Goal: Task Accomplishment & Management: Manage account settings

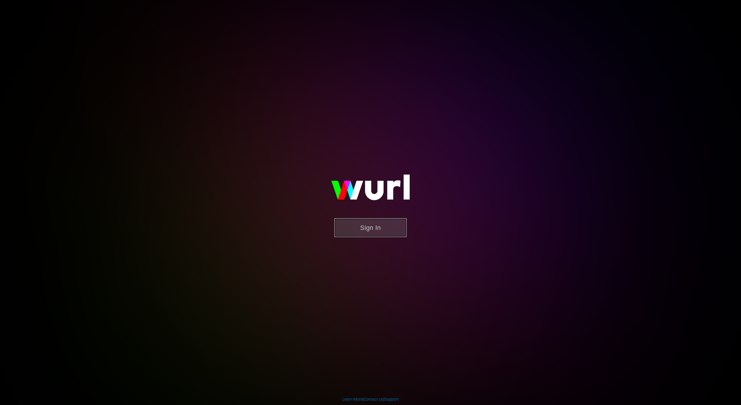
click at [395, 227] on button "Sign In" at bounding box center [370, 227] width 72 height 19
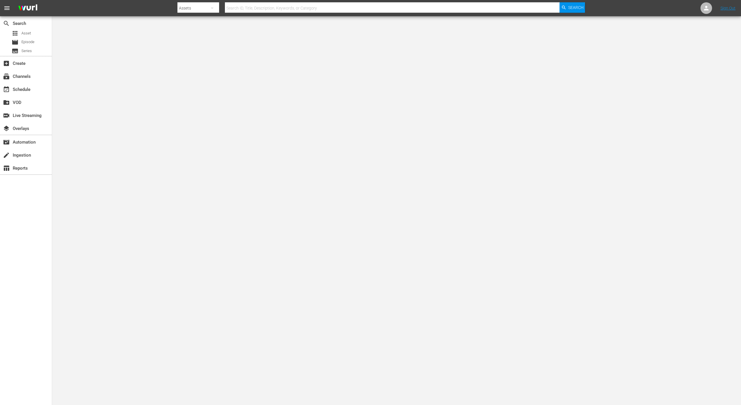
click at [367, 224] on body "menu Search By Assets Search ID, Title, Description, Keywords, or Category Sear…" at bounding box center [370, 202] width 741 height 405
click at [29, 76] on div "subscriptions Channels" at bounding box center [16, 75] width 32 height 5
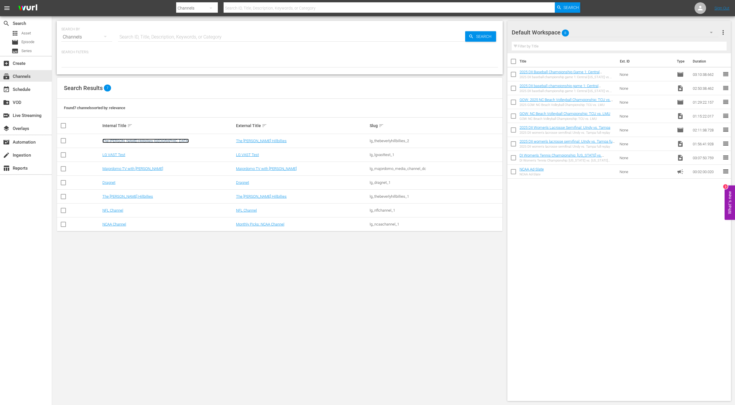
click at [131, 140] on link "The [PERSON_NAME] Hillbillies [GEOGRAPHIC_DATA]" at bounding box center [145, 141] width 87 height 4
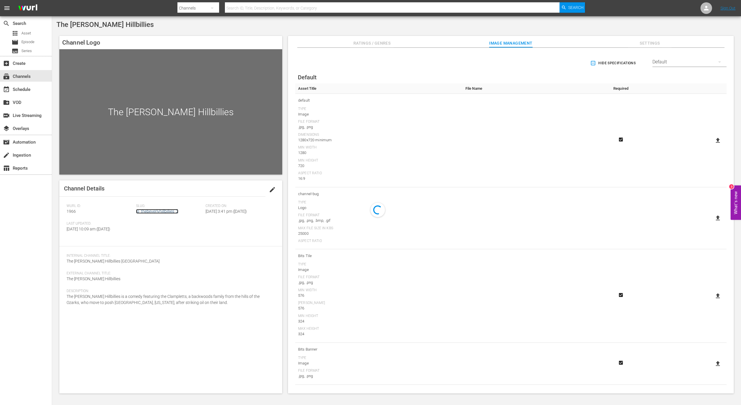
click at [159, 213] on link "lg_thebeverlyhillbillies_2" at bounding box center [157, 211] width 42 height 5
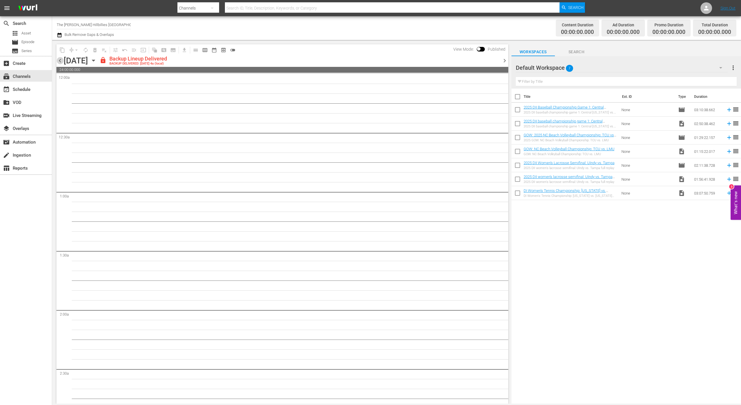
click at [61, 61] on span "chevron_left" at bounding box center [59, 60] width 7 height 7
click at [59, 34] on icon "button" at bounding box center [59, 35] width 4 height 5
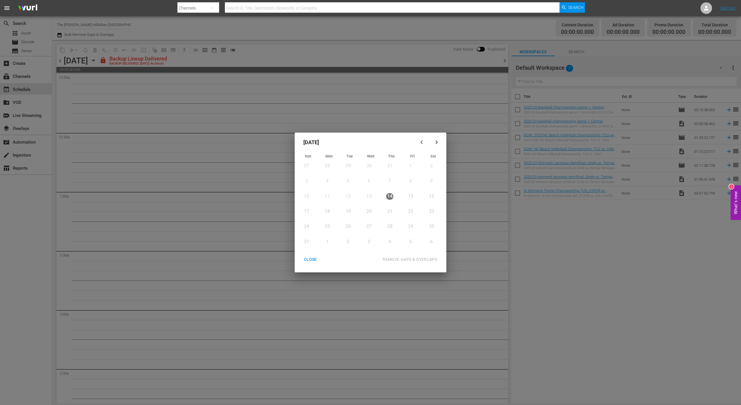
click at [421, 142] on icon "button" at bounding box center [421, 142] width 2 height 3
click at [435, 141] on icon "button" at bounding box center [436, 142] width 4 height 4
click at [412, 162] on div "1" at bounding box center [410, 166] width 7 height 10
click at [412, 166] on div "1" at bounding box center [410, 166] width 7 height 7
click at [311, 256] on div "CLOSE" at bounding box center [310, 259] width 22 height 7
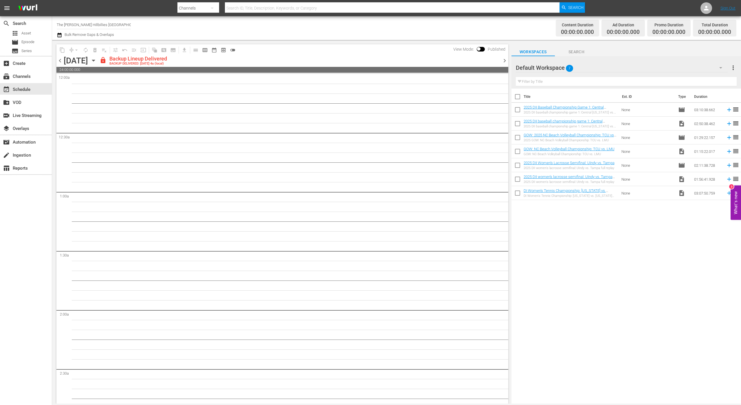
click at [167, 60] on div "Backup Lineup Delivered" at bounding box center [138, 59] width 58 height 6
click at [63, 58] on span "chevron_left" at bounding box center [59, 60] width 7 height 7
click at [62, 58] on span "chevron_left" at bounding box center [59, 60] width 7 height 7
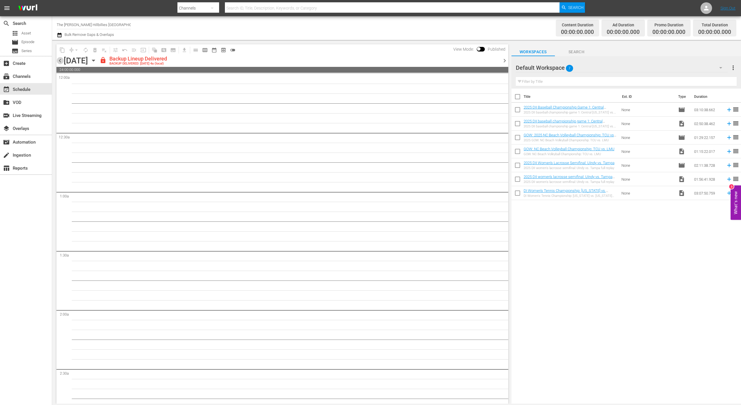
click at [62, 58] on span "chevron_left" at bounding box center [59, 60] width 7 height 7
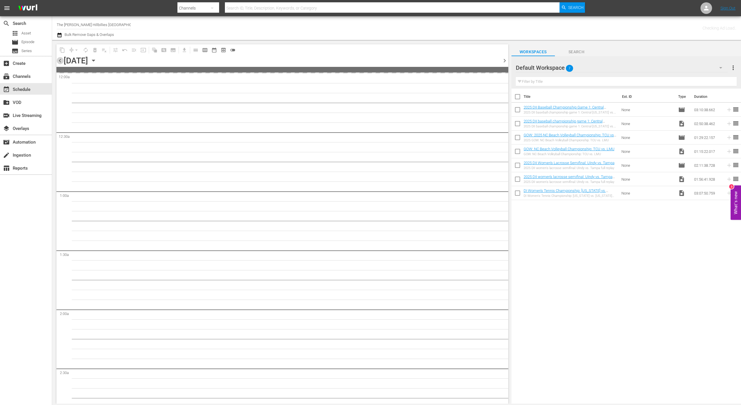
click at [62, 58] on span "chevron_left" at bounding box center [59, 60] width 7 height 7
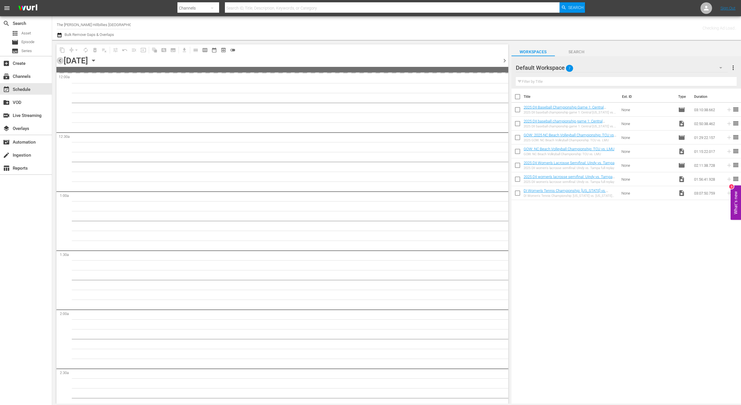
click at [62, 58] on span "chevron_left" at bounding box center [59, 60] width 7 height 7
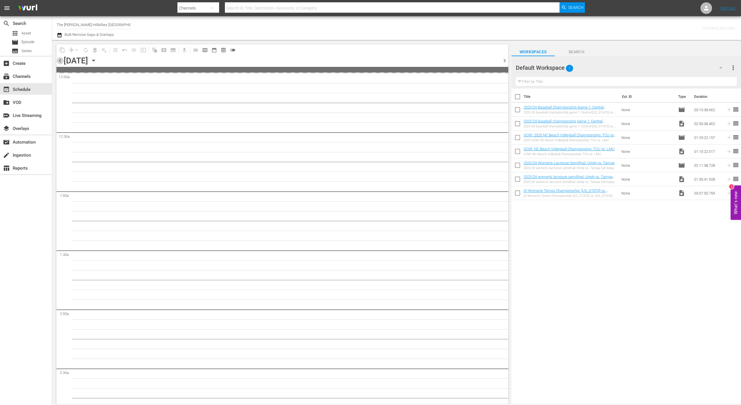
click at [62, 58] on span "chevron_left" at bounding box center [59, 60] width 7 height 7
click at [616, 65] on div "Default Workspace 7" at bounding box center [622, 68] width 212 height 16
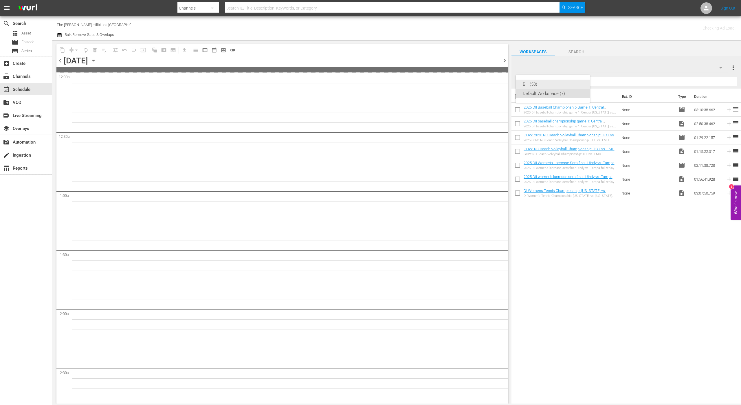
click at [539, 85] on div "BH (53)" at bounding box center [553, 84] width 60 height 9
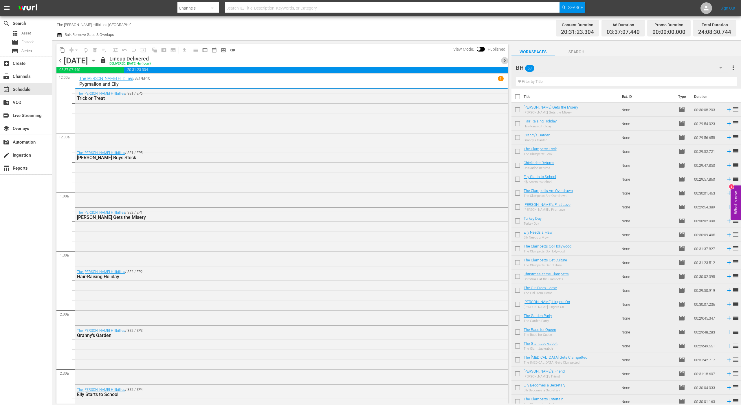
click at [501, 60] on span "chevron_right" at bounding box center [504, 60] width 7 height 7
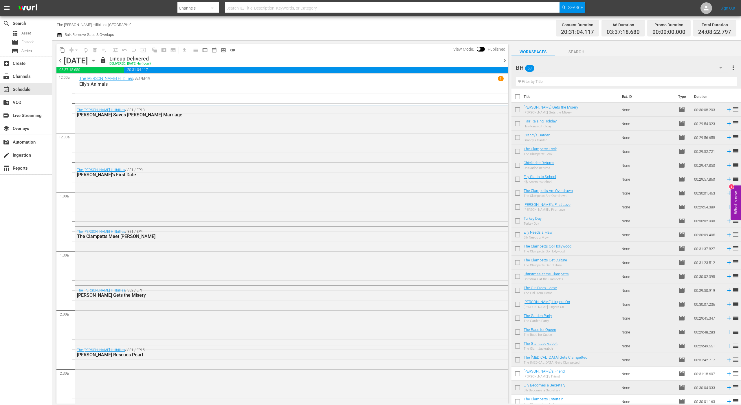
click at [504, 62] on span "chevron_right" at bounding box center [504, 60] width 7 height 7
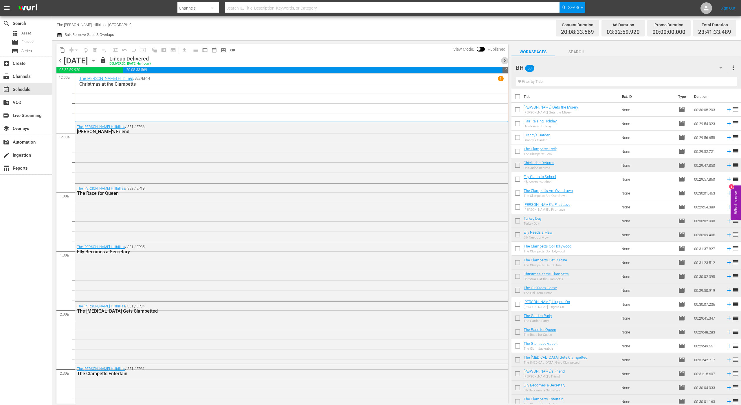
click at [504, 62] on span "chevron_right" at bounding box center [504, 60] width 7 height 7
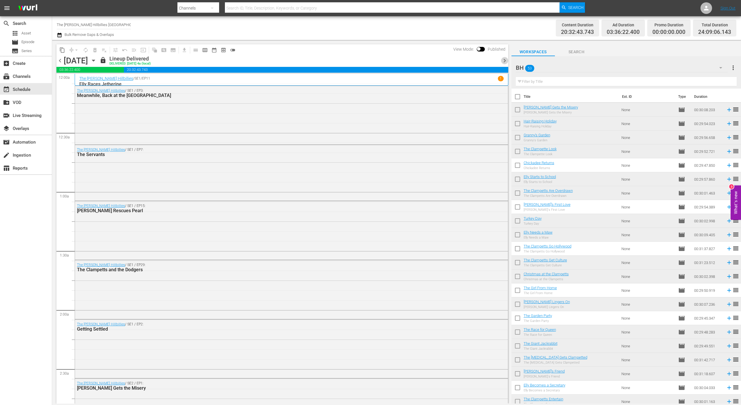
click at [504, 62] on span "chevron_right" at bounding box center [504, 60] width 7 height 7
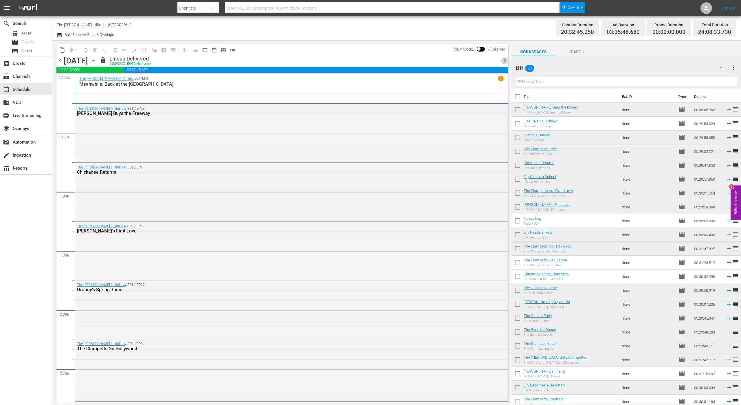
click at [504, 62] on span "chevron_right" at bounding box center [504, 60] width 7 height 7
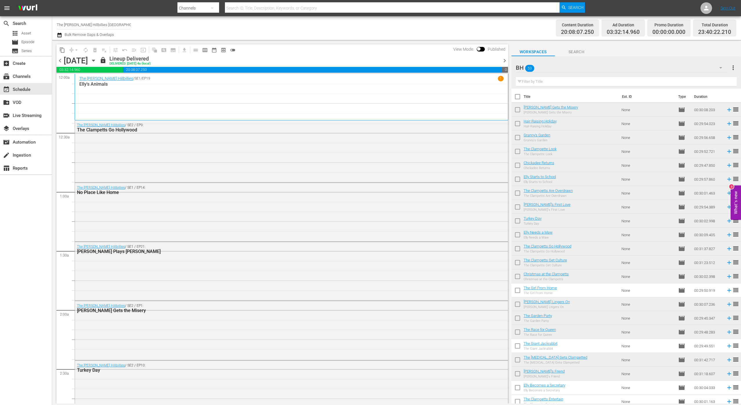
click at [504, 62] on span "chevron_right" at bounding box center [504, 60] width 7 height 7
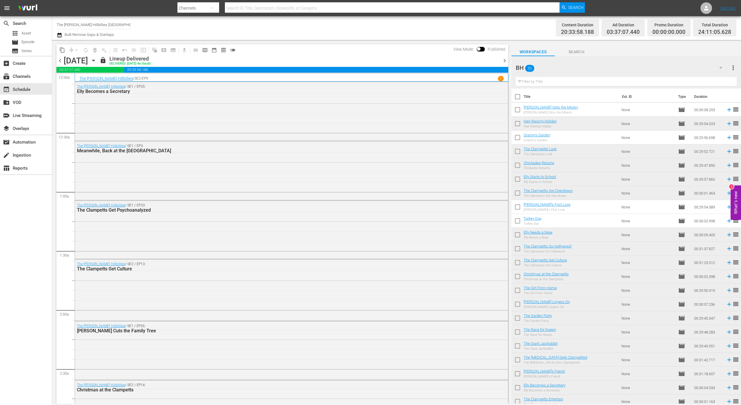
click at [503, 62] on span "chevron_right" at bounding box center [504, 60] width 7 height 7
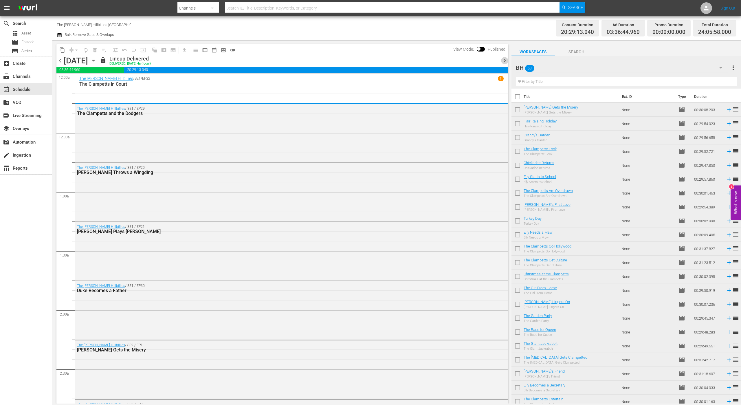
click at [502, 58] on span "chevron_right" at bounding box center [504, 60] width 7 height 7
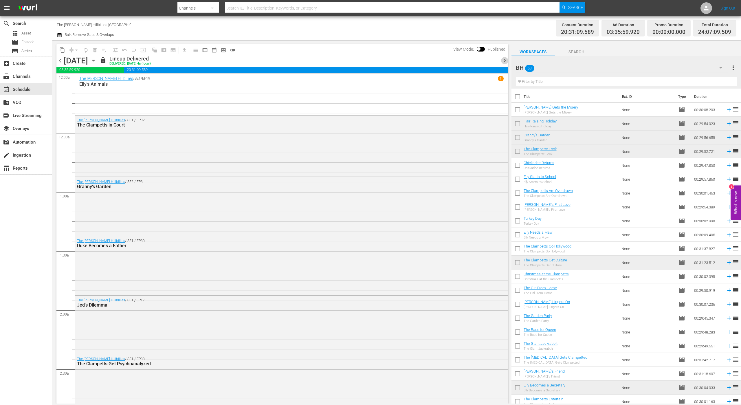
click at [504, 63] on span "chevron_right" at bounding box center [504, 60] width 7 height 7
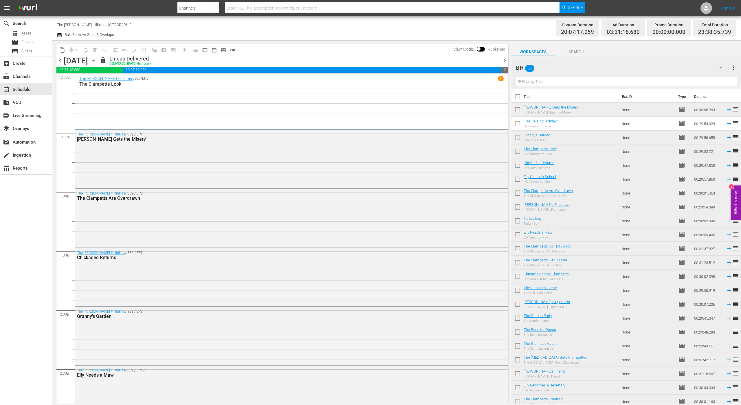
click at [502, 60] on span "chevron_right" at bounding box center [504, 60] width 7 height 7
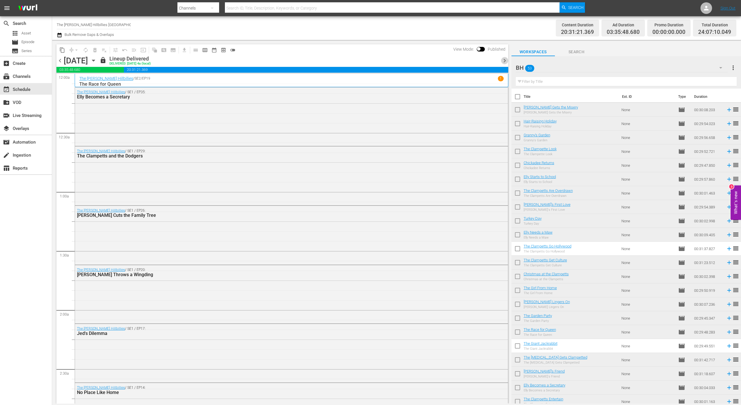
click at [505, 63] on span "chevron_right" at bounding box center [504, 60] width 7 height 7
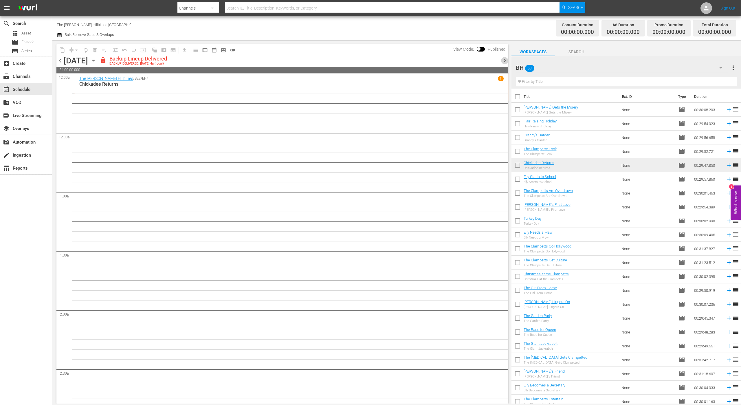
click at [505, 63] on span "chevron_right" at bounding box center [504, 60] width 7 height 7
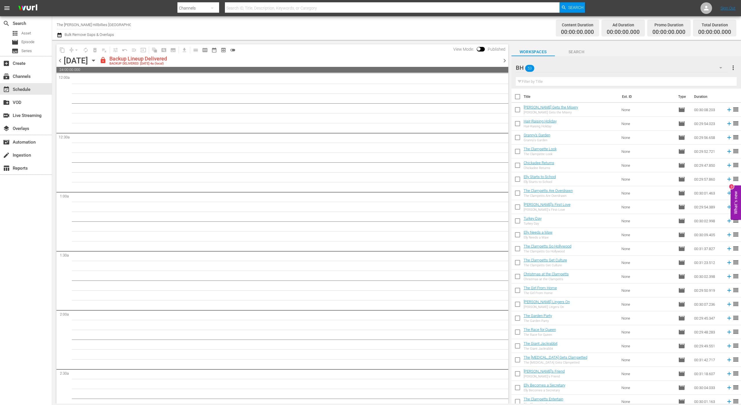
click at [98, 62] on div "Thursday, August 7th August 7th" at bounding box center [81, 61] width 34 height 10
click at [95, 60] on icon "button" at bounding box center [93, 60] width 3 height 1
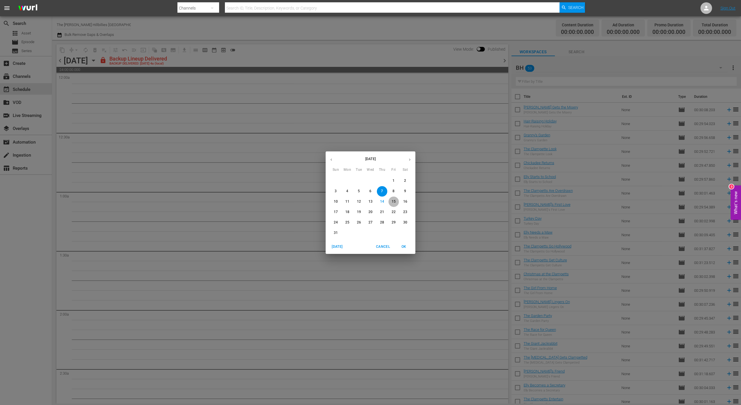
click at [390, 199] on span "15" at bounding box center [393, 201] width 10 height 5
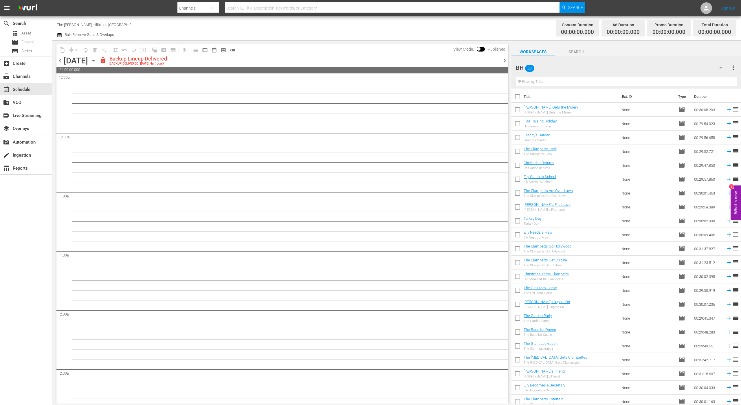
click at [503, 58] on span "chevron_right" at bounding box center [504, 60] width 7 height 7
click at [60, 60] on span "chevron_left" at bounding box center [59, 60] width 7 height 7
click at [502, 59] on span "chevron_right" at bounding box center [504, 60] width 7 height 7
click at [479, 61] on div "Unlock and Edit" at bounding box center [481, 60] width 28 height 10
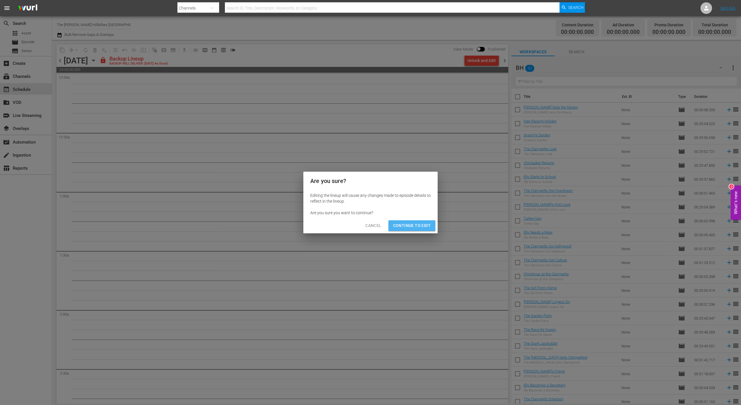
click at [423, 223] on span "Continue to Edit" at bounding box center [412, 225] width 38 height 7
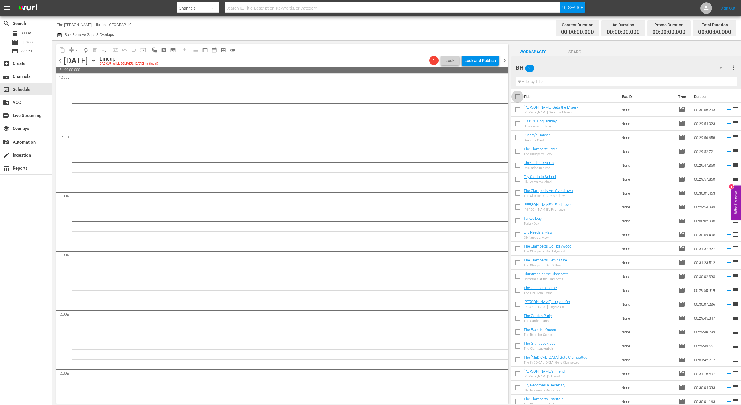
click at [518, 97] on input "checkbox" at bounding box center [517, 98] width 12 height 12
checkbox input "true"
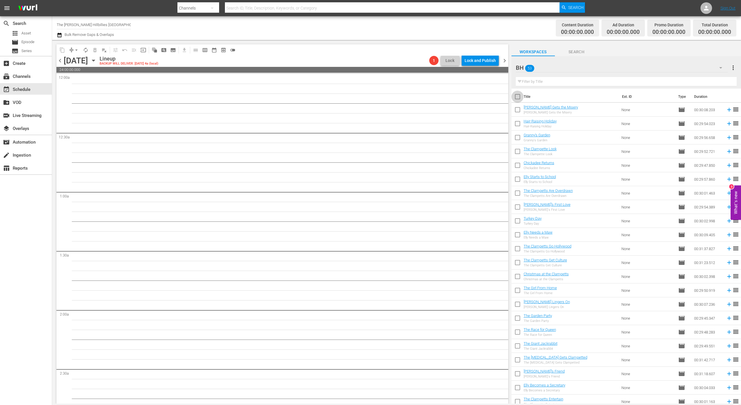
checkbox input "true"
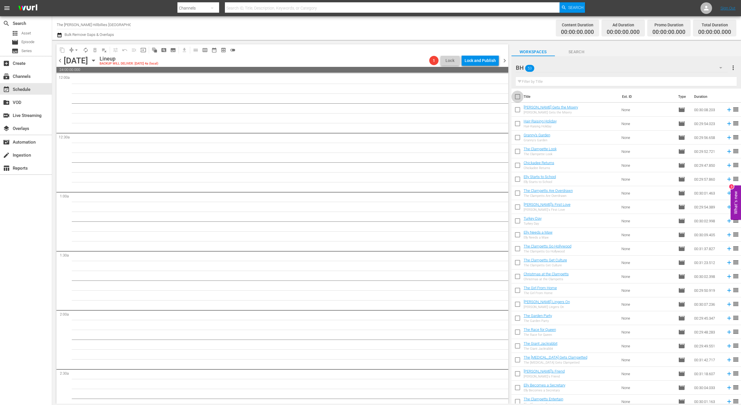
checkbox input "true"
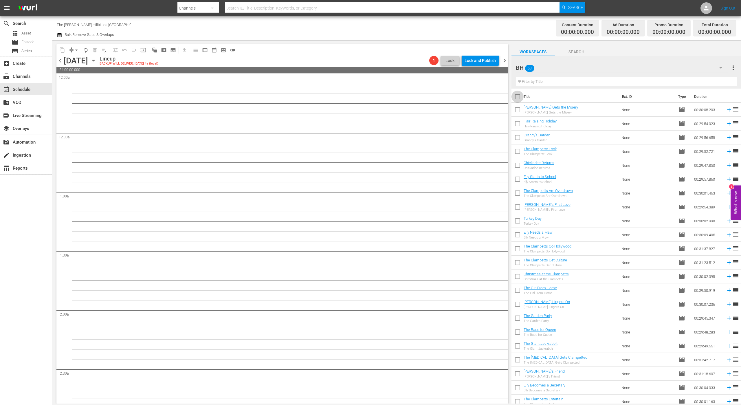
checkbox input "true"
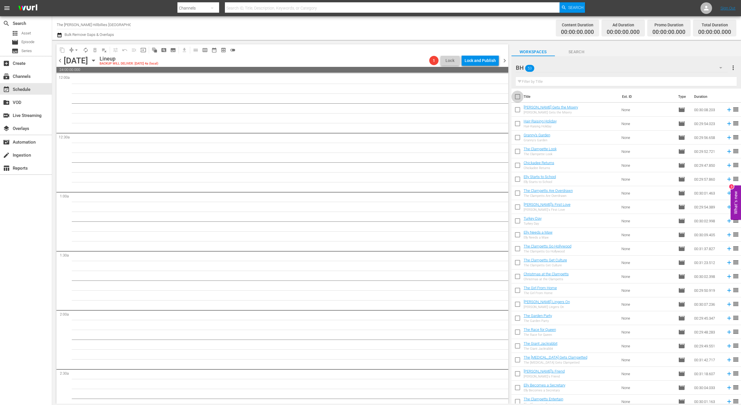
checkbox input "true"
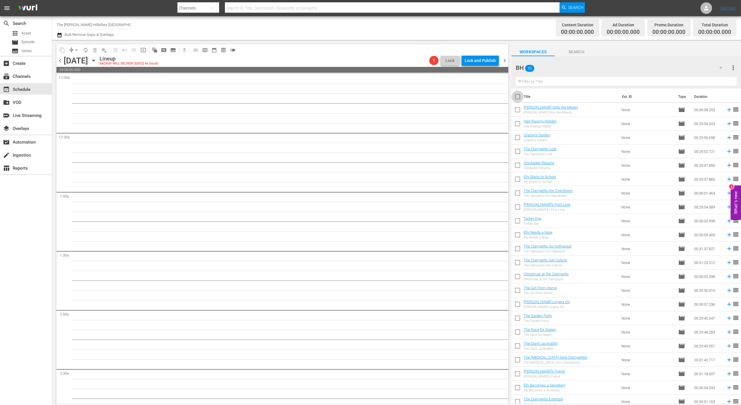
checkbox input "true"
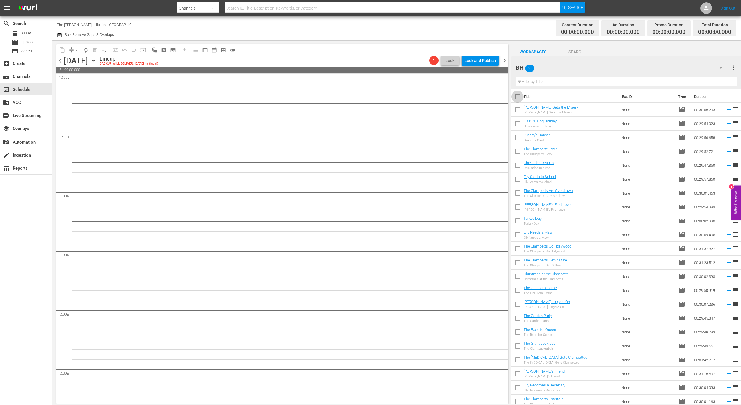
checkbox input "true"
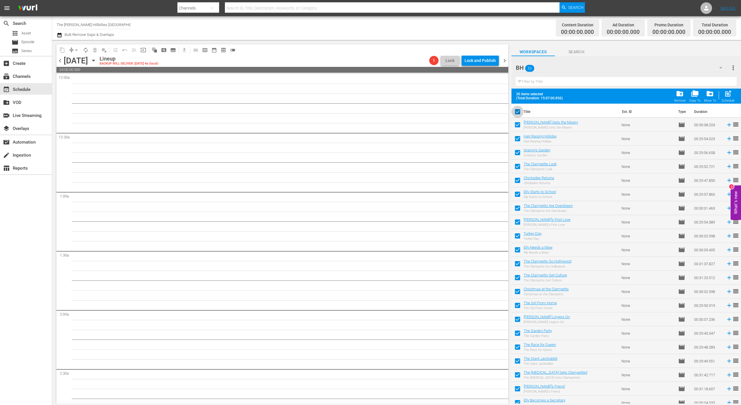
click at [518, 108] on input "checkbox" at bounding box center [517, 113] width 12 height 12
checkbox input "false"
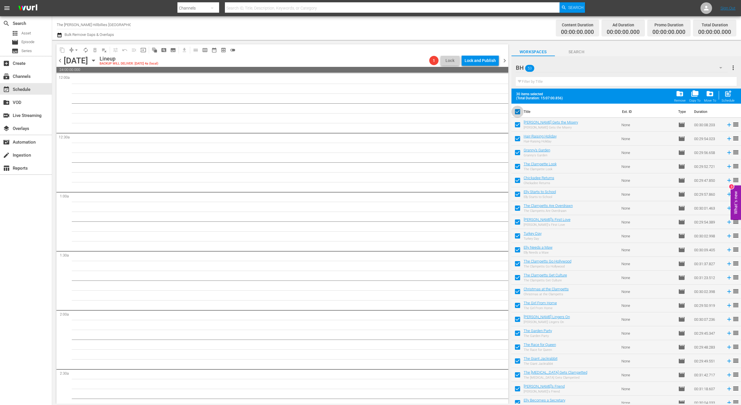
checkbox input "false"
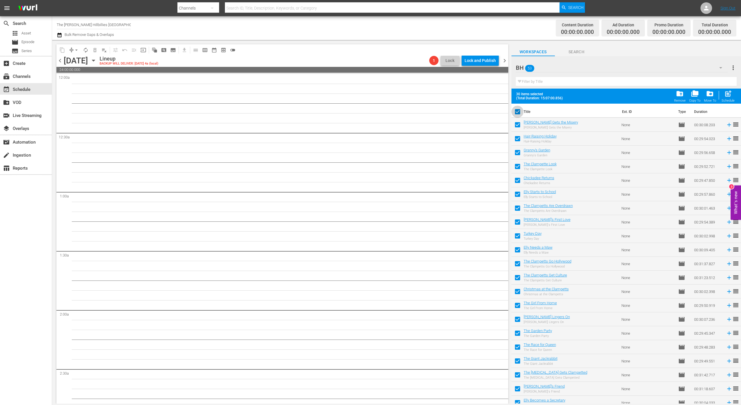
checkbox input "false"
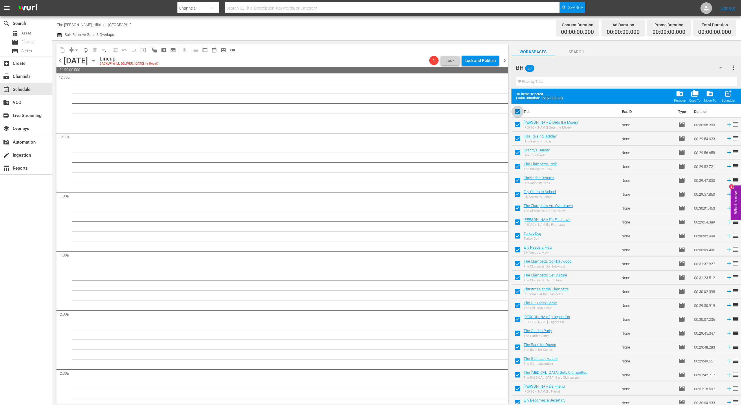
checkbox input "false"
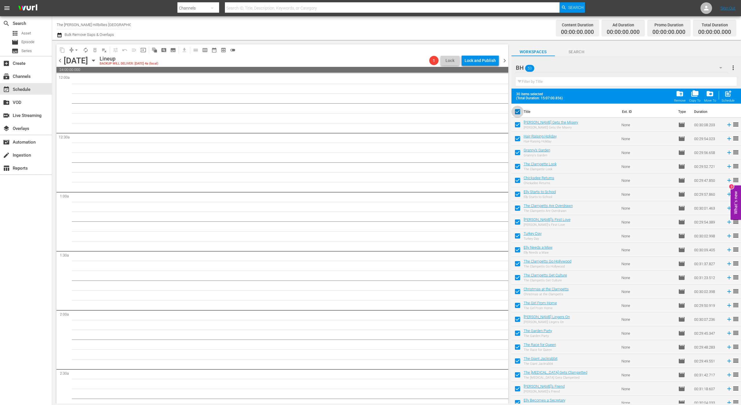
checkbox input "false"
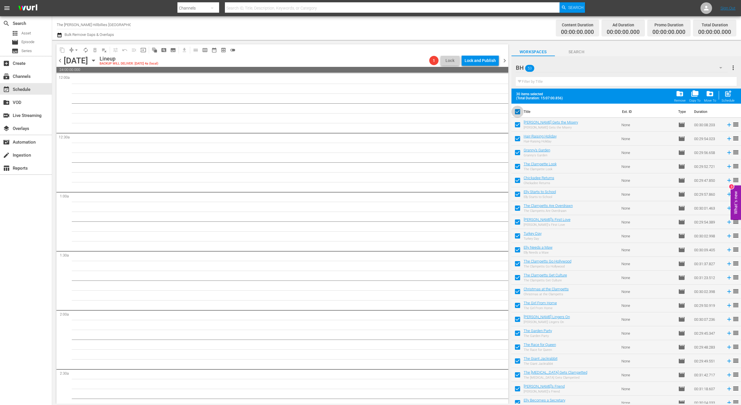
checkbox input "false"
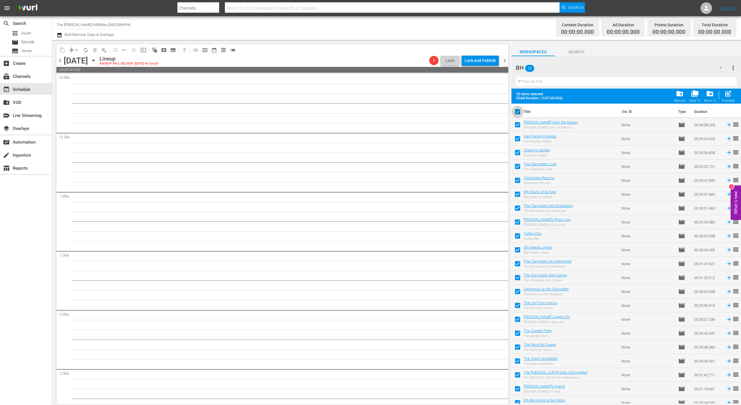
checkbox input "false"
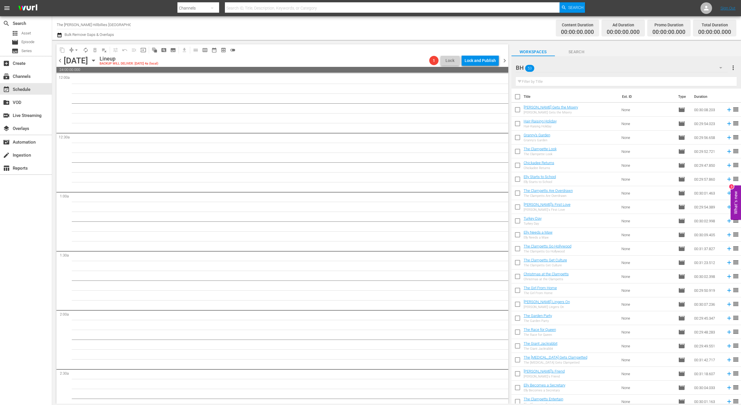
click at [518, 97] on input "checkbox" at bounding box center [517, 98] width 12 height 12
checkbox input "true"
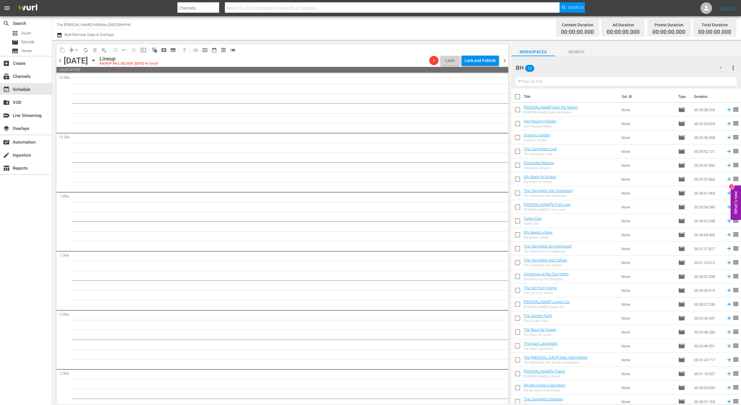
checkbox input "true"
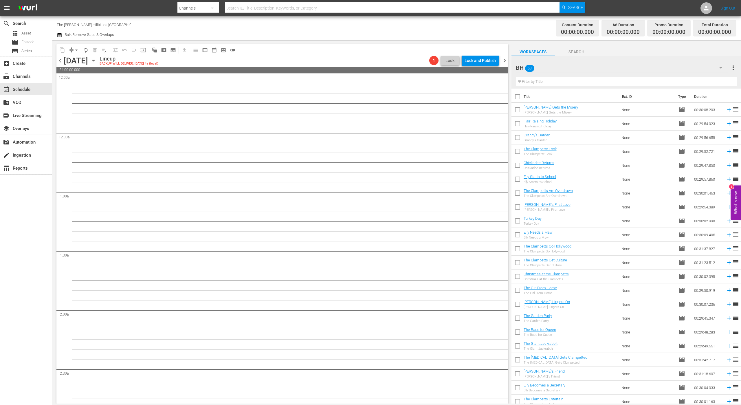
checkbox input "true"
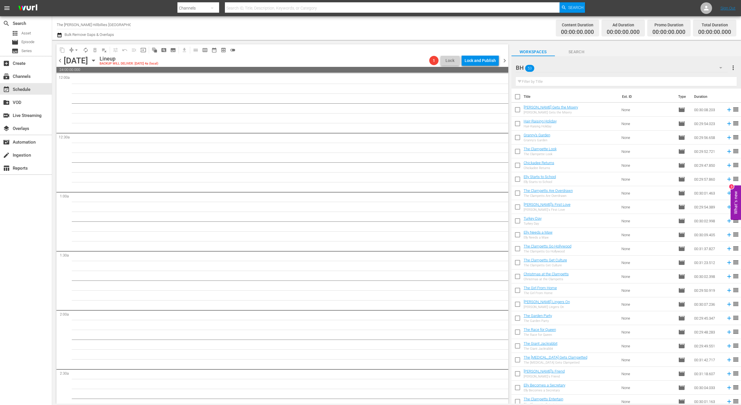
checkbox input "true"
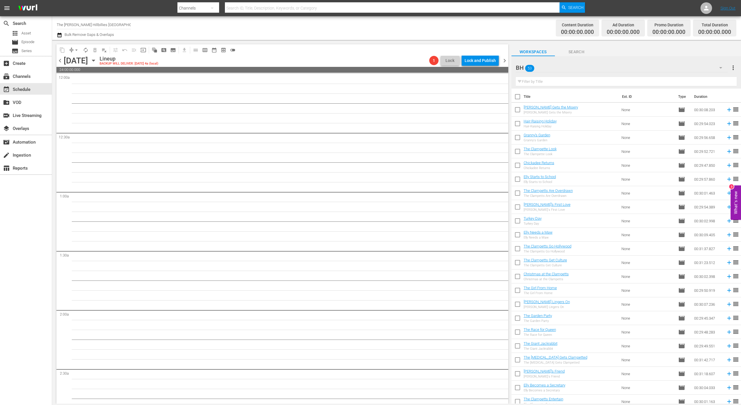
checkbox input "true"
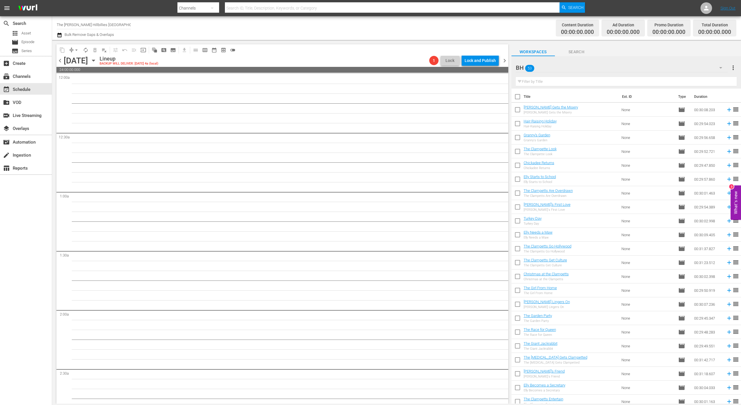
checkbox input "true"
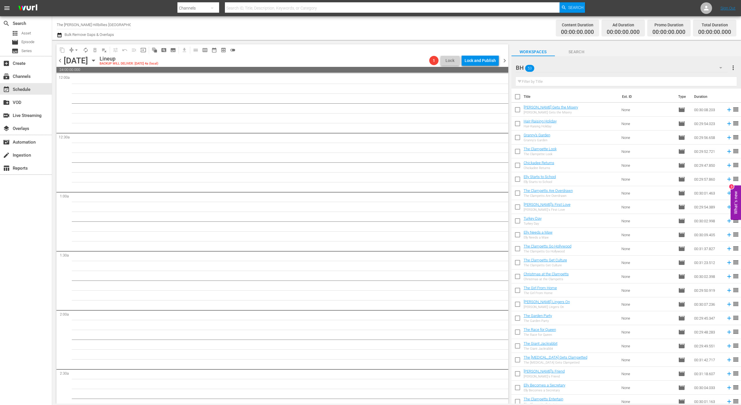
checkbox input "true"
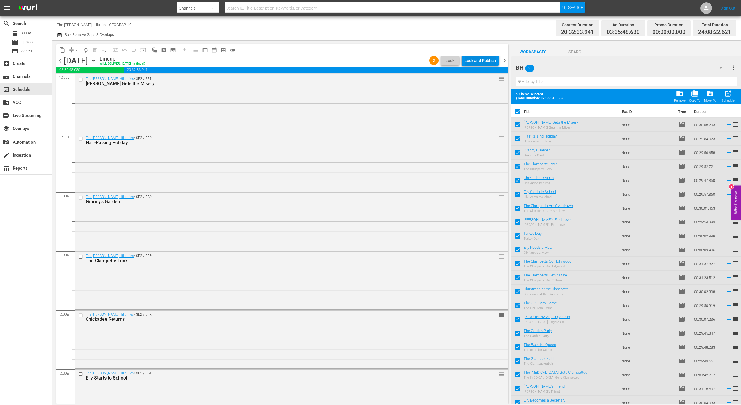
click at [487, 61] on div "Lock and Publish" at bounding box center [479, 60] width 31 height 10
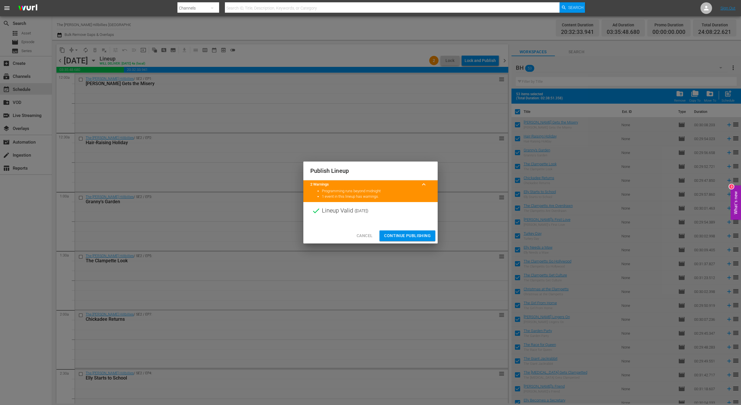
click at [397, 234] on span "Continue Publishing" at bounding box center [407, 235] width 47 height 7
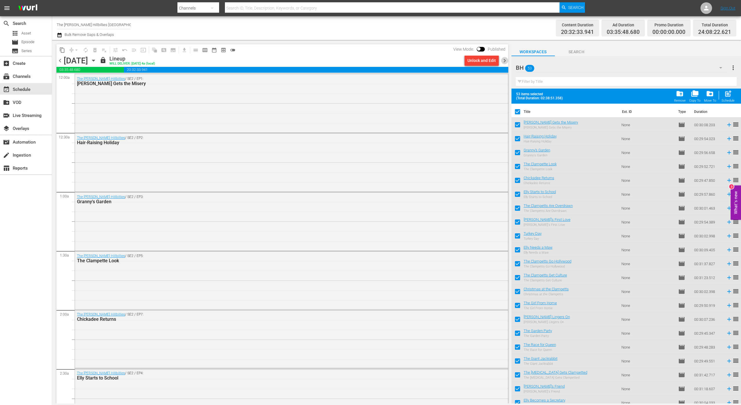
click at [504, 63] on span "chevron_right" at bounding box center [504, 60] width 7 height 7
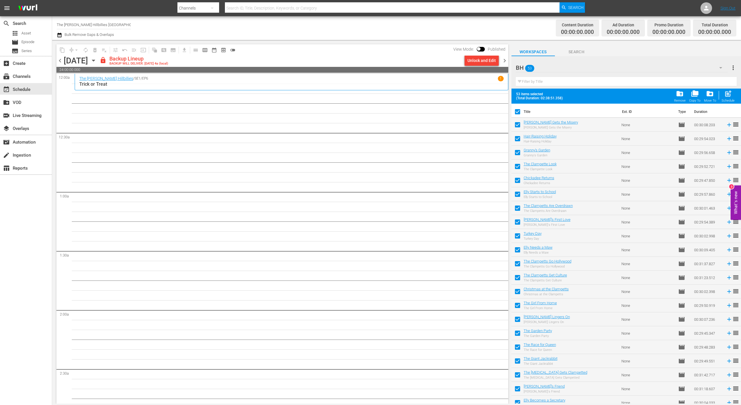
click at [97, 62] on icon "button" at bounding box center [93, 60] width 6 height 6
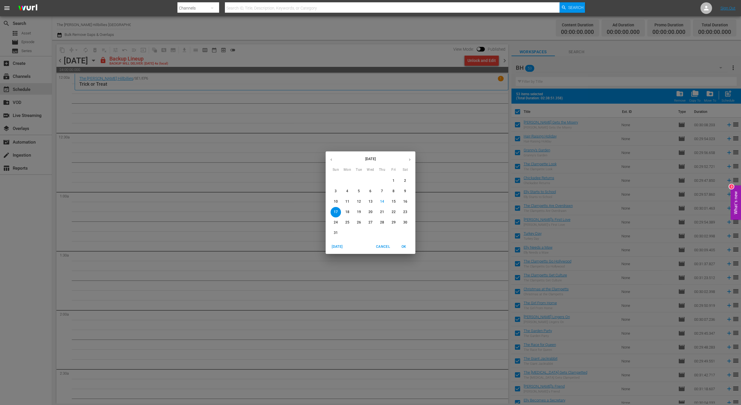
click at [335, 156] on button "button" at bounding box center [331, 159] width 11 height 11
click at [385, 202] on span "17" at bounding box center [382, 201] width 10 height 5
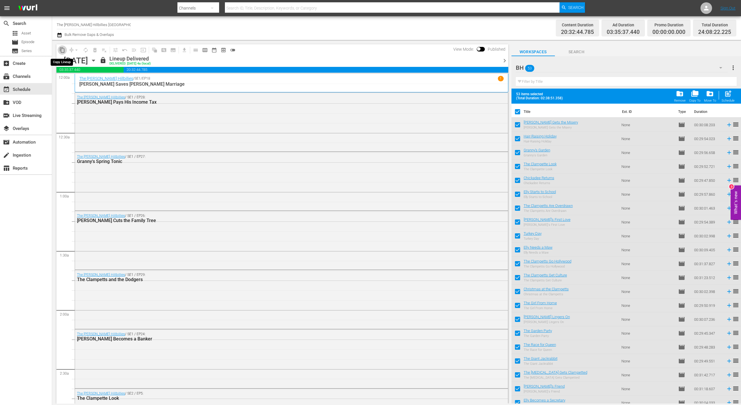
click at [64, 51] on span "content_copy" at bounding box center [62, 50] width 6 height 6
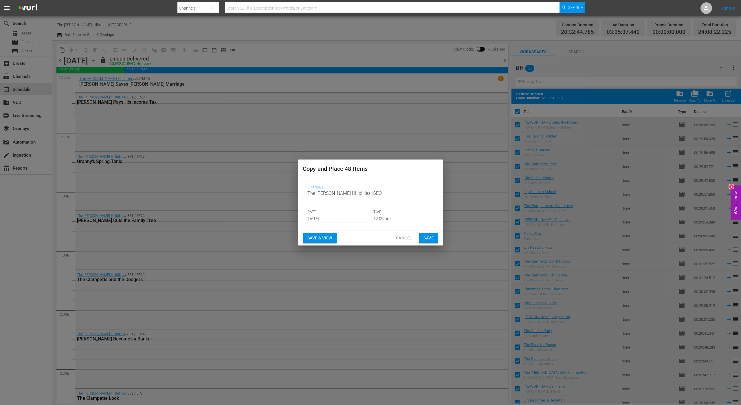
click at [346, 219] on input "[DATE]" at bounding box center [337, 218] width 60 height 9
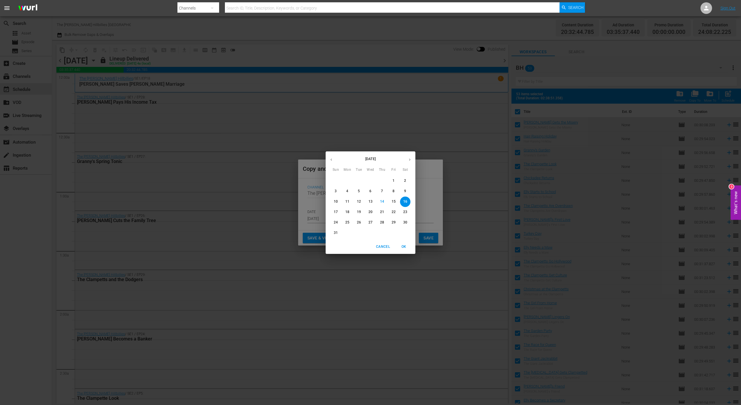
click at [339, 214] on span "17" at bounding box center [335, 211] width 10 height 5
type input "Aug 17th 2025"
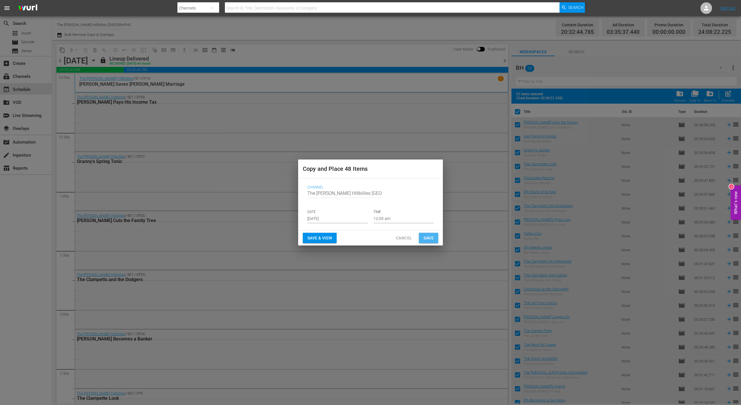
click at [429, 237] on span "Save" at bounding box center [428, 237] width 10 height 7
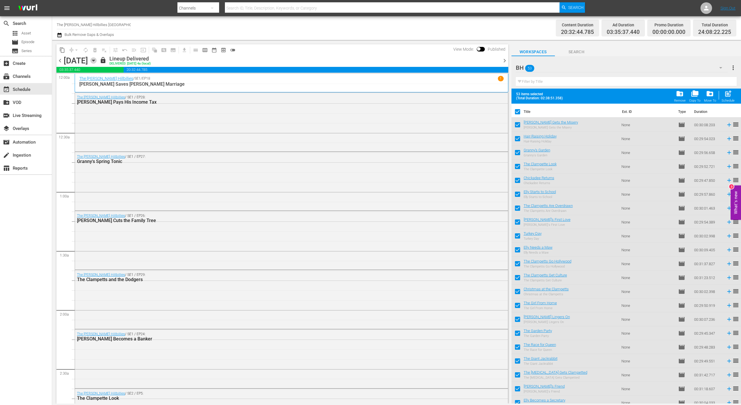
click at [97, 58] on icon "button" at bounding box center [93, 60] width 6 height 6
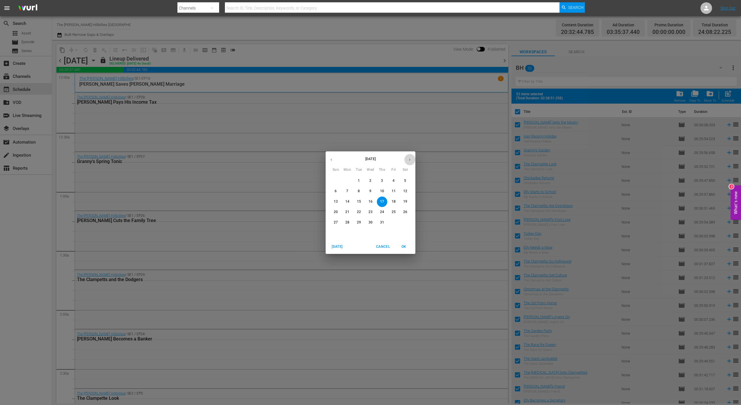
click at [410, 159] on icon "button" at bounding box center [409, 159] width 4 height 4
click at [359, 211] on p "19" at bounding box center [359, 211] width 4 height 5
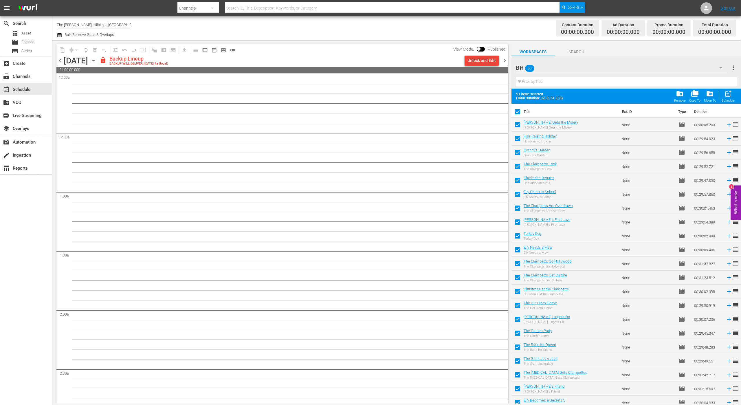
click at [478, 62] on div "Unlock and Edit" at bounding box center [481, 60] width 28 height 10
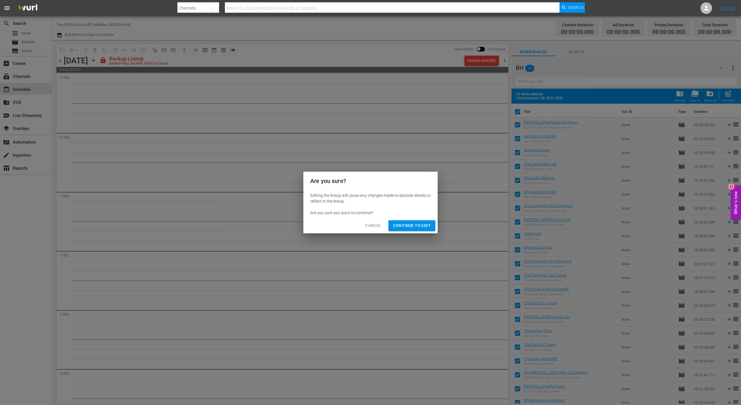
click at [410, 224] on span "Continue to Edit" at bounding box center [412, 225] width 38 height 7
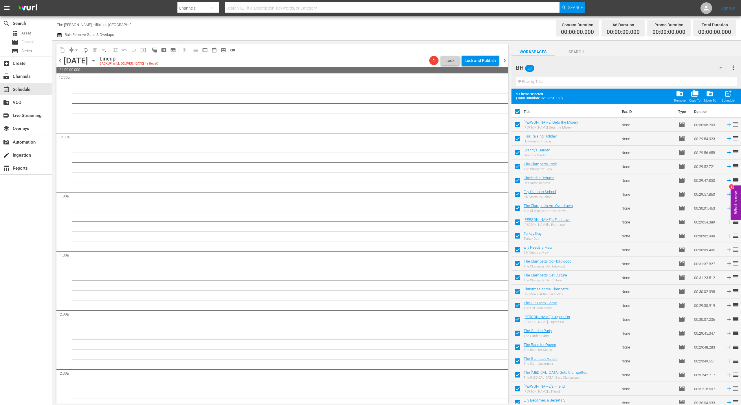
click at [60, 60] on span "chevron_left" at bounding box center [59, 60] width 7 height 7
click at [481, 59] on div "Unlock and Edit" at bounding box center [481, 60] width 28 height 10
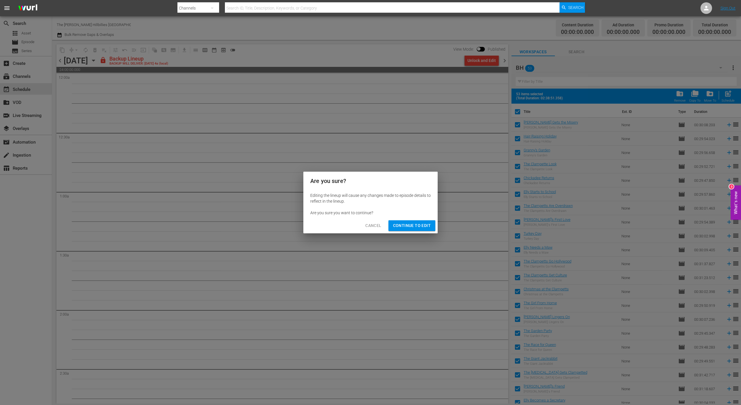
click at [416, 229] on button "Continue to Edit" at bounding box center [411, 225] width 47 height 11
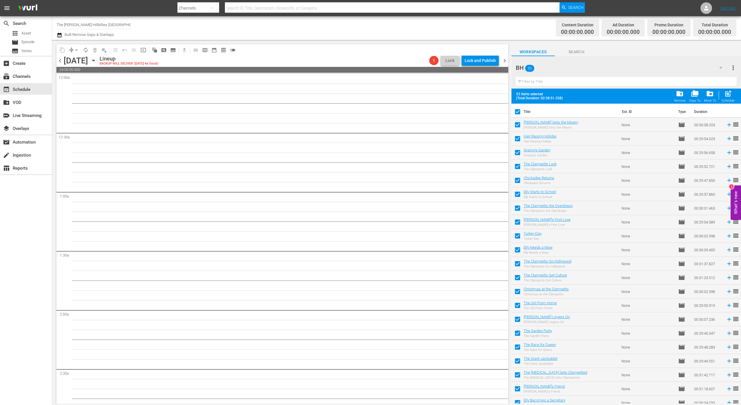
click at [505, 60] on span "chevron_right" at bounding box center [504, 60] width 7 height 7
click at [506, 61] on span "chevron_right" at bounding box center [504, 60] width 7 height 7
click at [491, 62] on div "Unlock and Edit" at bounding box center [481, 60] width 28 height 10
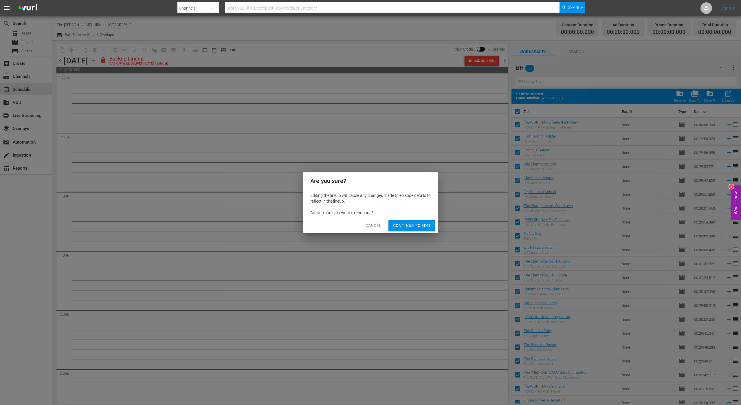
click at [409, 227] on span "Continue to Edit" at bounding box center [412, 225] width 38 height 7
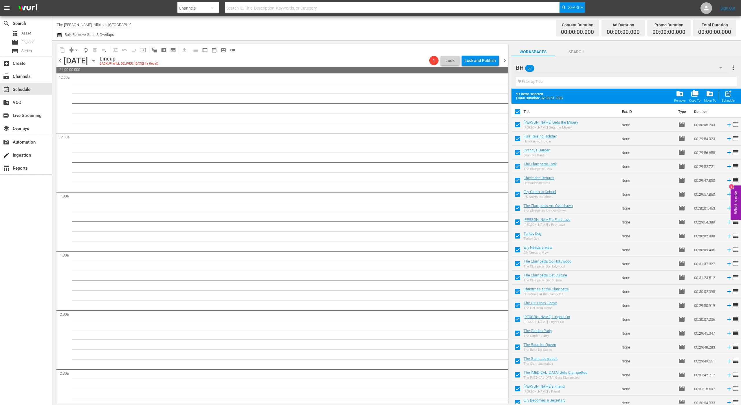
click at [505, 60] on span "chevron_right" at bounding box center [504, 60] width 7 height 7
click at [486, 63] on div "Lock and Publish" at bounding box center [479, 60] width 31 height 10
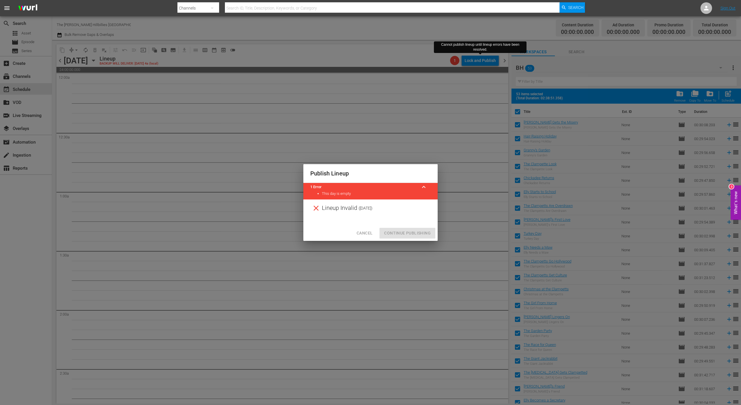
click at [371, 230] on span "Cancel" at bounding box center [364, 232] width 16 height 7
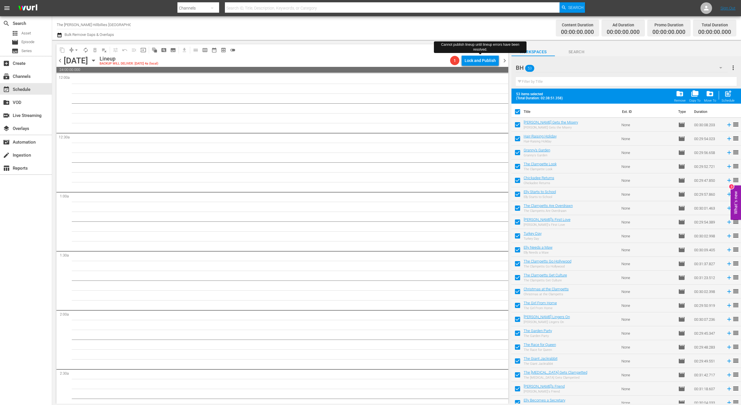
click at [60, 60] on span "chevron_left" at bounding box center [59, 60] width 7 height 7
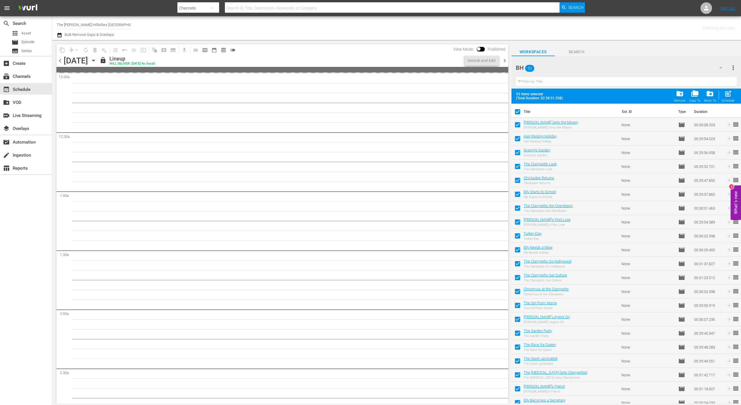
click at [97, 60] on icon "button" at bounding box center [93, 60] width 6 height 6
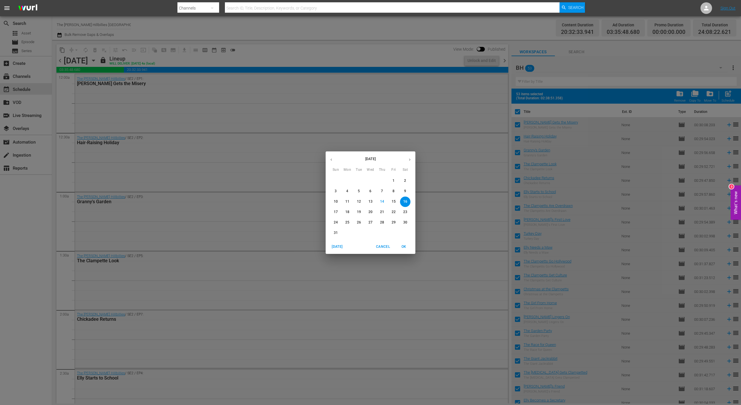
click at [333, 160] on icon "button" at bounding box center [331, 159] width 4 height 4
click at [383, 203] on p "17" at bounding box center [382, 201] width 4 height 5
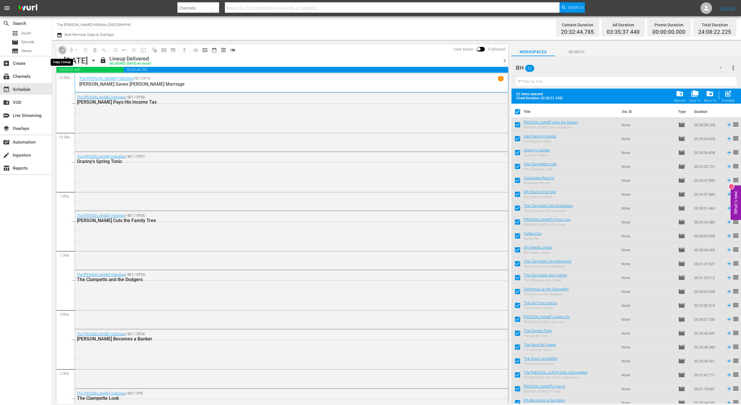
click at [62, 49] on span "content_copy" at bounding box center [62, 50] width 6 height 6
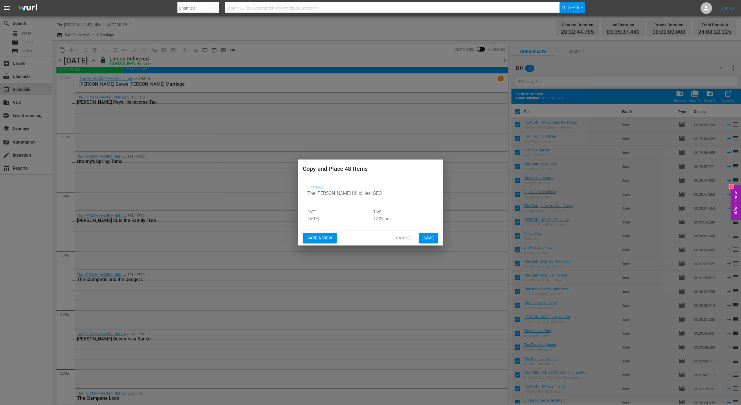
click at [332, 217] on input "[DATE]" at bounding box center [337, 218] width 60 height 9
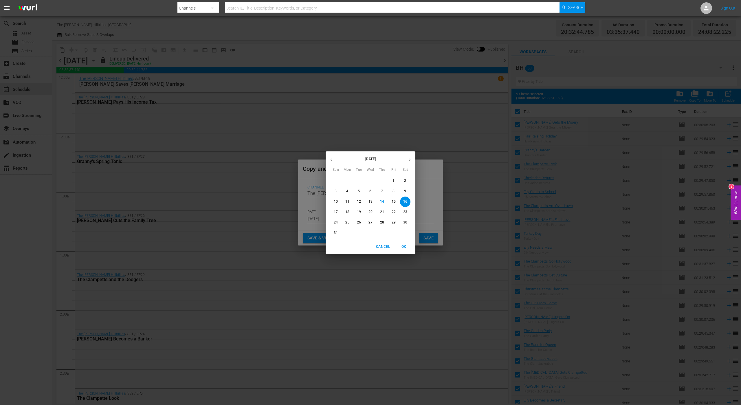
click at [406, 160] on button "button" at bounding box center [409, 159] width 11 height 11
click at [332, 159] on icon "button" at bounding box center [331, 159] width 4 height 4
click at [335, 209] on p "17" at bounding box center [336, 211] width 4 height 5
type input "Aug 17th 2025"
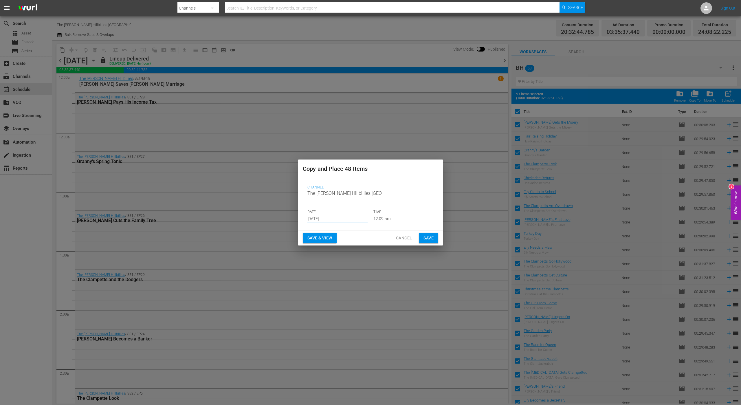
click at [429, 240] on span "Save" at bounding box center [428, 237] width 10 height 7
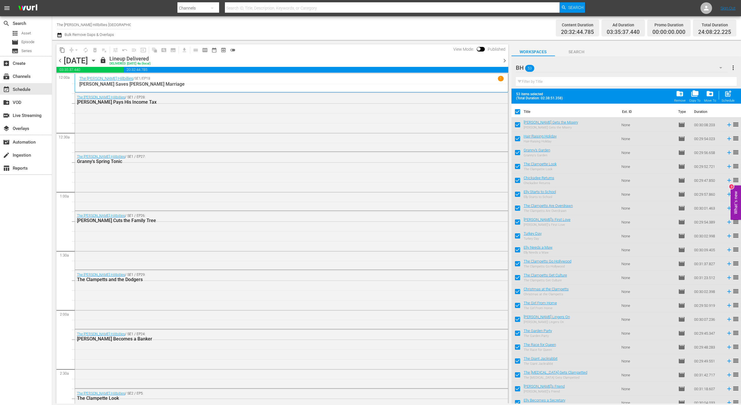
click at [506, 59] on span "chevron_right" at bounding box center [504, 60] width 7 height 7
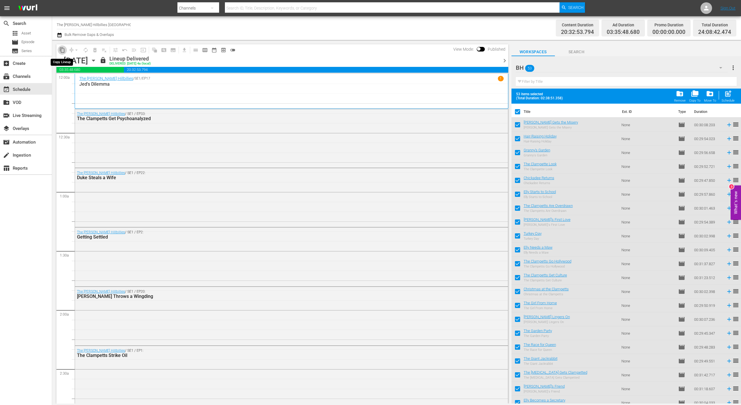
click at [63, 52] on span "content_copy" at bounding box center [62, 50] width 6 height 6
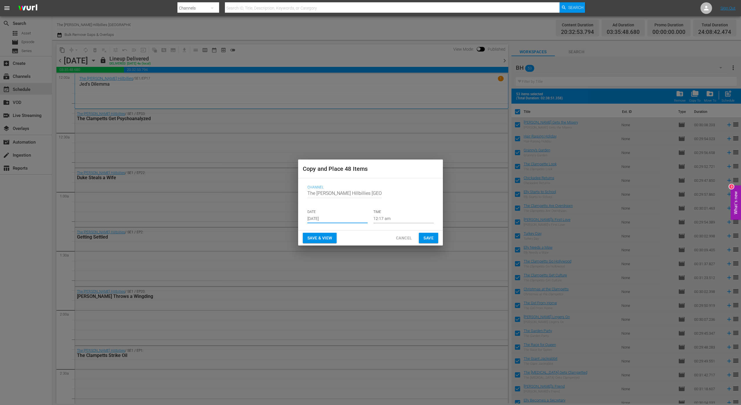
click at [337, 217] on input "[DATE]" at bounding box center [337, 218] width 60 height 9
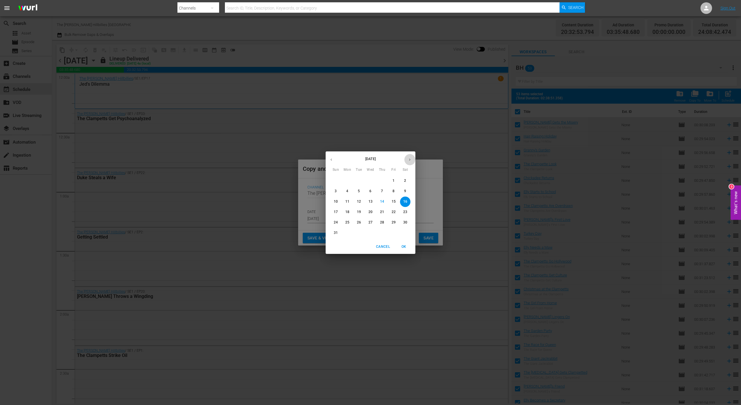
click at [412, 159] on button "button" at bounding box center [409, 159] width 11 height 11
click at [332, 158] on icon "button" at bounding box center [331, 159] width 4 height 4
click at [349, 210] on p "18" at bounding box center [347, 211] width 4 height 5
type input "Aug 18th 2025"
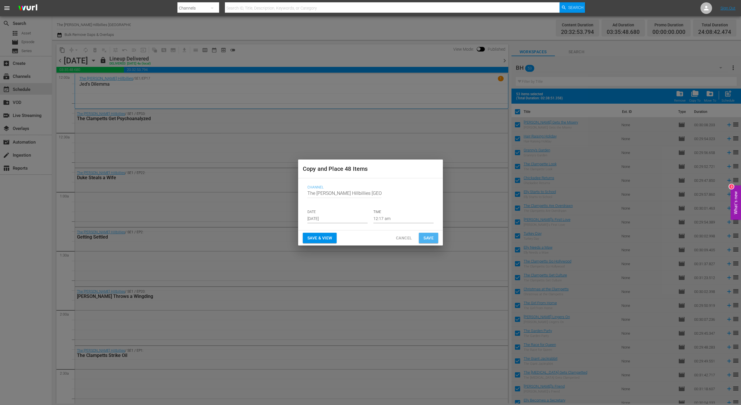
click at [428, 236] on span "Save" at bounding box center [428, 237] width 10 height 7
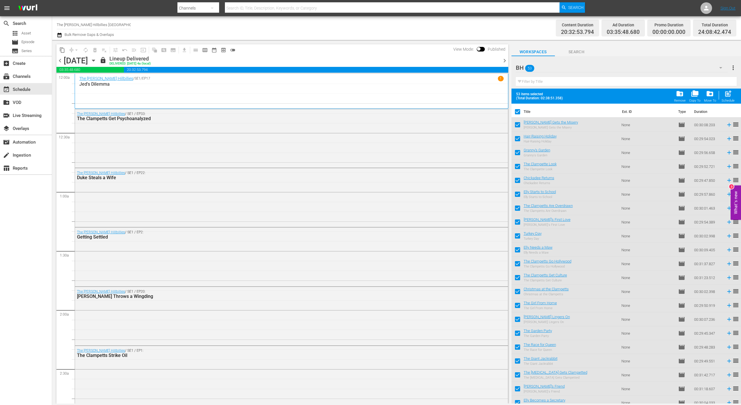
click at [503, 61] on span "chevron_right" at bounding box center [504, 60] width 7 height 7
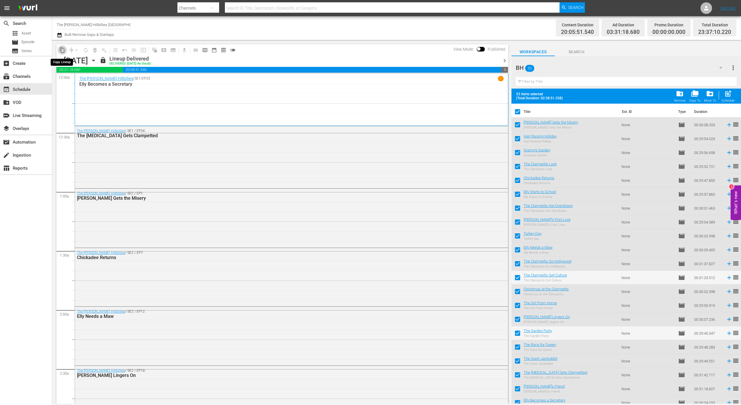
click at [63, 49] on span "content_copy" at bounding box center [62, 50] width 6 height 6
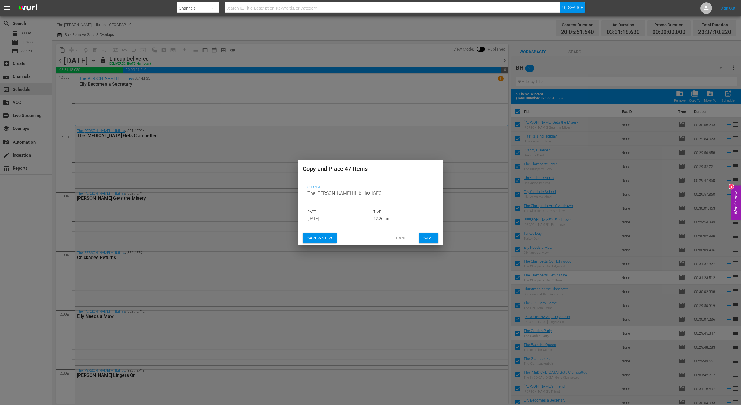
click at [337, 222] on input "[DATE]" at bounding box center [337, 218] width 60 height 9
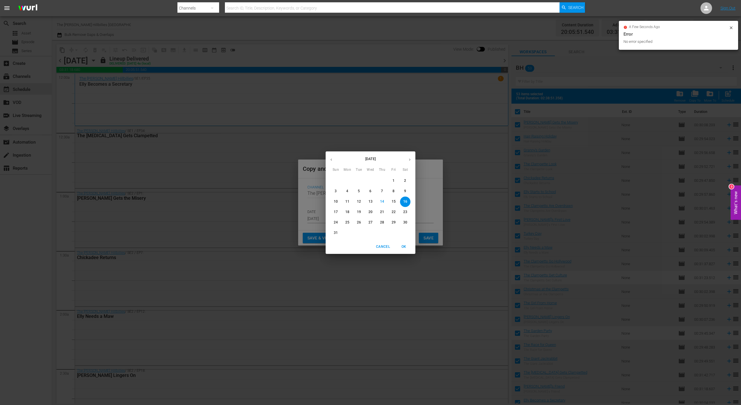
click at [361, 212] on span "19" at bounding box center [359, 211] width 10 height 5
type input "Aug 19th 2025"
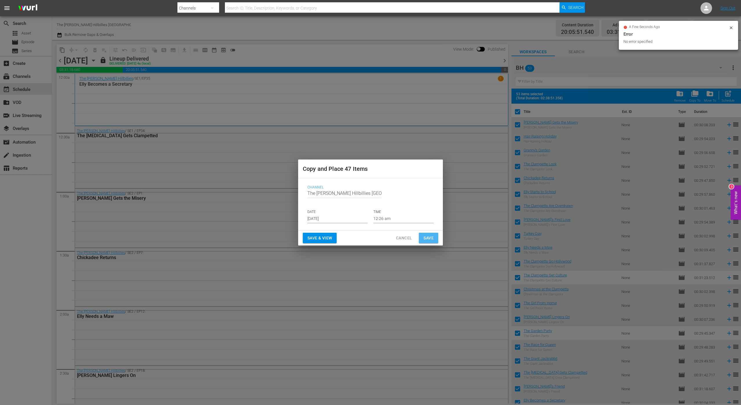
click at [430, 236] on span "Save" at bounding box center [428, 237] width 10 height 7
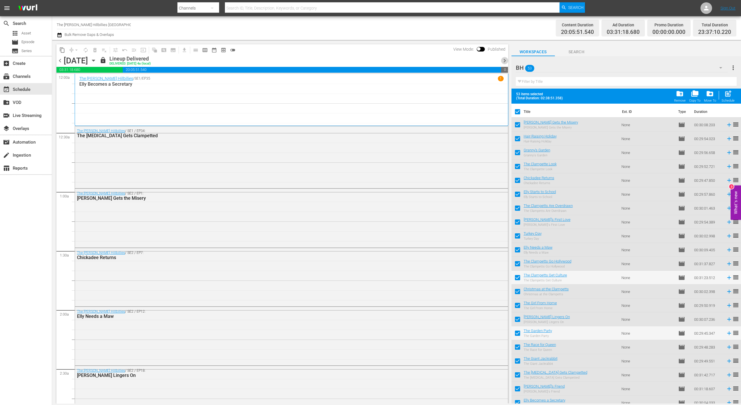
click at [502, 60] on span "chevron_right" at bounding box center [504, 60] width 7 height 7
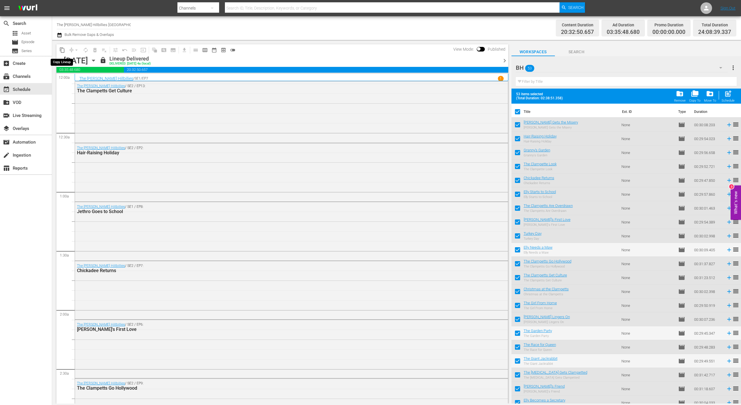
click at [63, 49] on span "content_copy" at bounding box center [62, 50] width 6 height 6
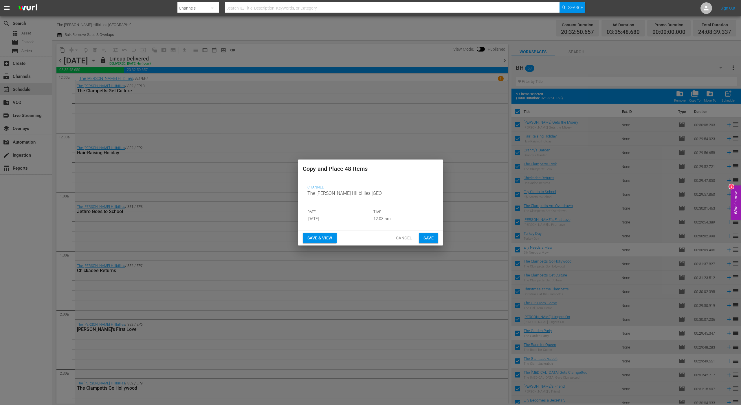
click at [320, 220] on input "[DATE]" at bounding box center [337, 218] width 60 height 9
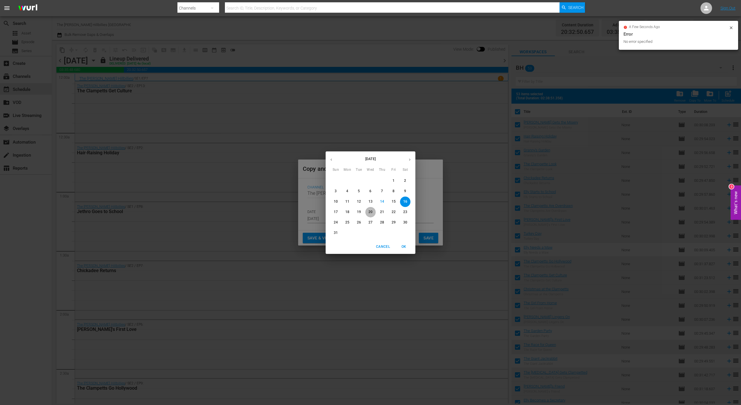
click at [372, 212] on p "20" at bounding box center [370, 211] width 4 height 5
type input "Aug 20th 2025"
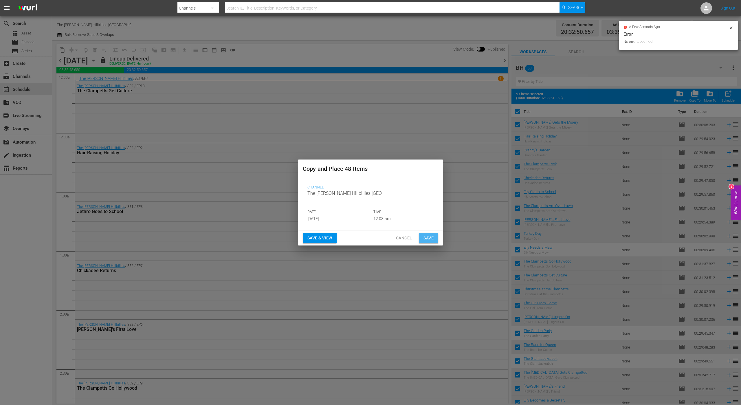
click at [433, 236] on span "Save" at bounding box center [428, 237] width 10 height 7
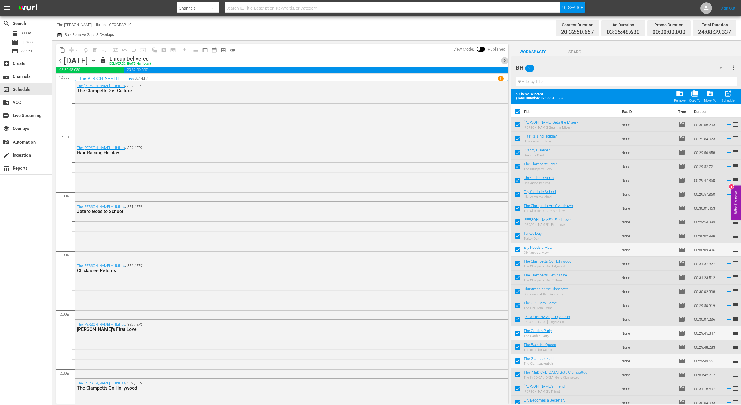
click at [504, 58] on span "chevron_right" at bounding box center [504, 60] width 7 height 7
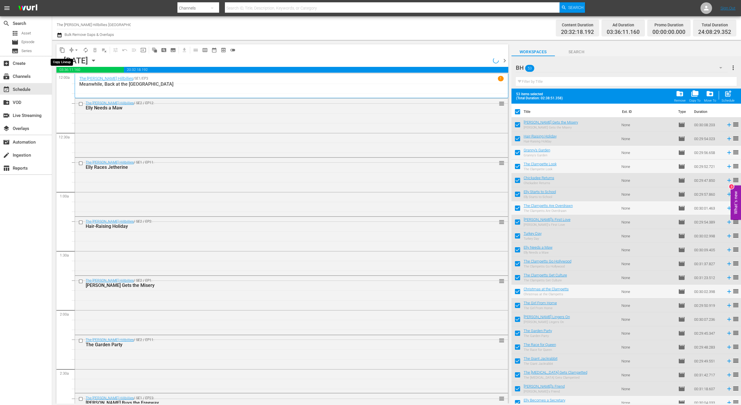
click at [61, 51] on span "content_copy" at bounding box center [62, 50] width 6 height 6
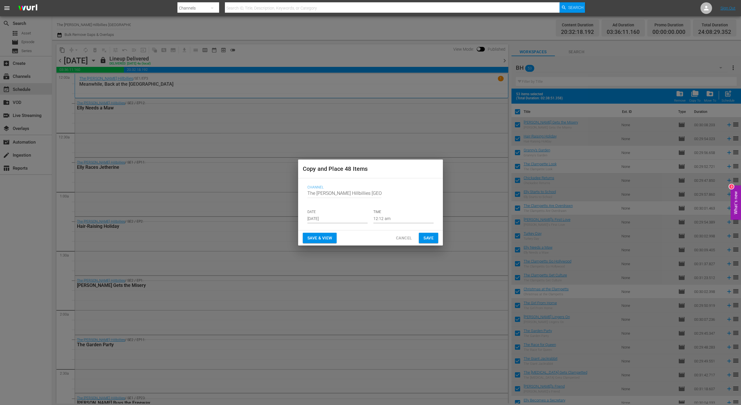
click at [331, 219] on input "[DATE]" at bounding box center [337, 218] width 60 height 9
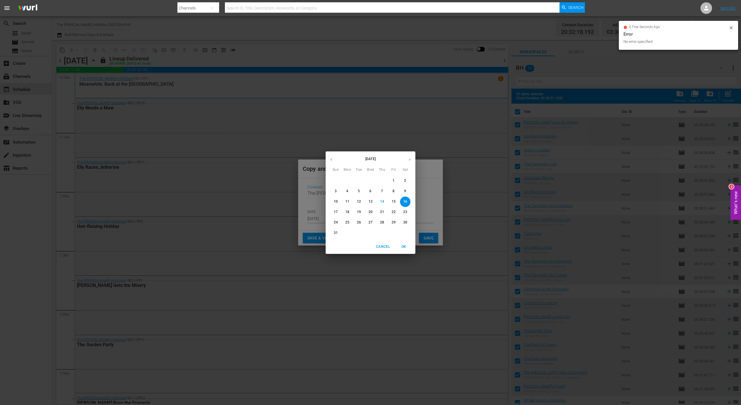
click at [381, 212] on p "21" at bounding box center [382, 211] width 4 height 5
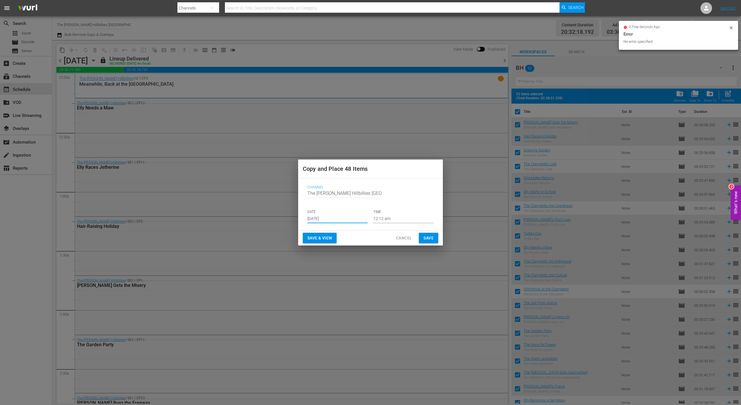
type input "Aug 21st 2025"
click at [429, 237] on span "Save" at bounding box center [428, 237] width 10 height 7
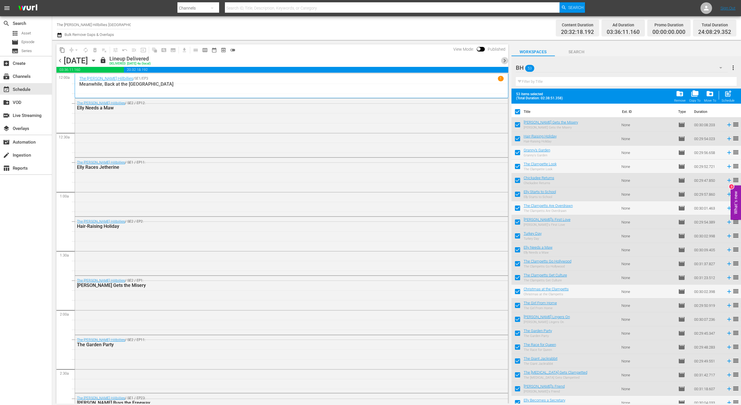
click at [502, 61] on span "chevron_right" at bounding box center [504, 60] width 7 height 7
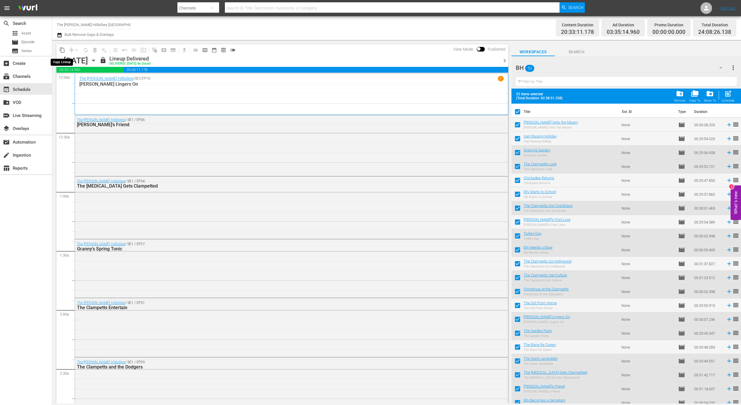
click at [62, 51] on span "content_copy" at bounding box center [62, 50] width 6 height 6
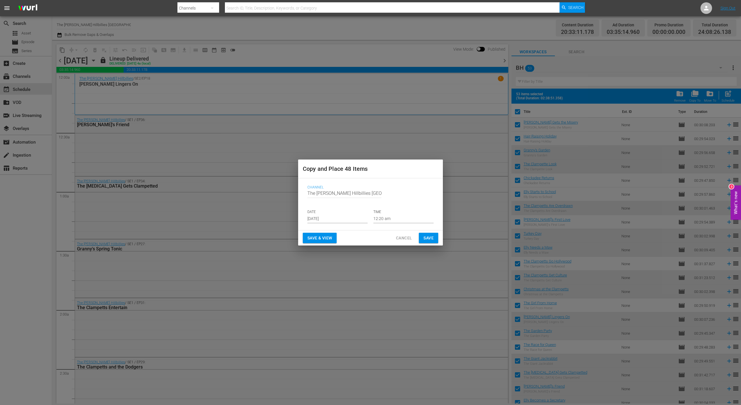
click at [315, 215] on input "[DATE]" at bounding box center [337, 218] width 60 height 9
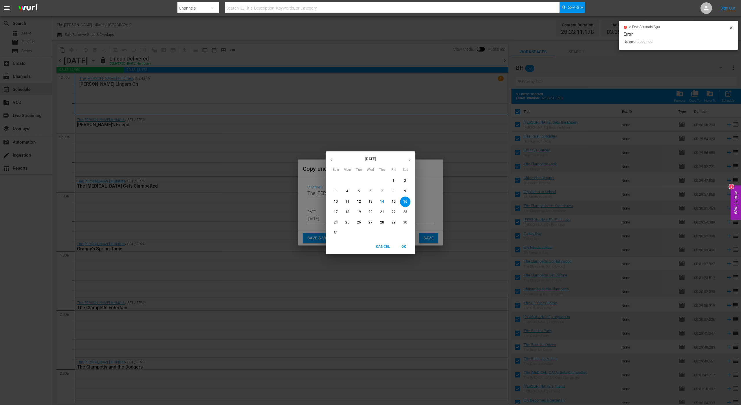
click at [391, 214] on span "22" at bounding box center [393, 211] width 10 height 5
type input "Aug 22nd 2025"
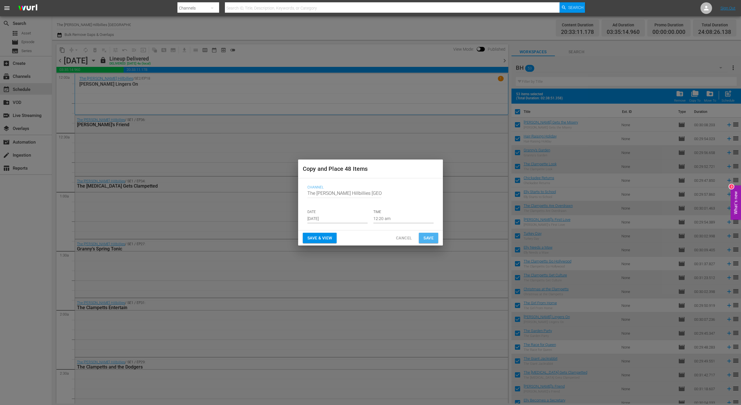
click at [431, 237] on span "Save" at bounding box center [428, 237] width 10 height 7
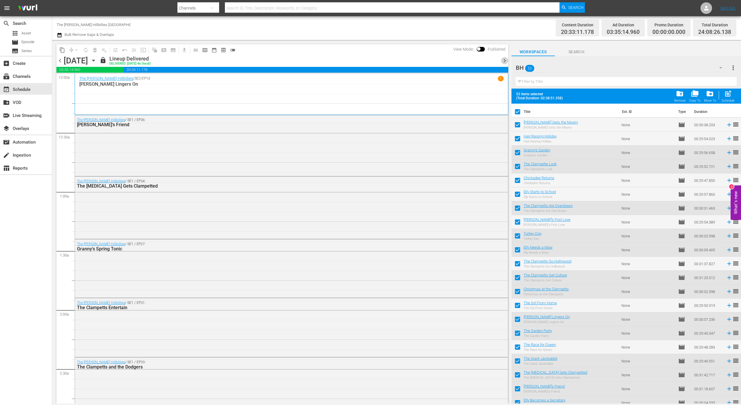
click at [501, 60] on span "chevron_right" at bounding box center [504, 60] width 7 height 7
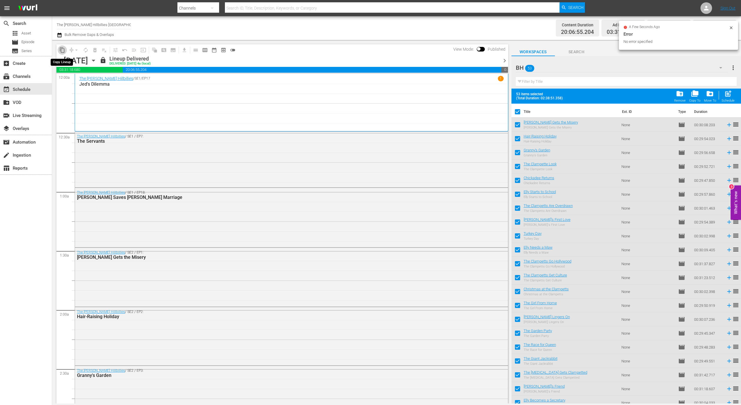
click at [61, 51] on span "content_copy" at bounding box center [62, 50] width 6 height 6
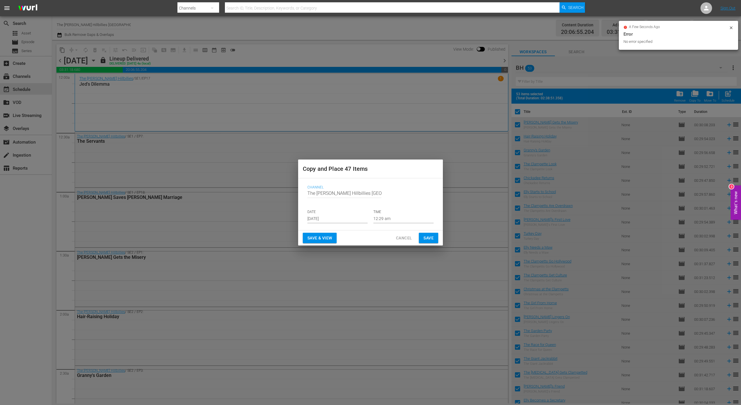
click at [332, 220] on input "[DATE]" at bounding box center [337, 218] width 60 height 9
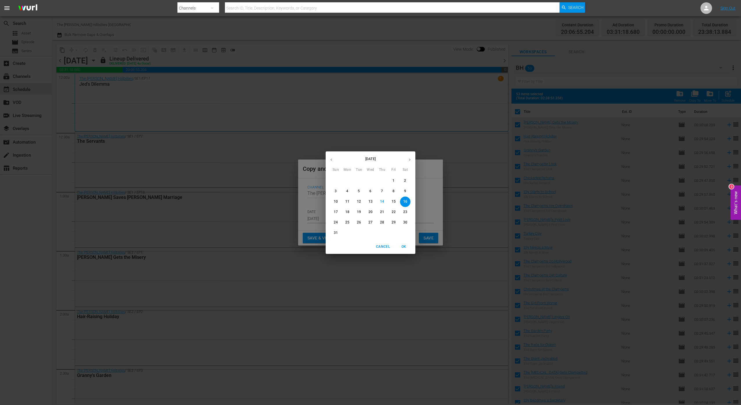
click at [405, 211] on p "23" at bounding box center [405, 211] width 4 height 5
type input "Aug 23rd 2025"
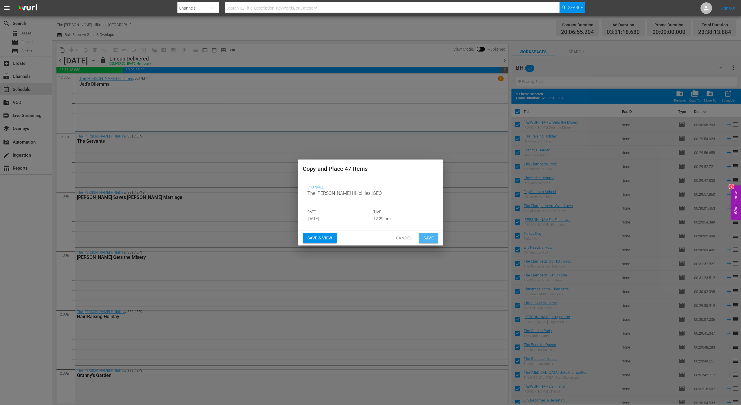
click at [430, 235] on span "Save" at bounding box center [428, 237] width 10 height 7
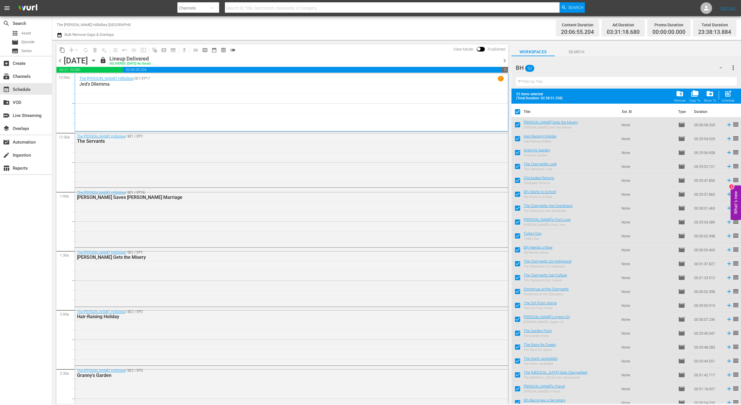
click at [97, 59] on icon "button" at bounding box center [93, 60] width 6 height 6
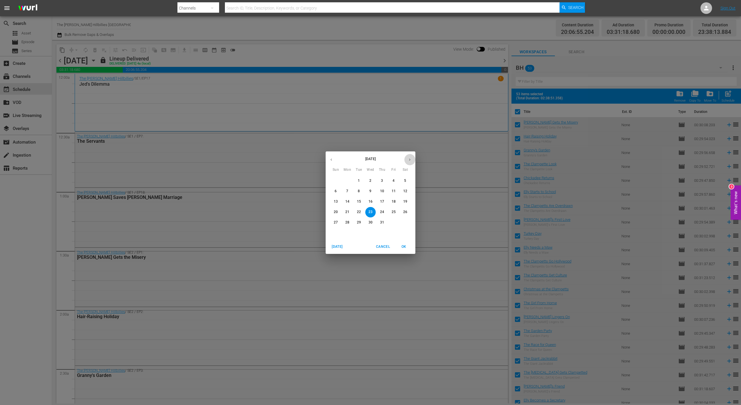
click at [412, 162] on button "button" at bounding box center [409, 159] width 11 height 11
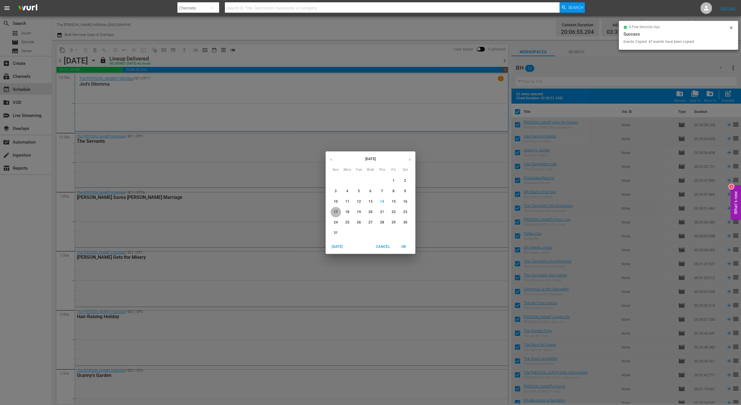
click at [336, 210] on p "17" at bounding box center [336, 211] width 4 height 5
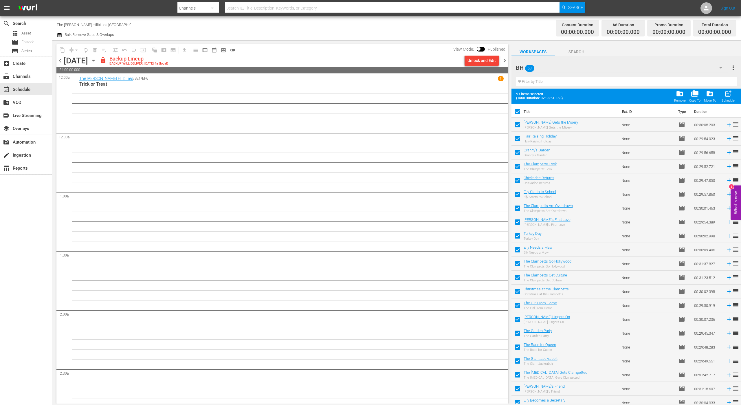
click at [500, 63] on div "Unlock and Edit" at bounding box center [481, 61] width 39 height 10
click at [501, 62] on span "chevron_right" at bounding box center [504, 60] width 7 height 7
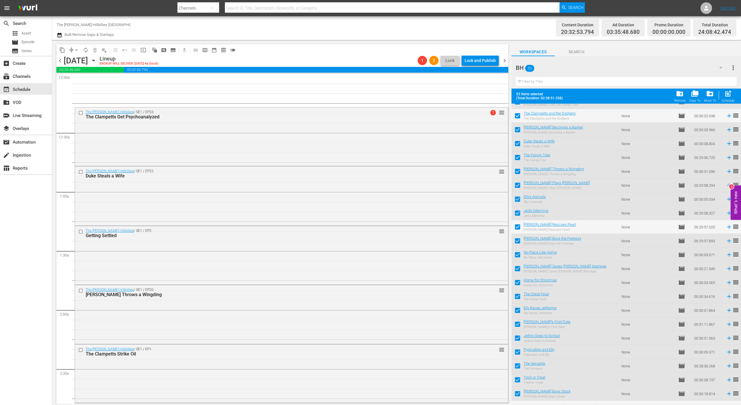
scroll to position [450, 0]
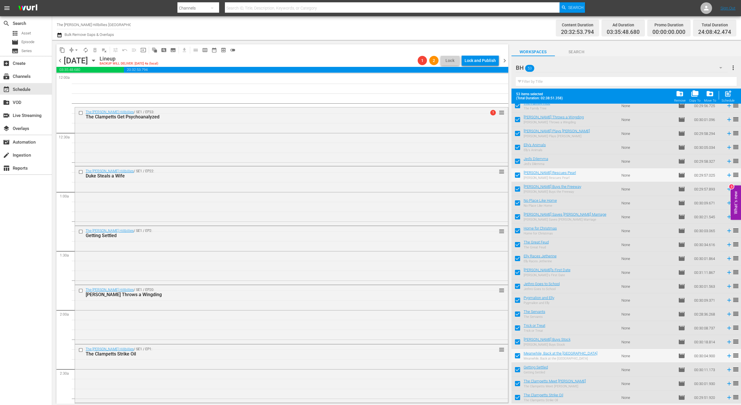
click at [517, 356] on input "checkbox" at bounding box center [517, 357] width 12 height 12
checkbox input "false"
click at [69, 48] on span "compress" at bounding box center [72, 50] width 6 height 6
click at [60, 49] on span "content_copy" at bounding box center [62, 50] width 6 height 6
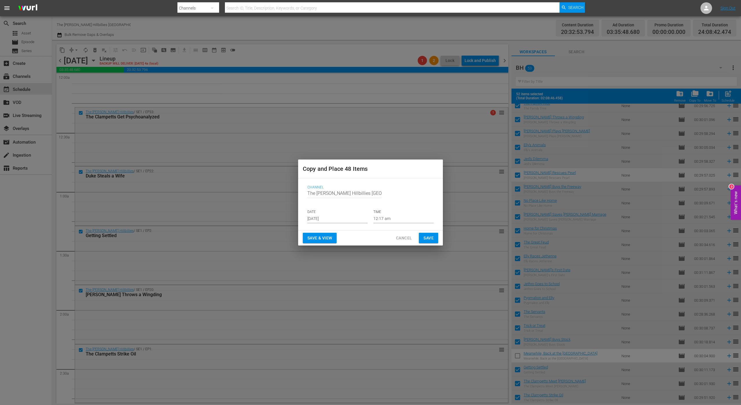
click at [403, 235] on span "Cancel" at bounding box center [404, 237] width 16 height 7
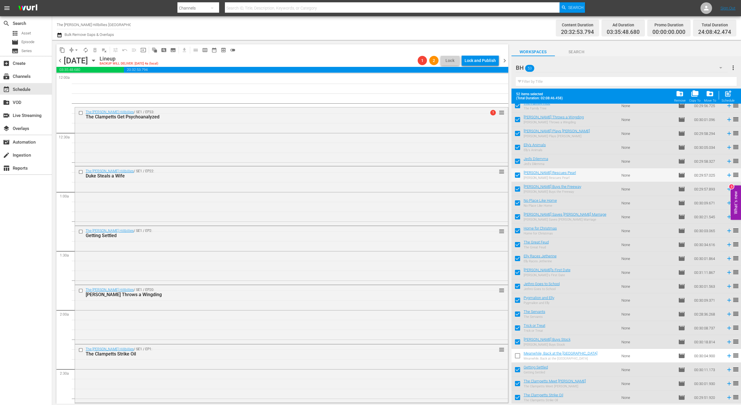
click at [60, 36] on icon "button" at bounding box center [59, 35] width 5 height 7
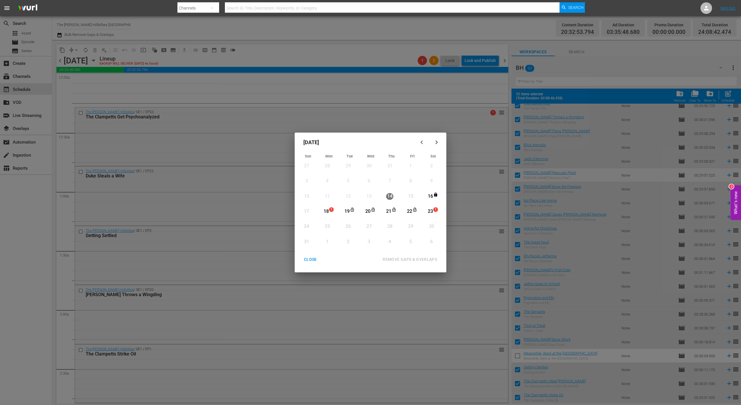
click at [330, 212] on div "1" at bounding box center [332, 211] width 5 height 6
click at [422, 259] on div "REMOVE GAPS & OVERLAPS" at bounding box center [410, 259] width 64 height 7
click at [344, 210] on div "19" at bounding box center [346, 211] width 7 height 7
click at [432, 213] on div "23" at bounding box center [430, 211] width 7 height 7
click at [414, 262] on div "REMOVE GAPS & OVERLAPS" at bounding box center [410, 259] width 64 height 7
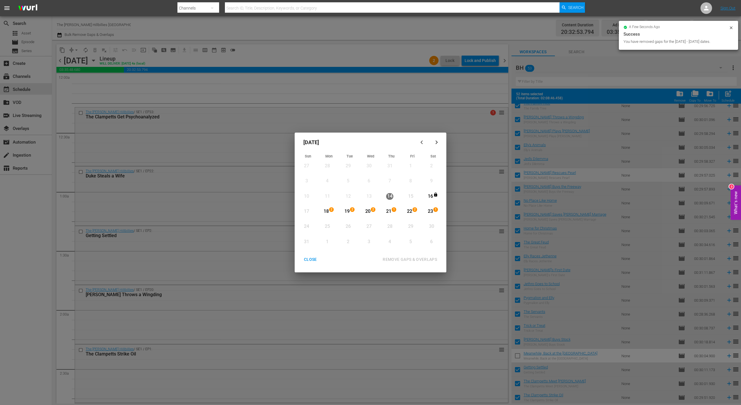
click at [312, 258] on div "CLOSE" at bounding box center [310, 259] width 22 height 7
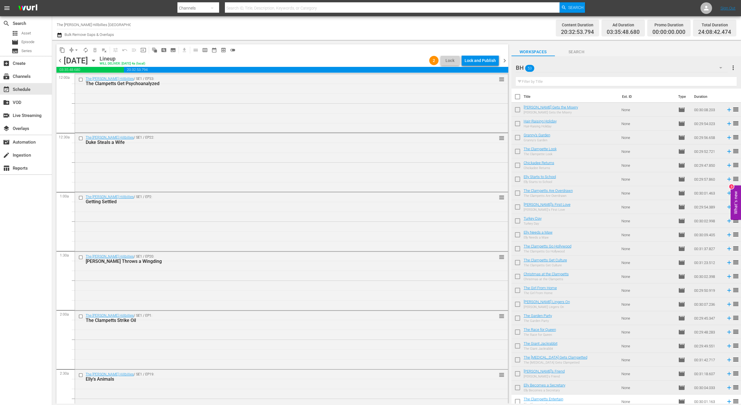
click at [58, 60] on span "chevron_left" at bounding box center [59, 60] width 7 height 7
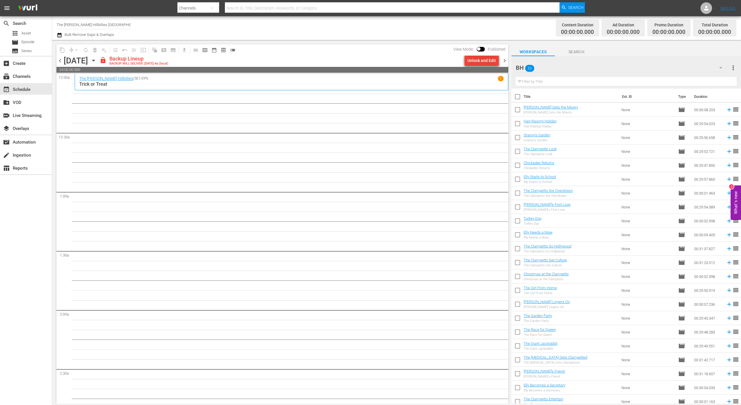
click at [470, 60] on div "Unlock and Edit" at bounding box center [481, 60] width 28 height 10
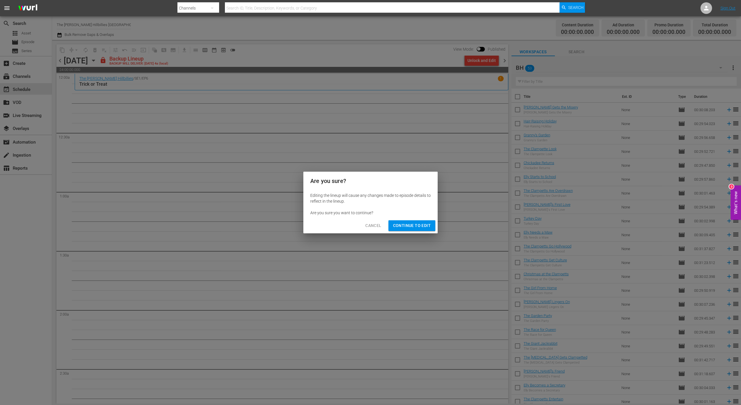
click at [428, 225] on span "Continue to Edit" at bounding box center [412, 225] width 38 height 7
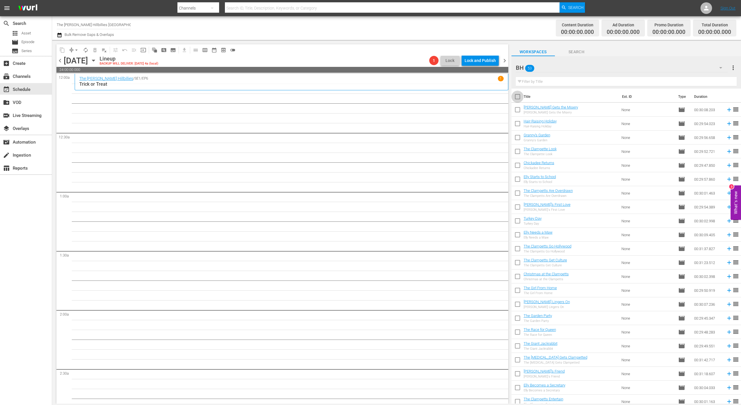
click at [517, 98] on input "checkbox" at bounding box center [517, 98] width 12 height 12
checkbox input "true"
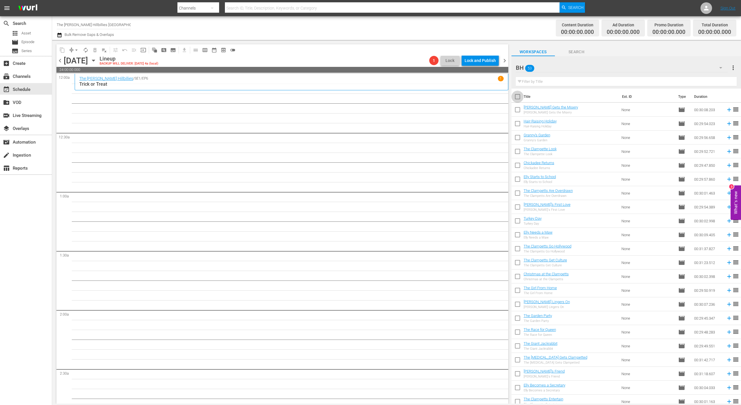
checkbox input "true"
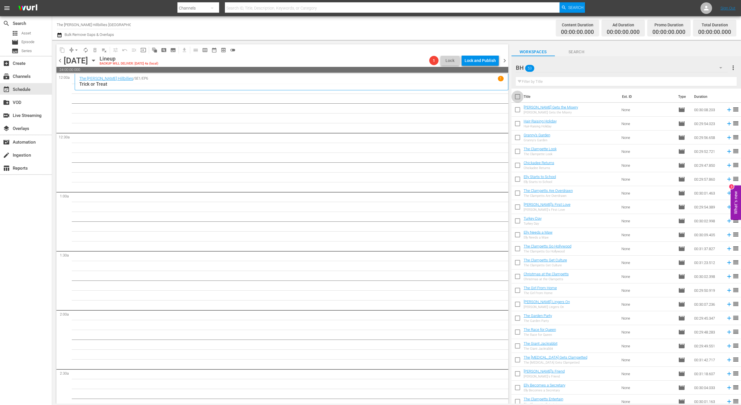
checkbox input "true"
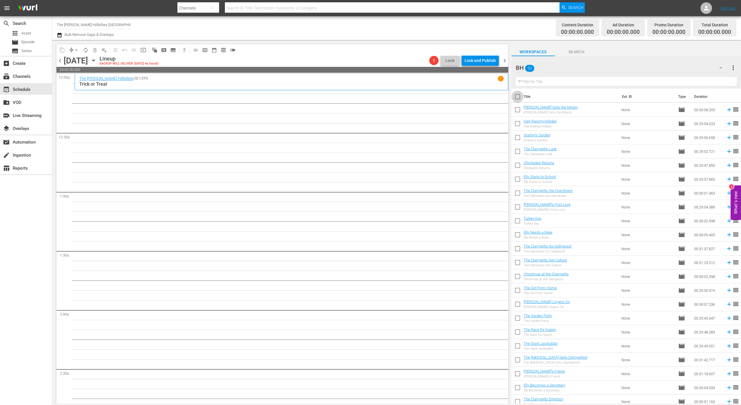
checkbox input "true"
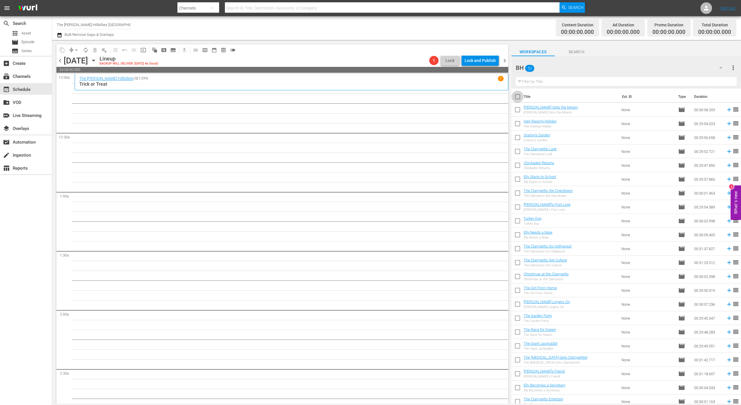
checkbox input "true"
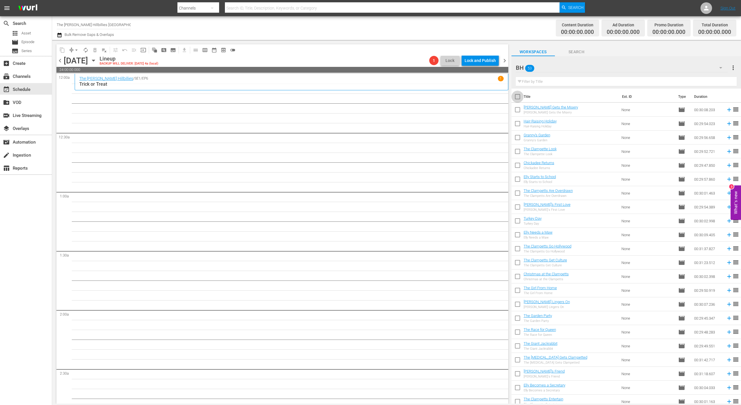
checkbox input "true"
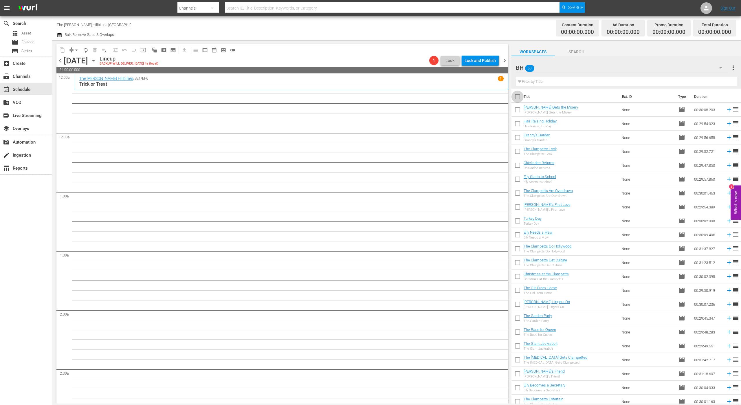
checkbox input "true"
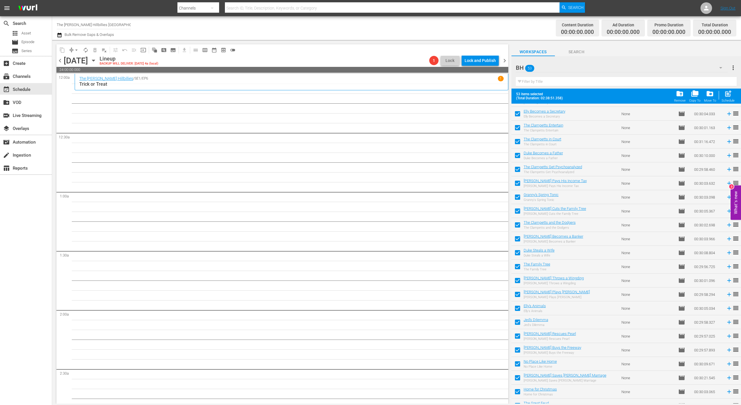
scroll to position [216, 0]
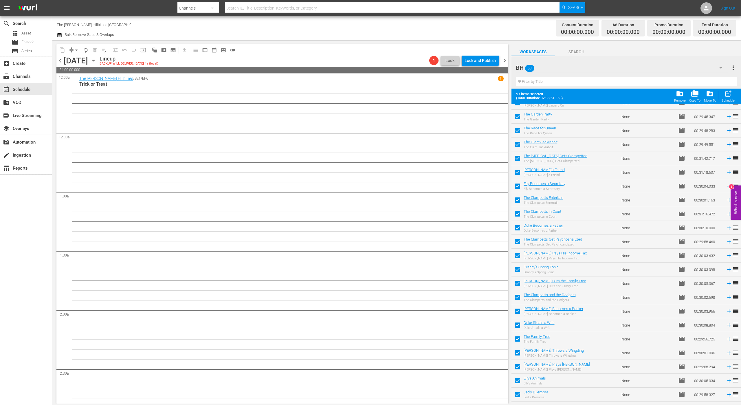
click at [520, 185] on input "checkbox" at bounding box center [517, 187] width 12 height 12
checkbox input "false"
click at [516, 246] on input "checkbox" at bounding box center [517, 243] width 12 height 12
checkbox input "false"
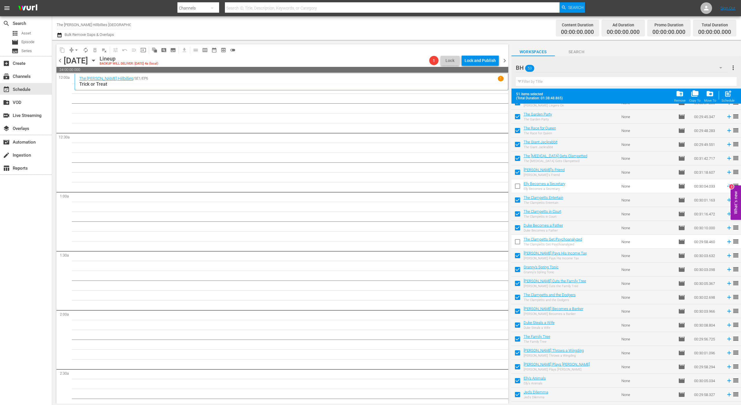
click at [519, 304] on input "checkbox" at bounding box center [517, 298] width 12 height 12
checkbox input "false"
click at [516, 141] on input "checkbox" at bounding box center [517, 145] width 12 height 12
checkbox input "false"
click at [518, 120] on input "checkbox" at bounding box center [517, 118] width 12 height 12
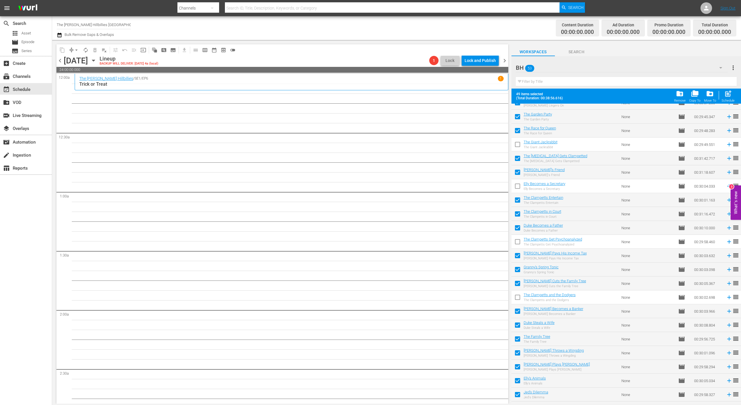
checkbox input "false"
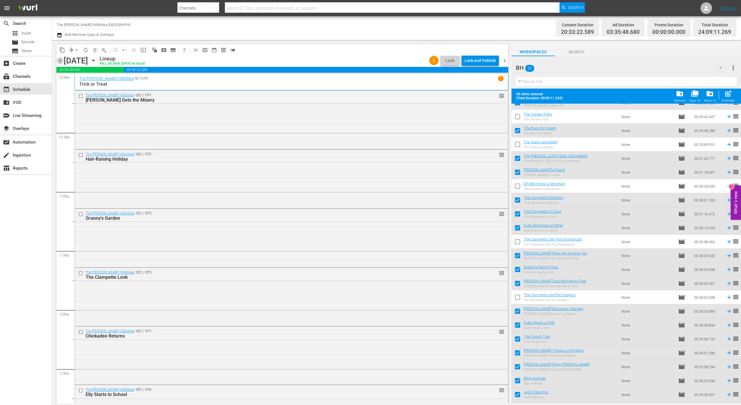
click at [60, 60] on span "chevron_left" at bounding box center [59, 60] width 7 height 7
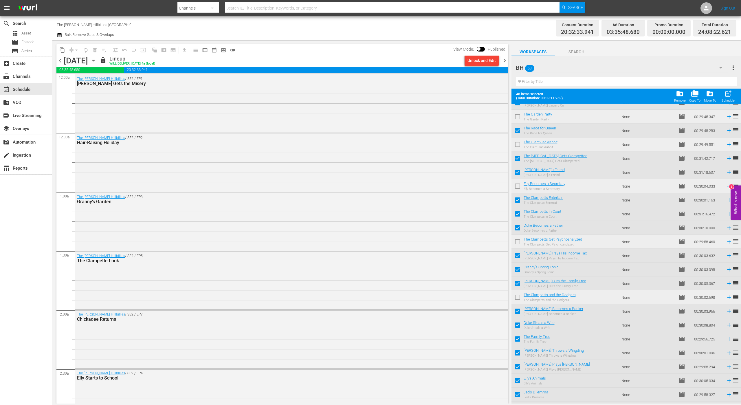
click at [60, 61] on span "chevron_left" at bounding box center [59, 60] width 7 height 7
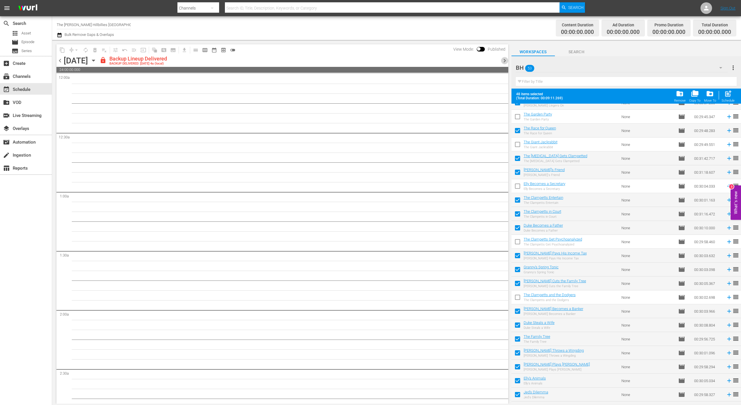
click at [503, 61] on span "chevron_right" at bounding box center [504, 60] width 7 height 7
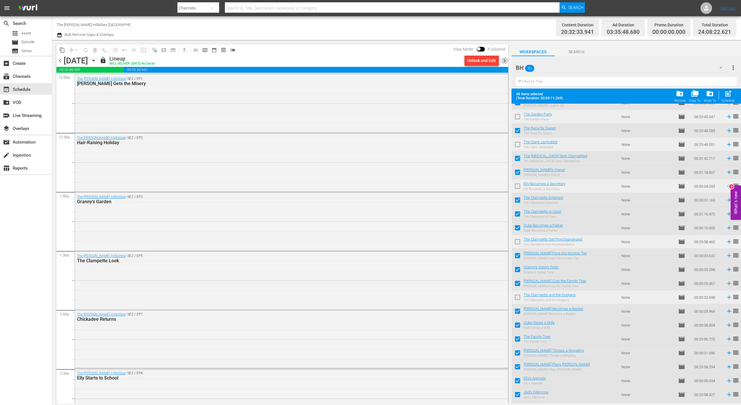
click at [503, 61] on span "chevron_right" at bounding box center [504, 60] width 7 height 7
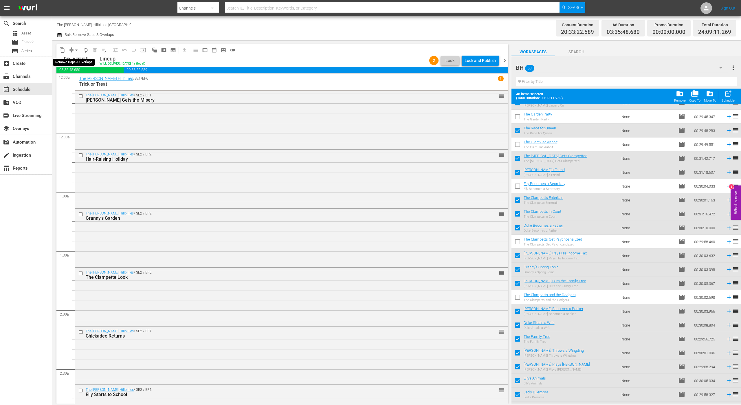
click at [74, 51] on span "arrow_drop_down" at bounding box center [76, 50] width 6 height 6
click at [242, 53] on div "content_copy compress arrow_drop_down autorenew_outlined delete_forever_outline…" at bounding box center [282, 49] width 452 height 11
click at [61, 35] on icon "button" at bounding box center [59, 35] width 5 height 7
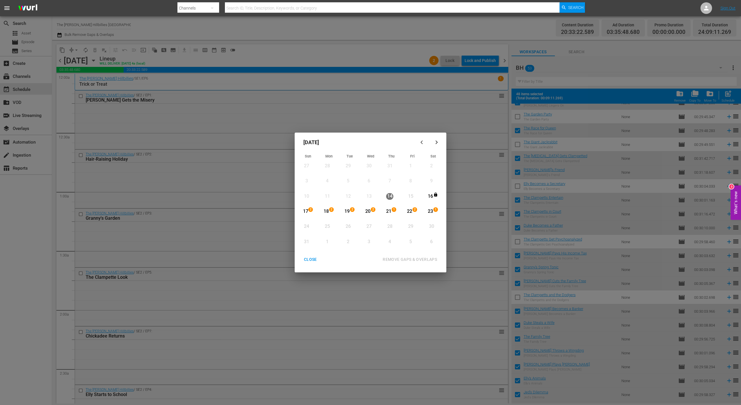
click at [431, 197] on div "16" at bounding box center [430, 196] width 7 height 7
click at [431, 213] on div "23" at bounding box center [430, 211] width 7 height 7
click at [424, 261] on div "REMOVE GAPS & OVERLAPS" at bounding box center [410, 259] width 64 height 7
click at [307, 258] on div "CLOSE" at bounding box center [310, 259] width 22 height 7
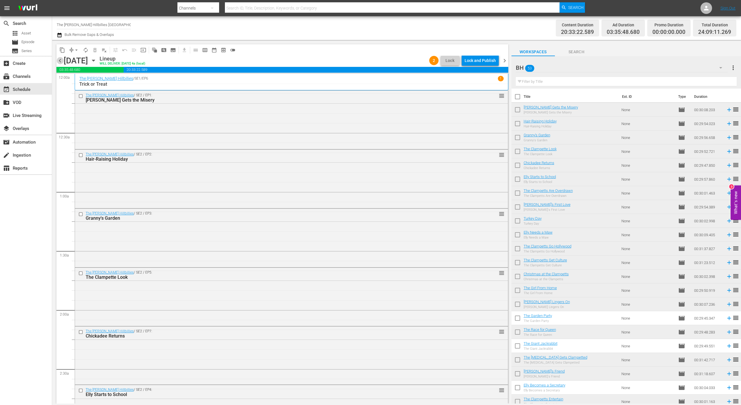
click at [60, 63] on span "chevron_left" at bounding box center [59, 60] width 7 height 7
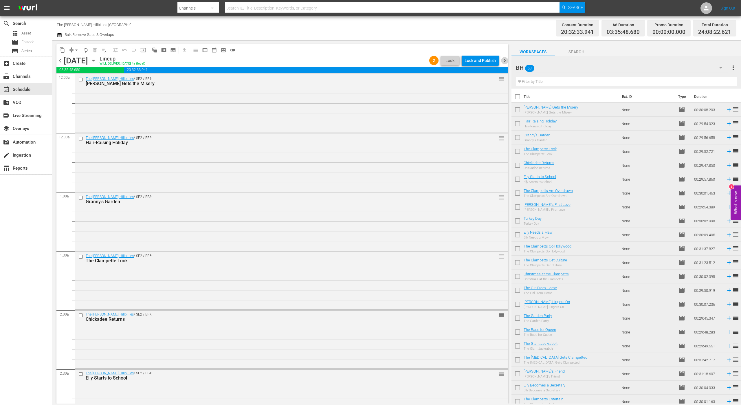
click at [503, 62] on span "chevron_right" at bounding box center [504, 60] width 7 height 7
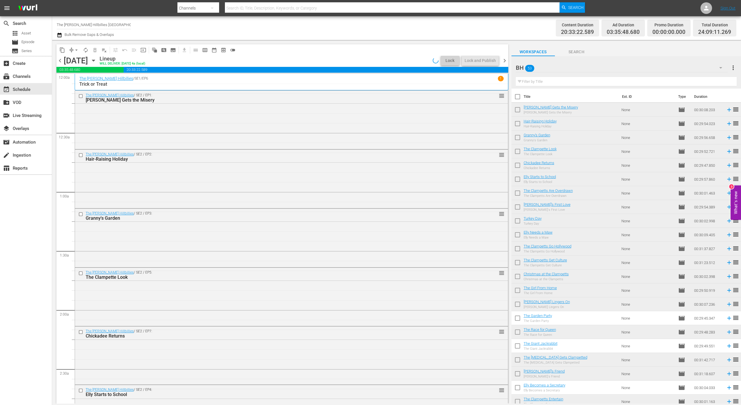
click at [60, 60] on span "chevron_left" at bounding box center [59, 60] width 7 height 7
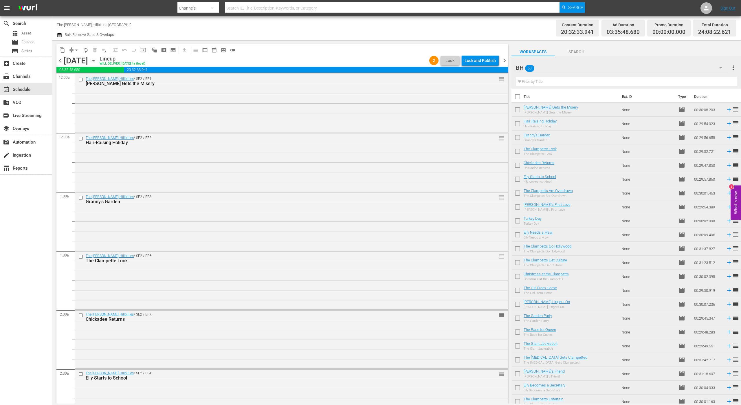
click at [473, 60] on div "Lock and Publish" at bounding box center [479, 60] width 31 height 10
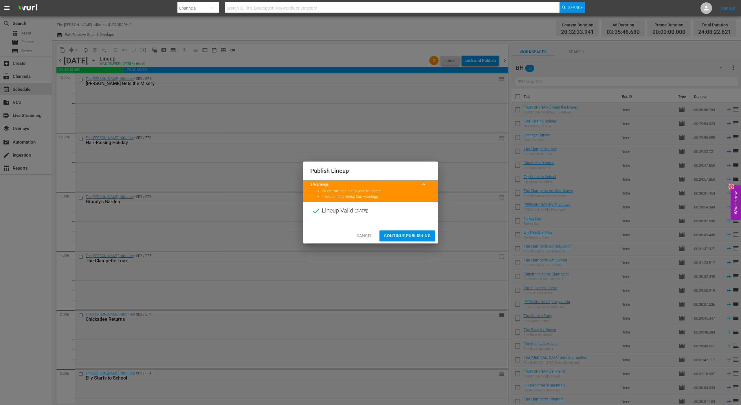
click at [361, 232] on span "Cancel" at bounding box center [364, 235] width 16 height 7
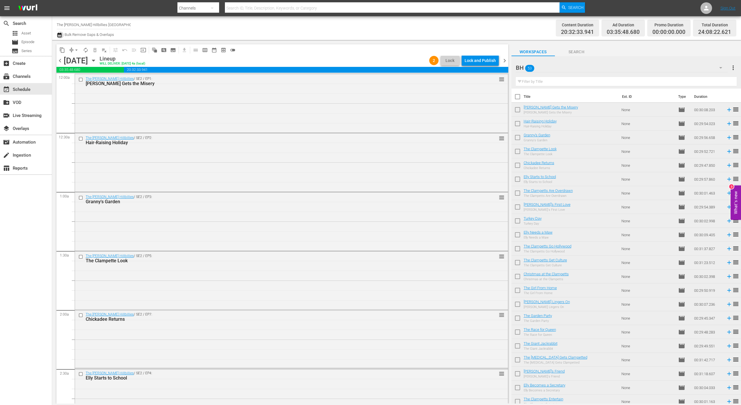
click at [62, 36] on icon "button" at bounding box center [59, 35] width 5 height 7
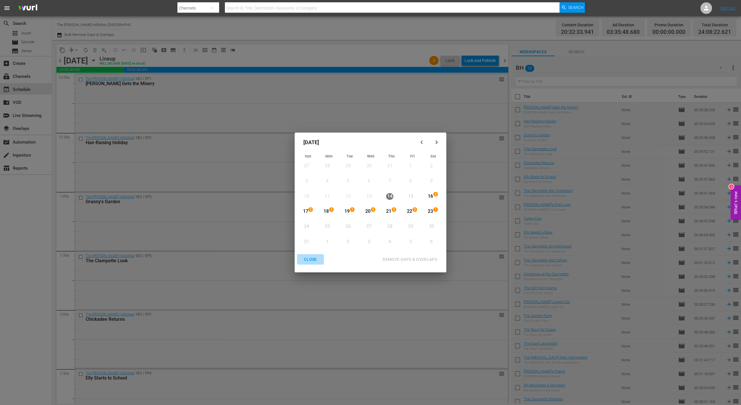
click at [307, 258] on div "CLOSE" at bounding box center [310, 259] width 22 height 7
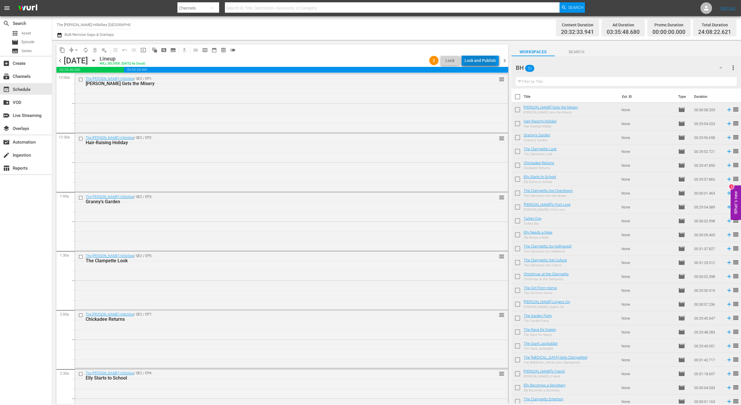
click at [481, 58] on div "Lock and Publish" at bounding box center [479, 60] width 31 height 10
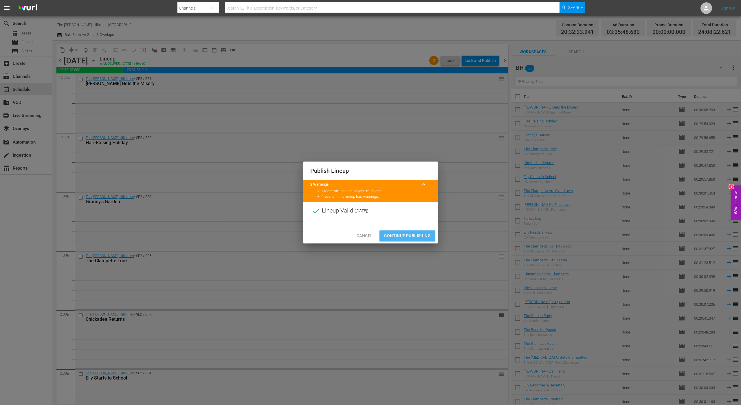
click at [413, 235] on span "Continue Publishing" at bounding box center [407, 235] width 47 height 7
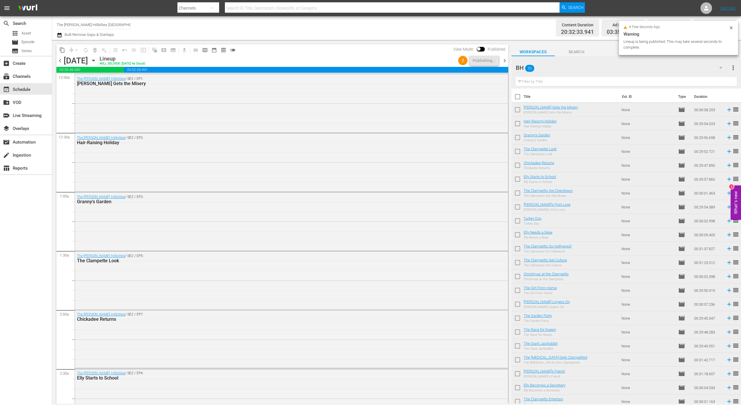
click at [501, 60] on span "chevron_right" at bounding box center [504, 60] width 7 height 7
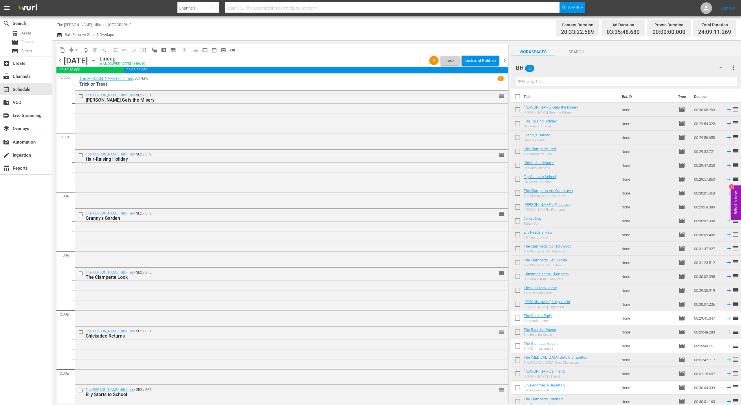
click at [483, 61] on div "Lock and Publish" at bounding box center [479, 60] width 31 height 10
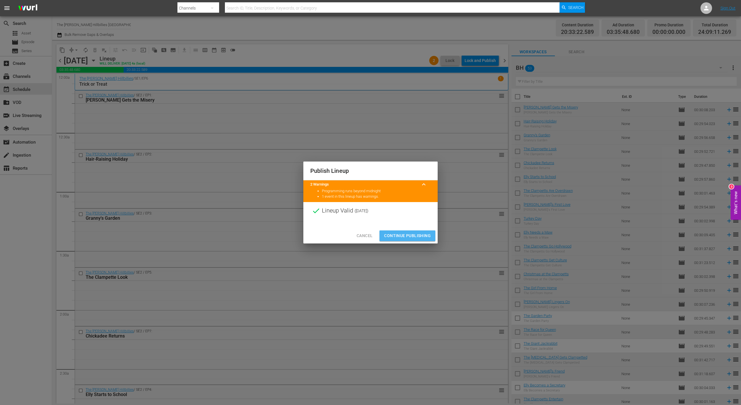
click at [412, 233] on span "Continue Publishing" at bounding box center [407, 235] width 47 height 7
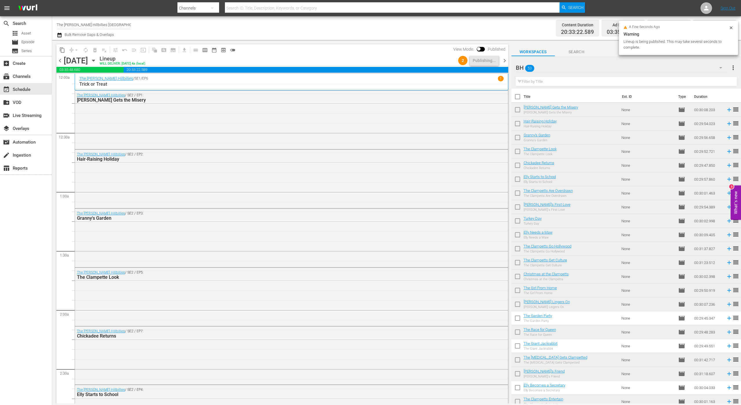
click at [506, 62] on span "chevron_right" at bounding box center [504, 60] width 7 height 7
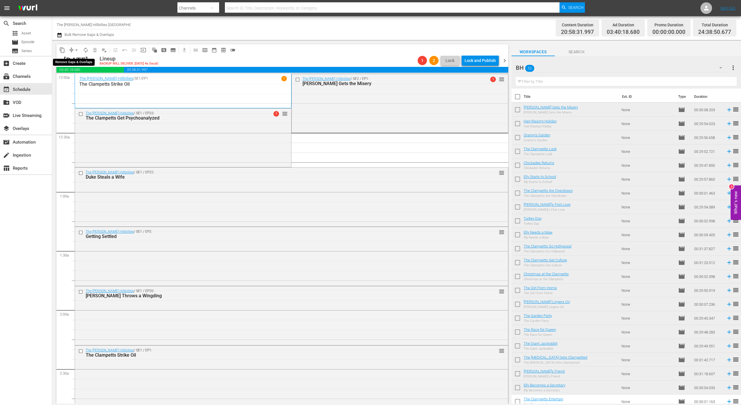
click at [72, 47] on span "compress arrow_drop_down" at bounding box center [74, 49] width 14 height 9
click at [314, 102] on div "The [PERSON_NAME] Hillbillies / SE2 / EP1: [PERSON_NAME] Gets the Misery 1 reor…" at bounding box center [400, 103] width 216 height 58
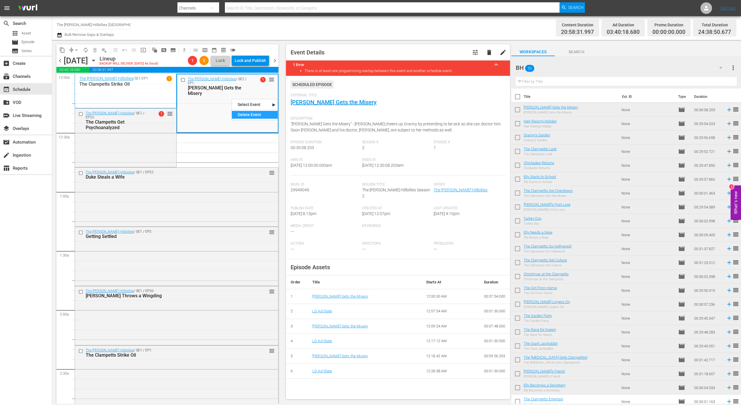
click at [244, 117] on div "Delete Event" at bounding box center [255, 115] width 46 height 8
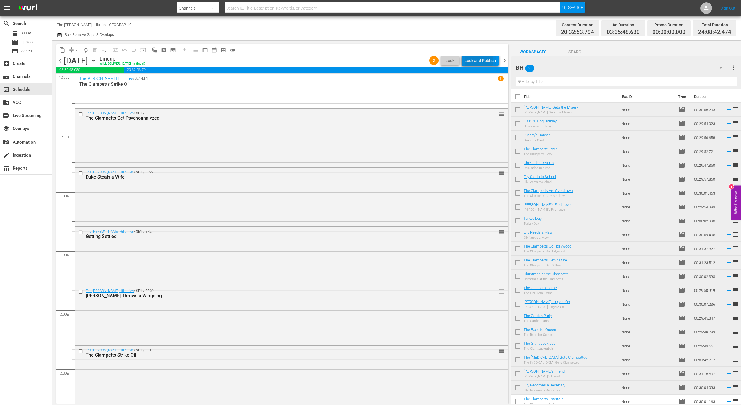
click at [480, 60] on div "Lock and Publish" at bounding box center [479, 60] width 31 height 10
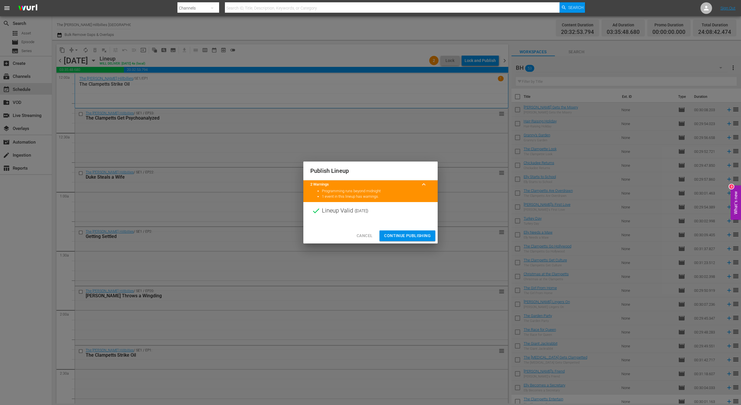
click at [399, 236] on span "Continue Publishing" at bounding box center [407, 235] width 47 height 7
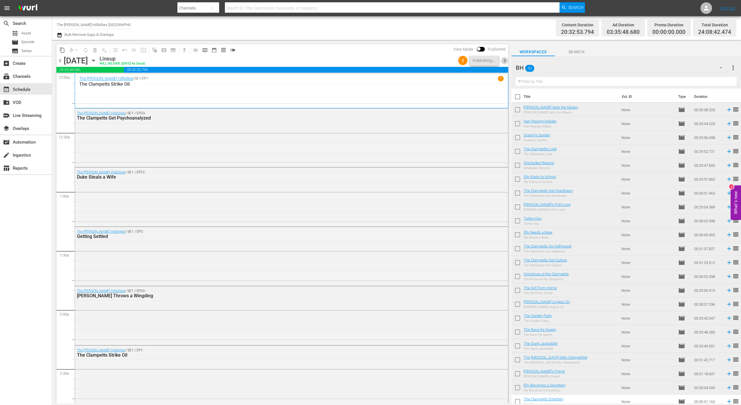
click at [502, 62] on span "chevron_right" at bounding box center [504, 60] width 7 height 7
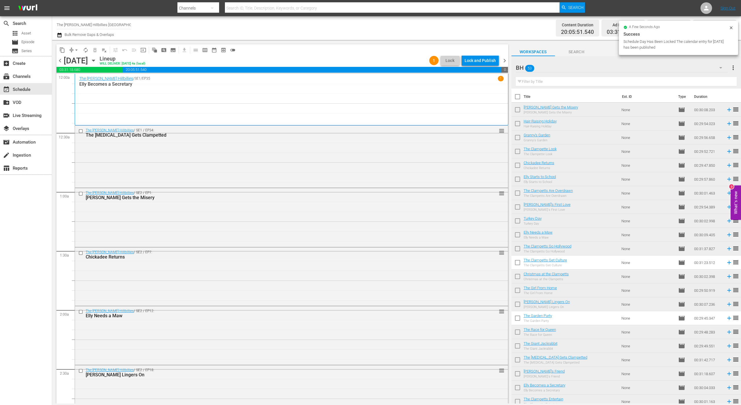
click at [488, 61] on div "Lock and Publish" at bounding box center [479, 60] width 31 height 10
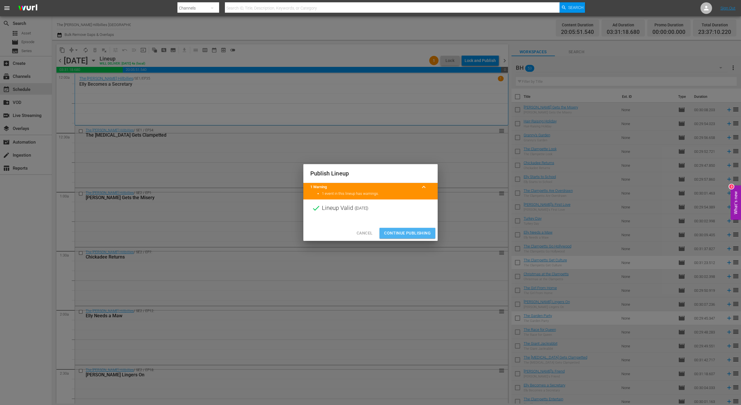
click at [411, 232] on span "Continue Publishing" at bounding box center [407, 232] width 47 height 7
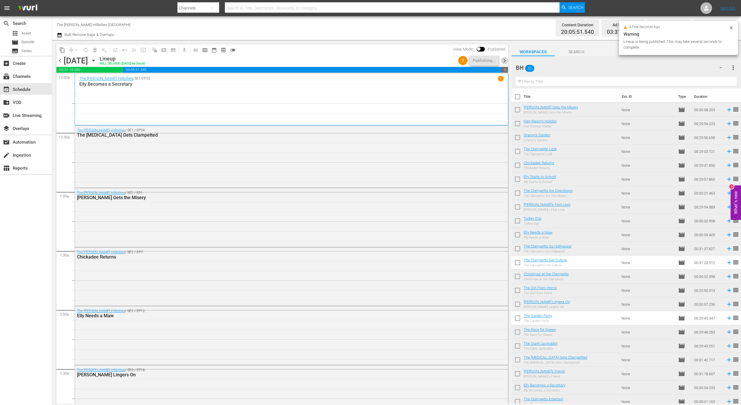
click at [503, 63] on span "chevron_right" at bounding box center [504, 60] width 7 height 7
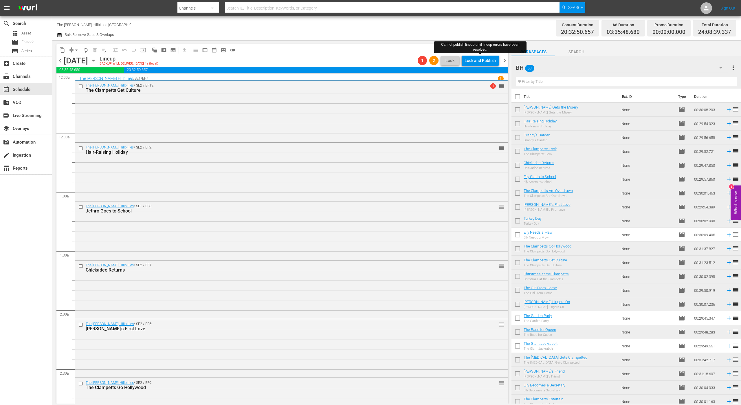
click at [486, 60] on div "Lock and Publish" at bounding box center [479, 60] width 31 height 10
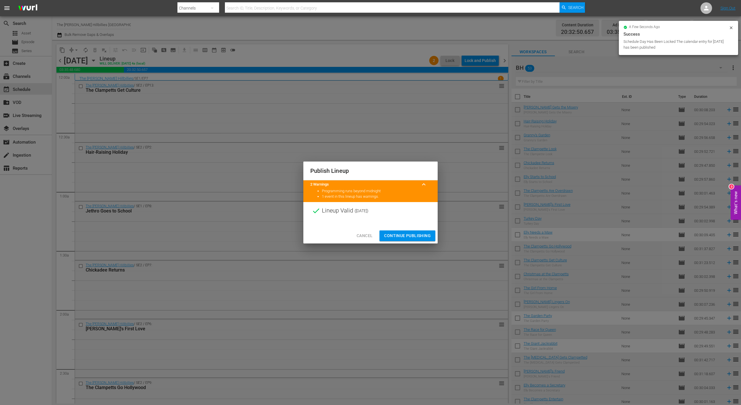
click at [413, 225] on div at bounding box center [370, 223] width 134 height 9
click at [410, 233] on span "Continue Publishing" at bounding box center [407, 235] width 47 height 7
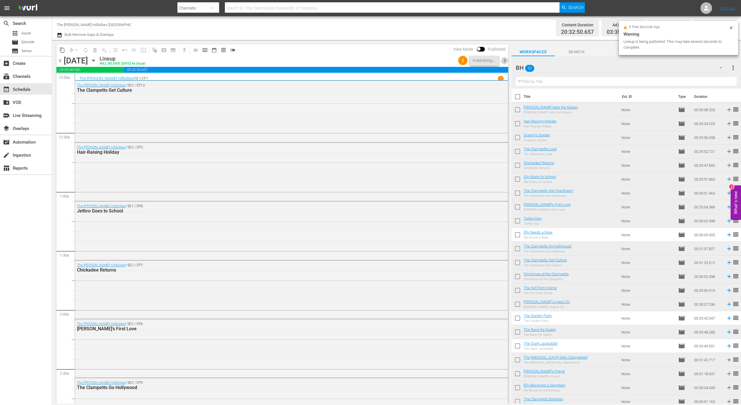
click at [505, 61] on span "chevron_right" at bounding box center [504, 60] width 7 height 7
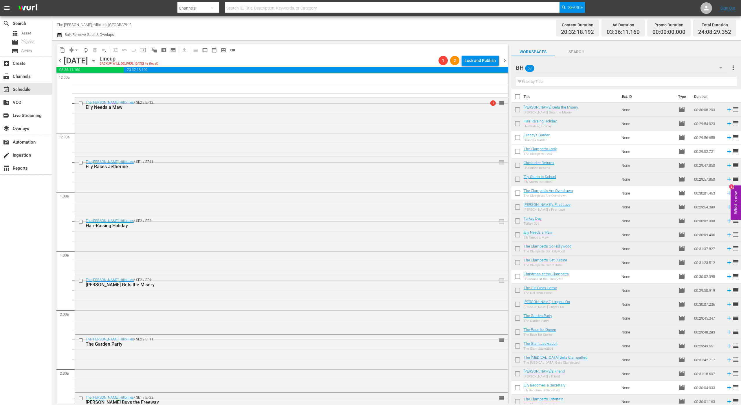
click at [58, 61] on span "chevron_left" at bounding box center [59, 60] width 7 height 7
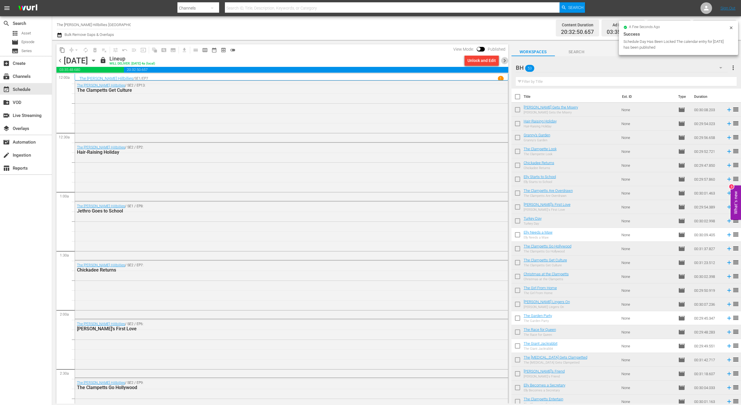
click at [504, 61] on span "chevron_right" at bounding box center [504, 60] width 7 height 7
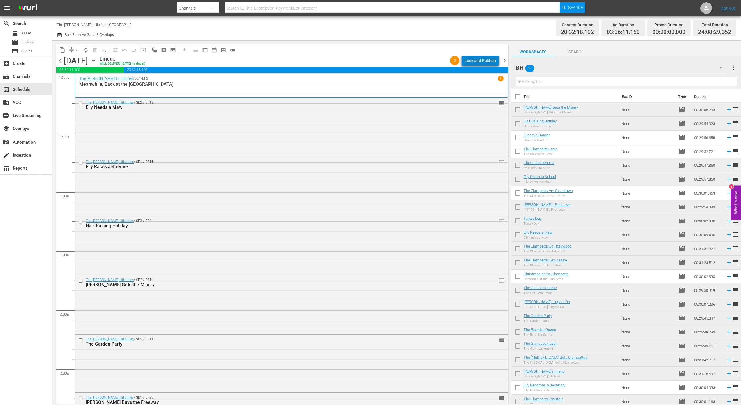
click at [486, 58] on div "Lock and Publish" at bounding box center [479, 60] width 31 height 10
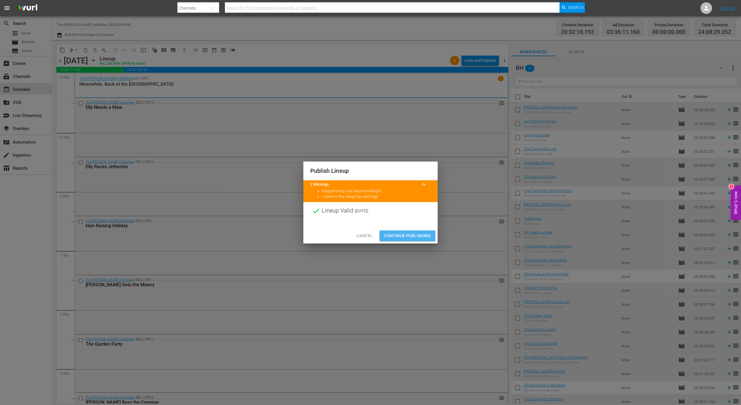
click at [412, 234] on span "Continue Publishing" at bounding box center [407, 235] width 47 height 7
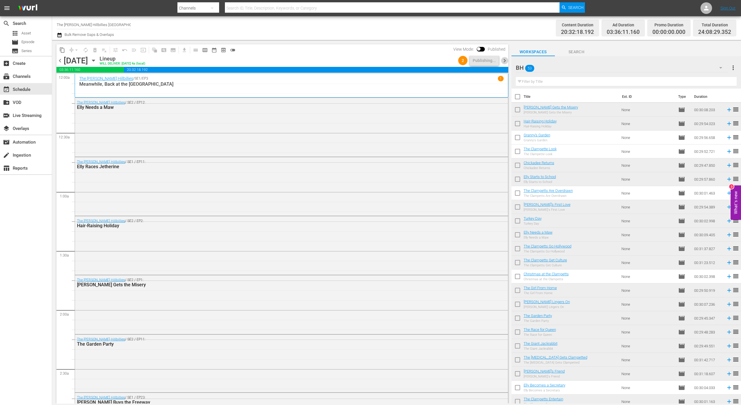
click at [506, 62] on span "chevron_right" at bounding box center [504, 60] width 7 height 7
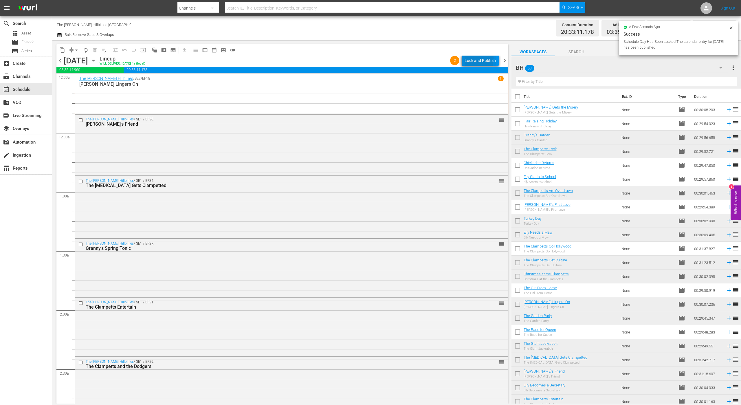
click at [469, 58] on div "Lock and Publish" at bounding box center [479, 60] width 31 height 10
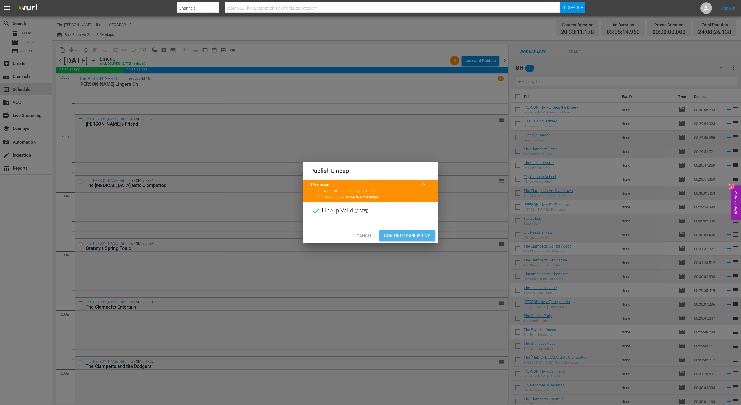
click at [418, 234] on span "Continue Publishing" at bounding box center [407, 235] width 47 height 7
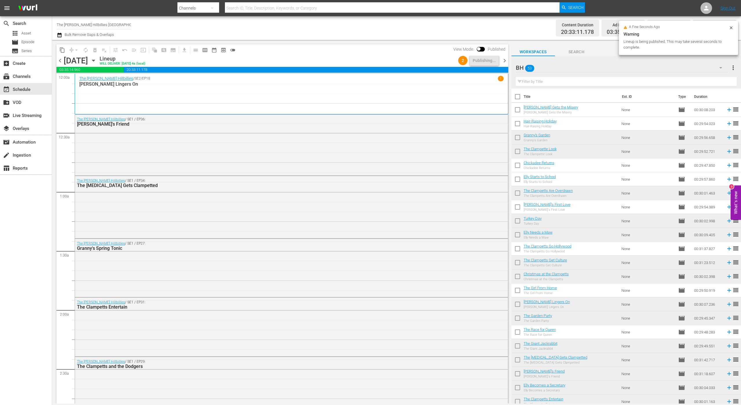
click at [505, 58] on span "chevron_right" at bounding box center [504, 60] width 7 height 7
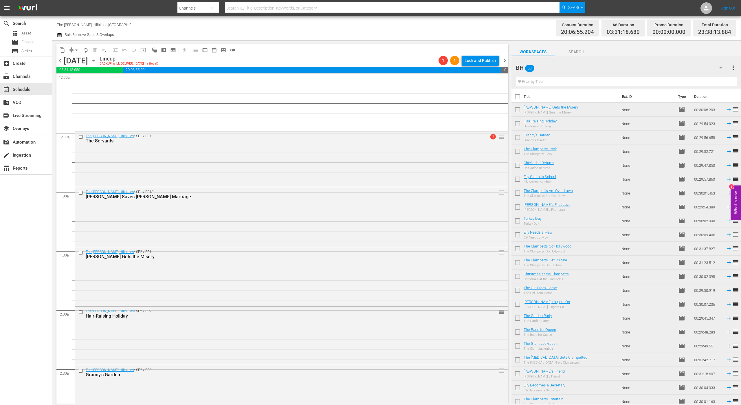
click at [60, 63] on span "chevron_left" at bounding box center [59, 60] width 7 height 7
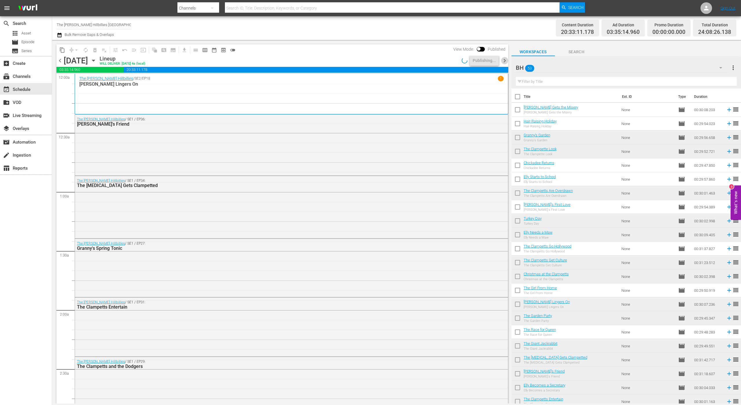
click at [505, 61] on span "chevron_right" at bounding box center [504, 60] width 7 height 7
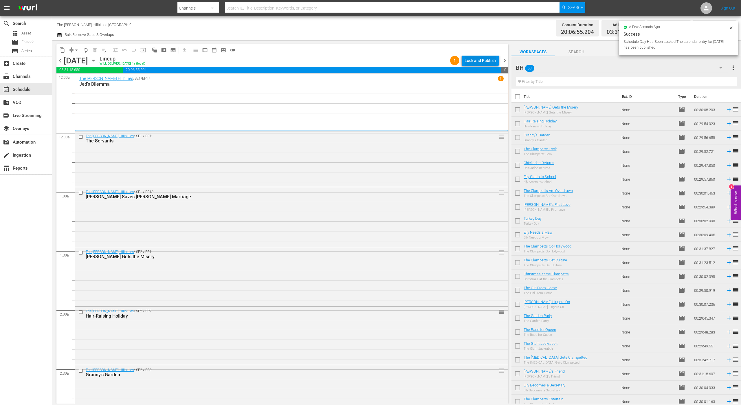
click at [481, 62] on div "Lock and Publish" at bounding box center [479, 60] width 31 height 10
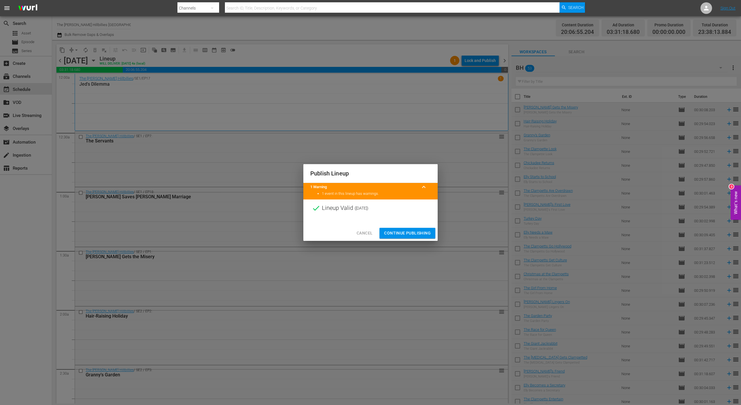
click at [399, 232] on span "Continue Publishing" at bounding box center [407, 232] width 47 height 7
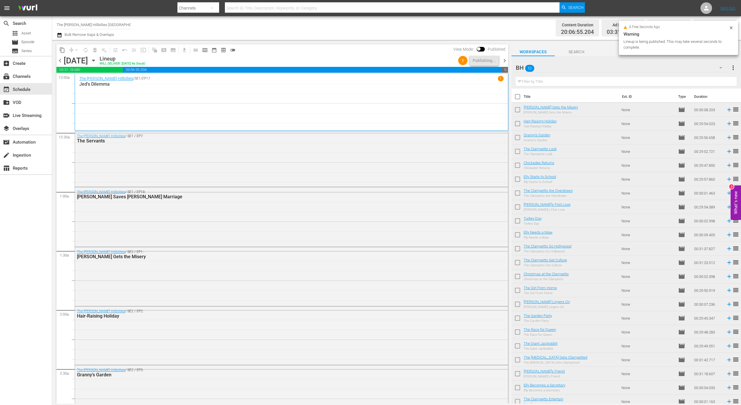
click at [504, 59] on span "chevron_right" at bounding box center [504, 60] width 7 height 7
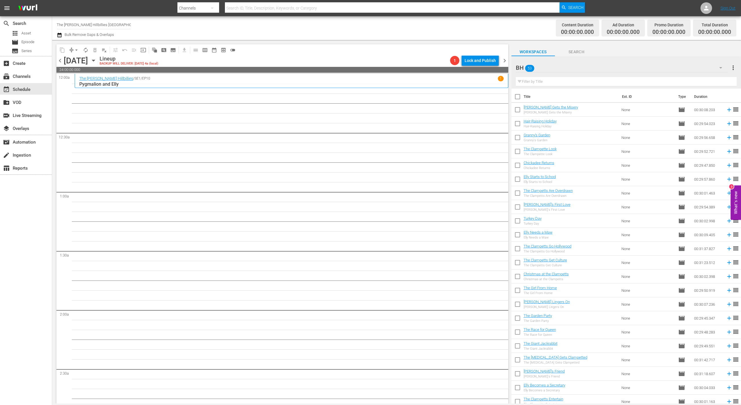
click at [516, 98] on input "checkbox" at bounding box center [517, 98] width 12 height 12
checkbox input "true"
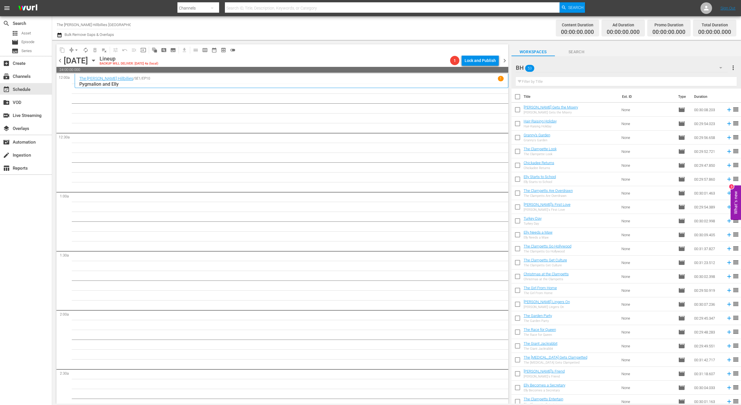
checkbox input "true"
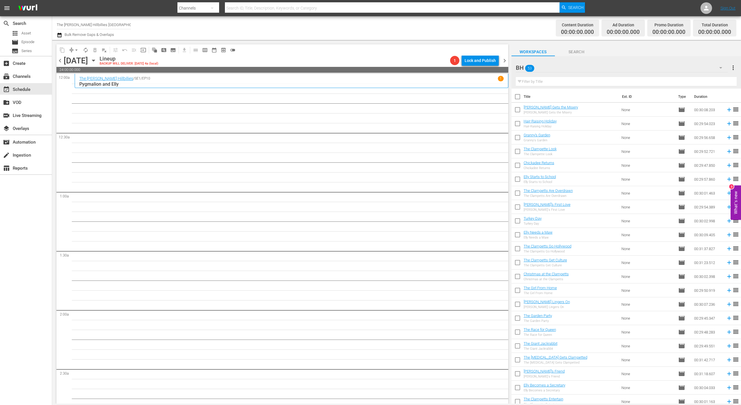
checkbox input "true"
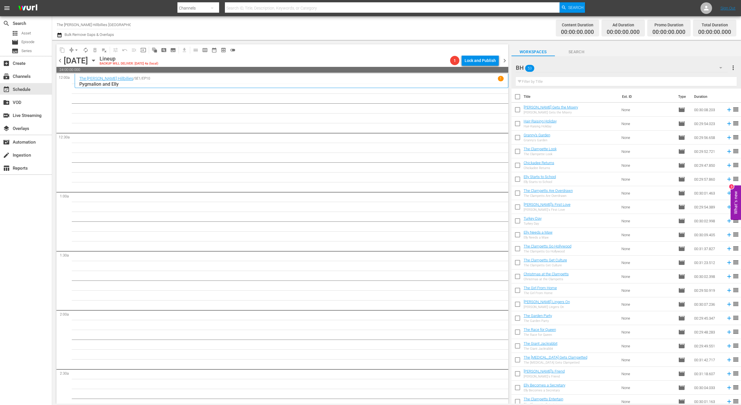
checkbox input "true"
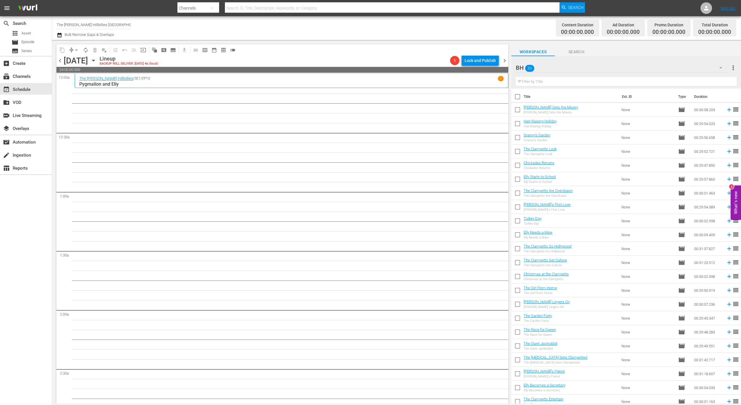
checkbox input "true"
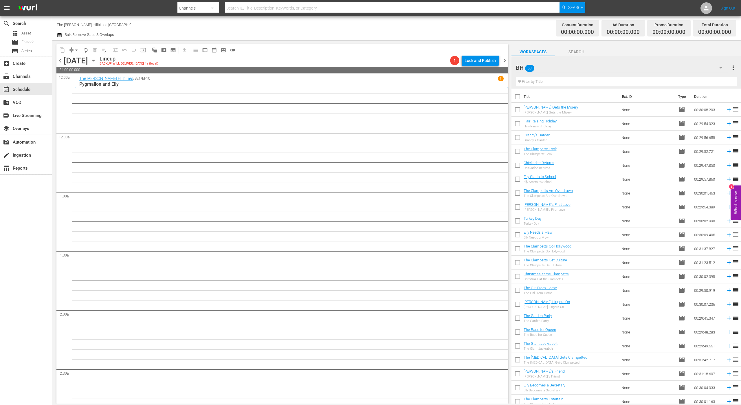
checkbox input "true"
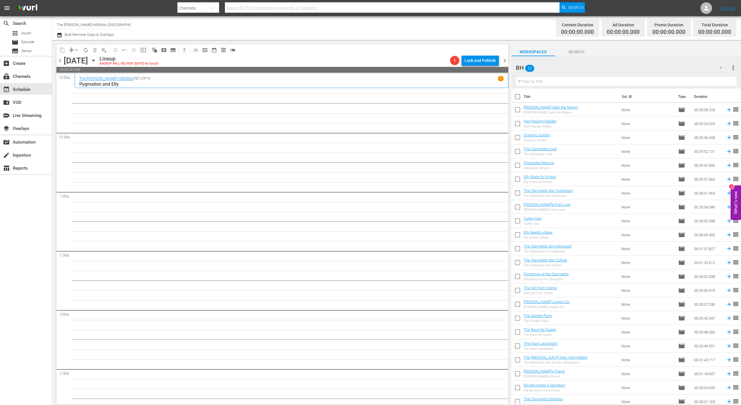
checkbox input "true"
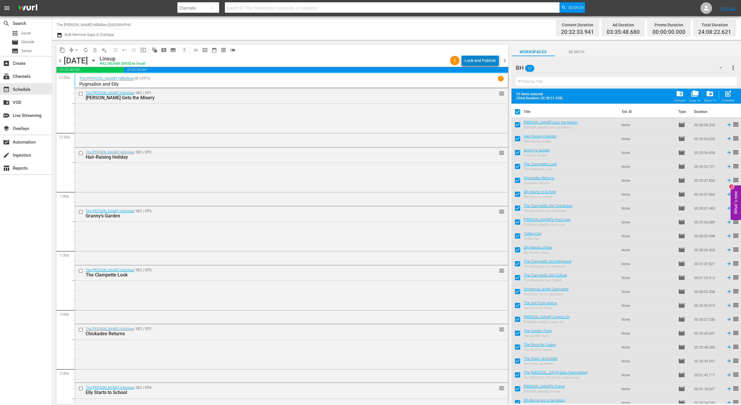
click at [483, 58] on div "Lock and Publish" at bounding box center [479, 60] width 31 height 10
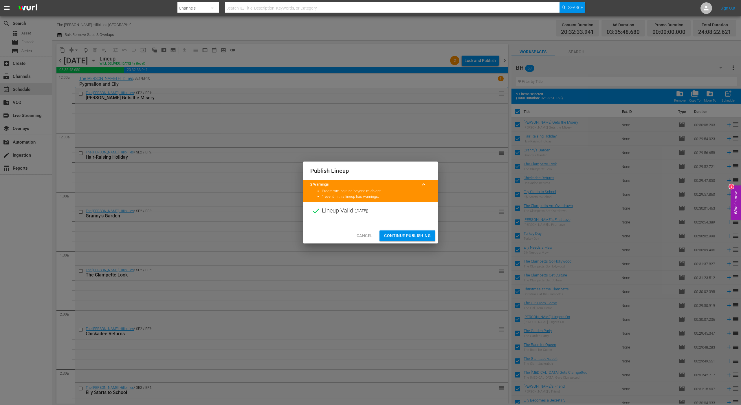
click at [413, 236] on span "Continue Publishing" at bounding box center [407, 235] width 47 height 7
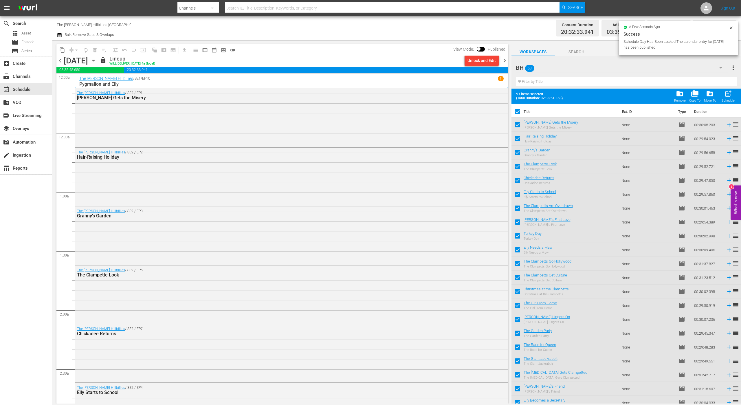
click at [505, 62] on span "chevron_right" at bounding box center [504, 60] width 7 height 7
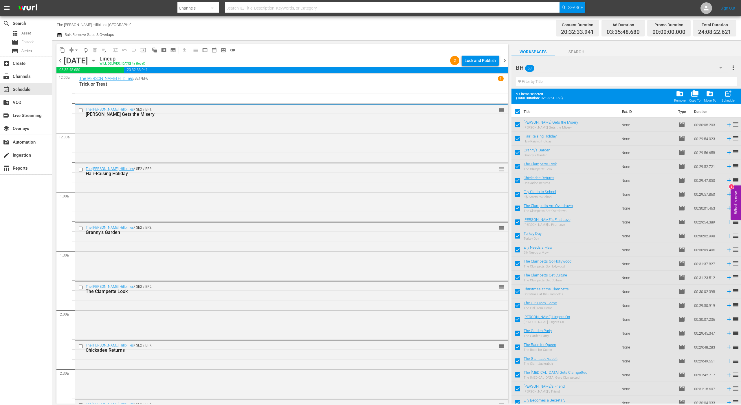
click at [481, 64] on div "Lock and Publish" at bounding box center [479, 60] width 31 height 10
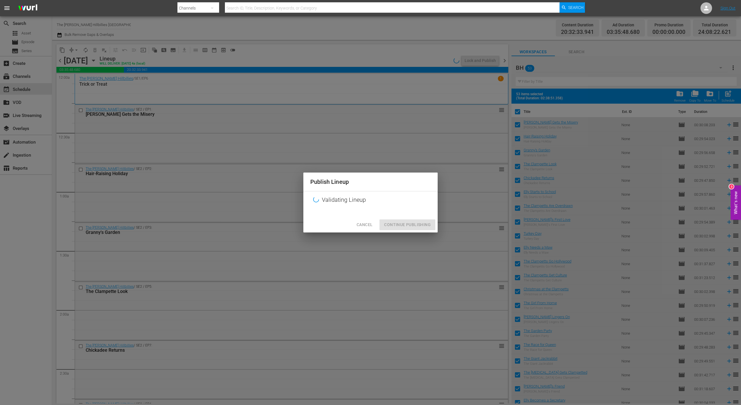
click at [410, 228] on div "Cancel Continue Publishing" at bounding box center [370, 224] width 134 height 15
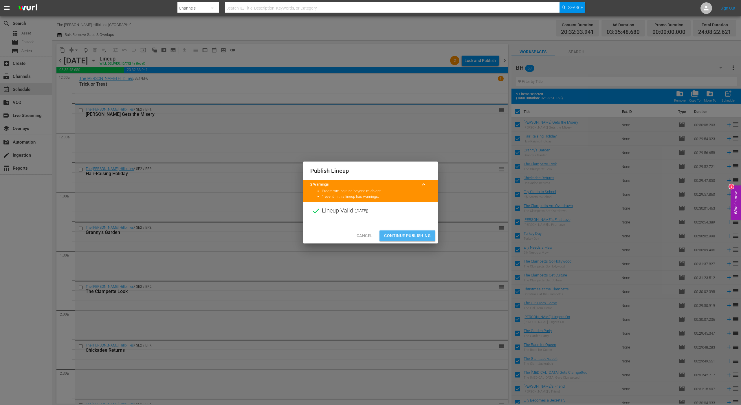
drag, startPoint x: 403, startPoint y: 236, endPoint x: 350, endPoint y: 239, distance: 52.8
click at [403, 236] on span "Continue Publishing" at bounding box center [407, 235] width 47 height 7
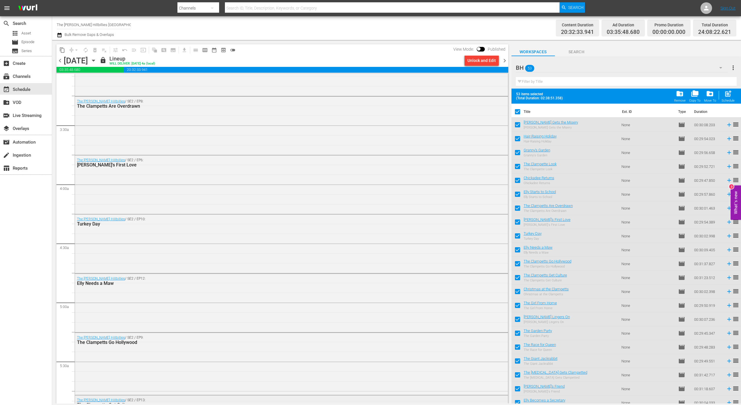
scroll to position [543, 0]
click at [505, 58] on span "chevron_right" at bounding box center [504, 60] width 7 height 7
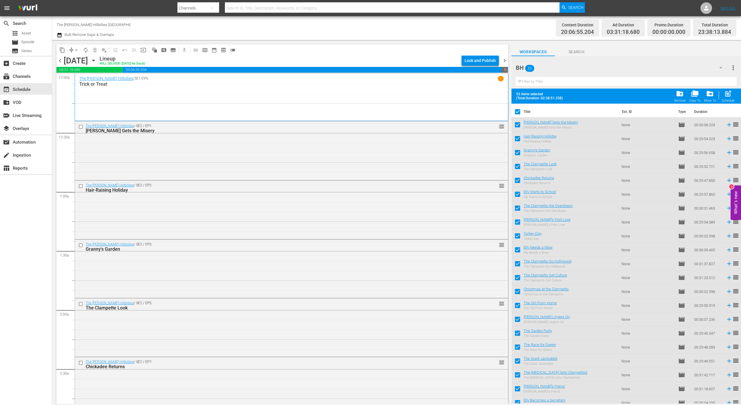
click at [468, 60] on div "Lock and Publish" at bounding box center [479, 60] width 31 height 10
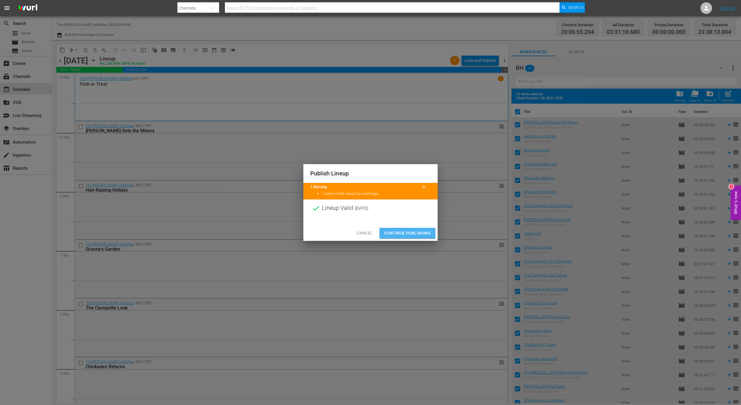
click at [418, 231] on span "Continue Publishing" at bounding box center [407, 232] width 47 height 7
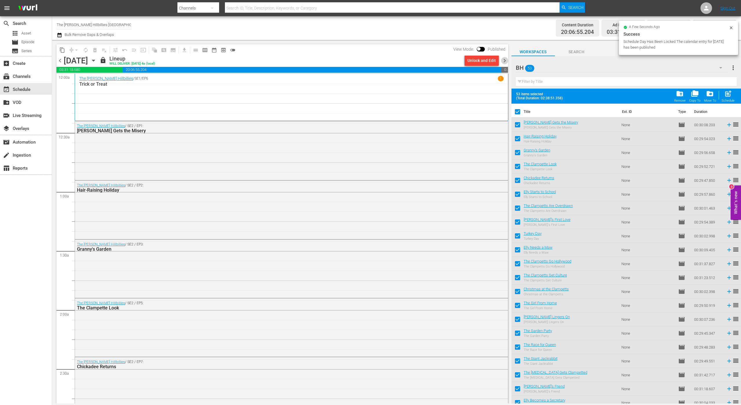
click at [503, 58] on span "chevron_right" at bounding box center [504, 60] width 7 height 7
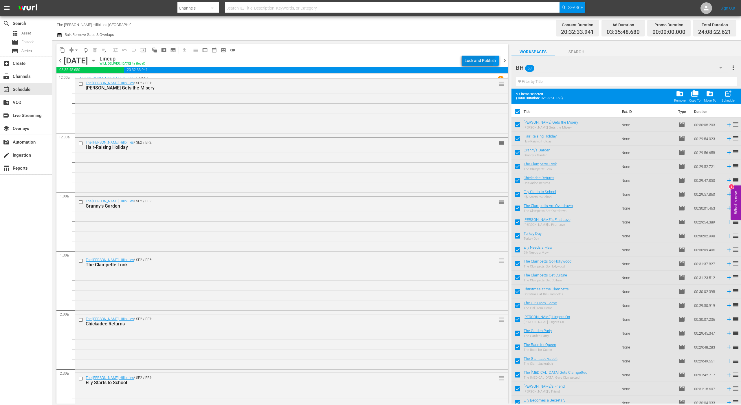
click at [477, 57] on div "Lock and Publish" at bounding box center [479, 60] width 31 height 10
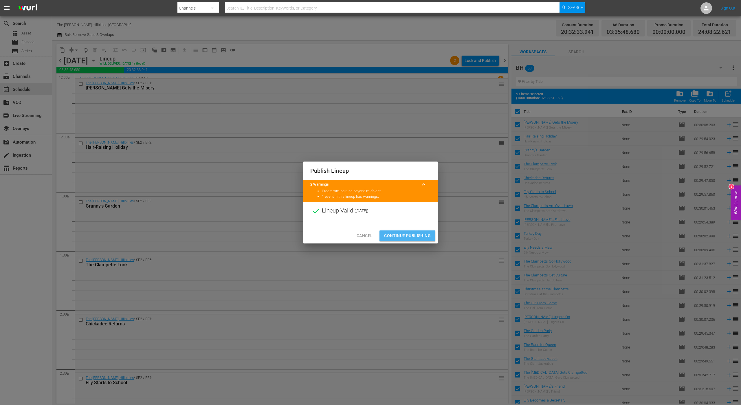
click at [405, 234] on span "Continue Publishing" at bounding box center [407, 235] width 47 height 7
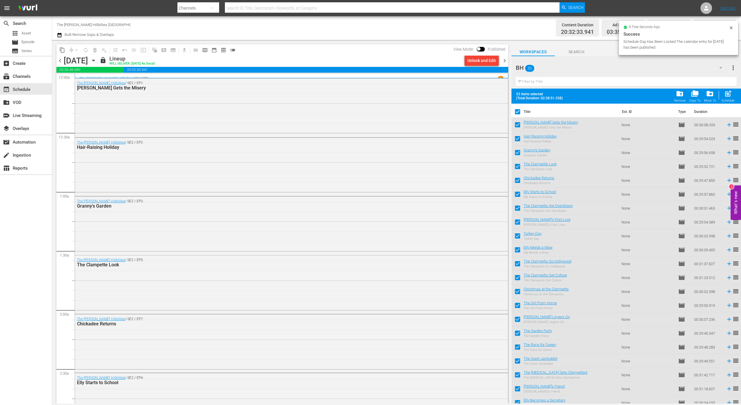
click at [503, 59] on span "chevron_right" at bounding box center [504, 60] width 7 height 7
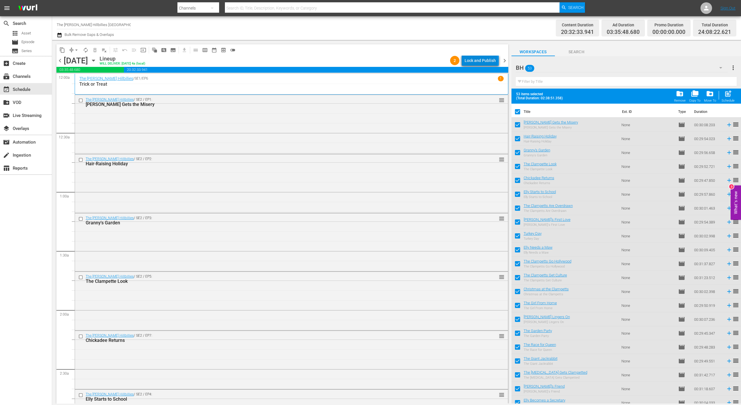
click at [482, 61] on div "Lock and Publish" at bounding box center [479, 60] width 31 height 10
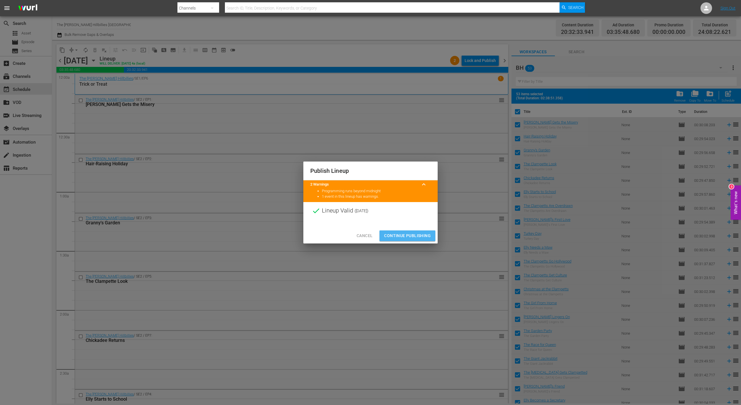
click at [413, 238] on span "Continue Publishing" at bounding box center [407, 235] width 47 height 7
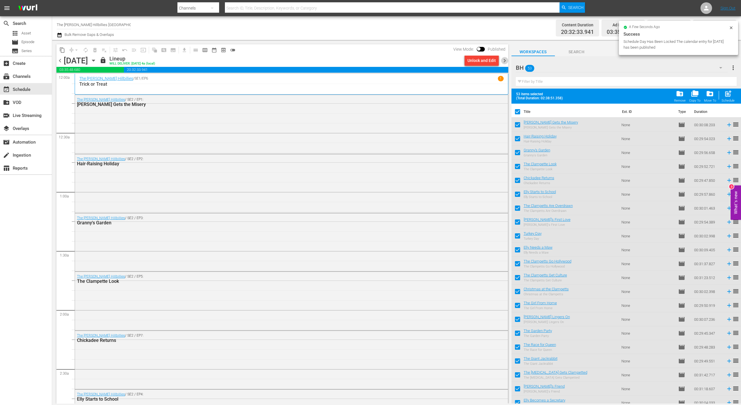
click at [504, 59] on span "chevron_right" at bounding box center [504, 60] width 7 height 7
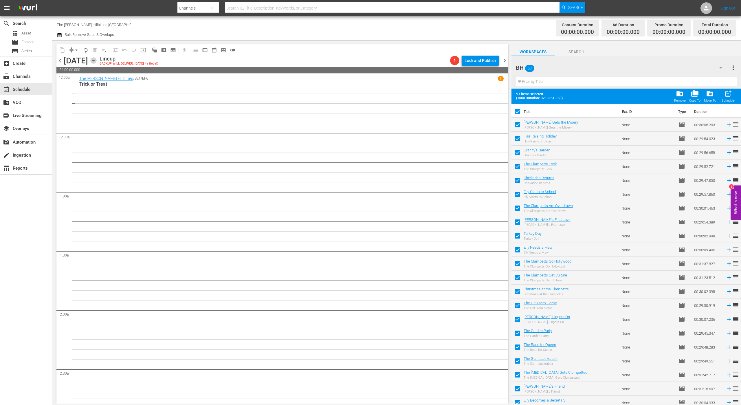
click at [97, 59] on icon "button" at bounding box center [93, 60] width 6 height 6
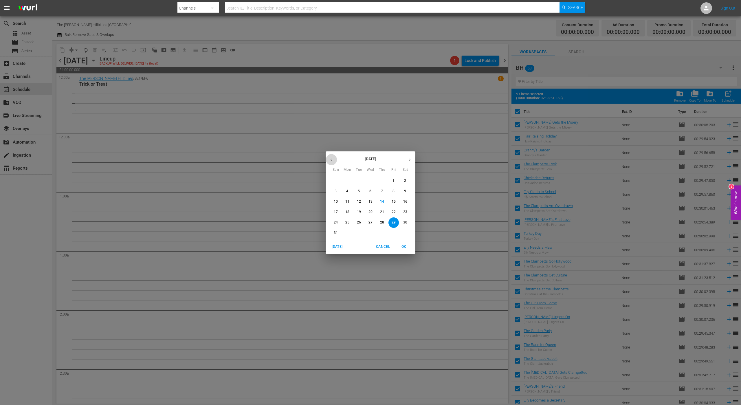
click at [332, 157] on button "button" at bounding box center [331, 159] width 11 height 11
click at [362, 223] on span "29" at bounding box center [359, 222] width 10 height 5
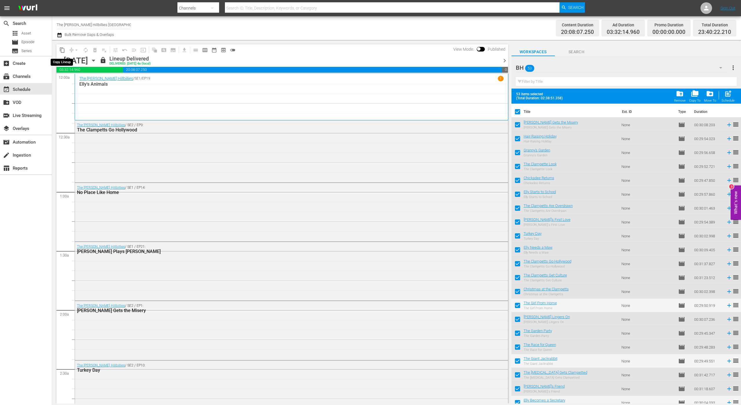
click at [61, 51] on span "content_copy" at bounding box center [62, 50] width 6 height 6
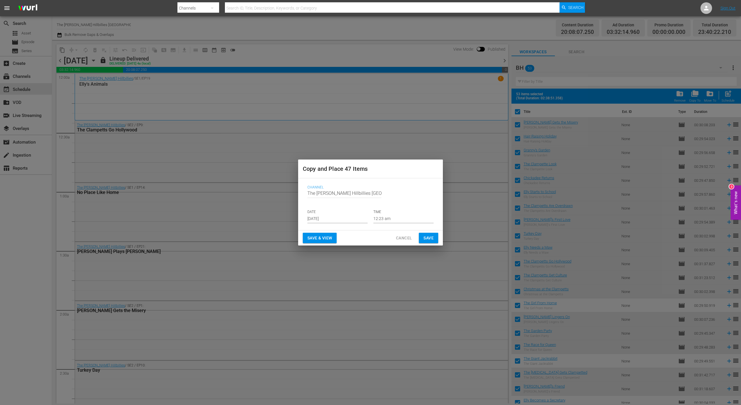
click at [340, 214] on p "DATE" at bounding box center [337, 211] width 60 height 5
click at [338, 218] on input "[DATE]" at bounding box center [337, 218] width 60 height 9
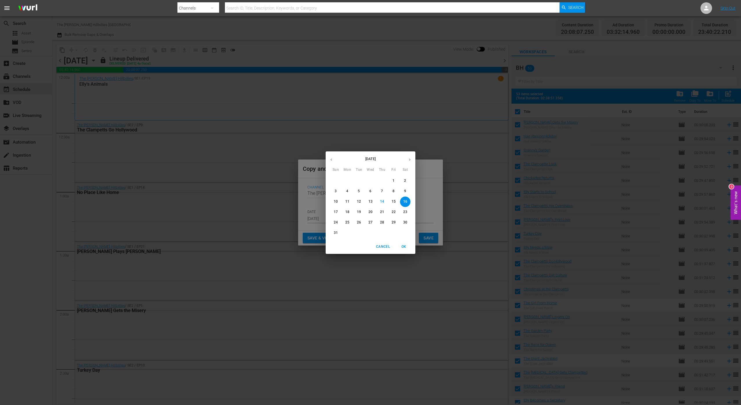
click at [391, 218] on button "29" at bounding box center [393, 222] width 10 height 10
type input "[DATE]"
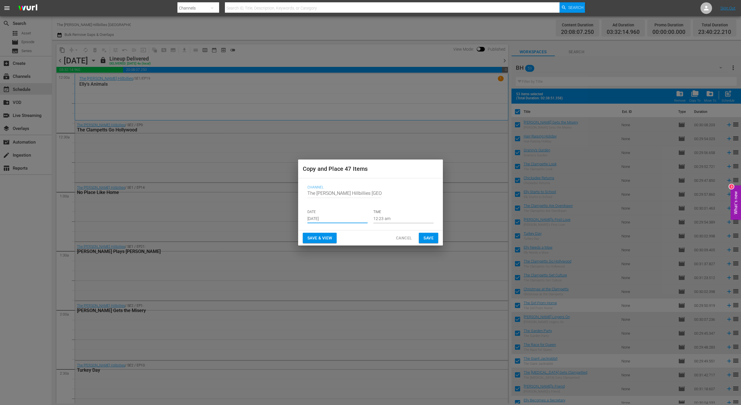
click at [428, 237] on span "Save" at bounding box center [428, 237] width 10 height 7
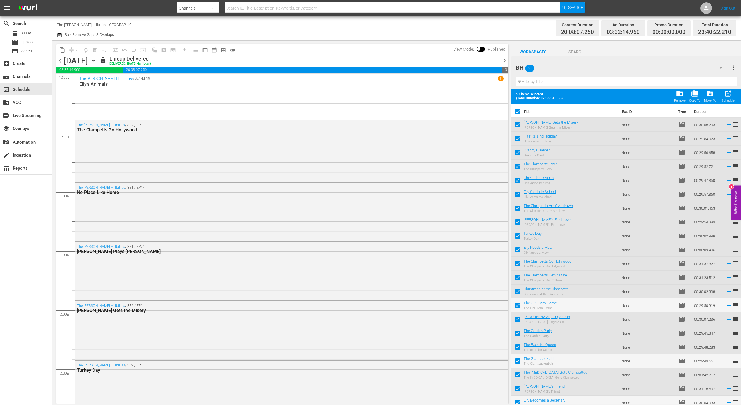
click at [505, 59] on span "chevron_right" at bounding box center [504, 60] width 7 height 7
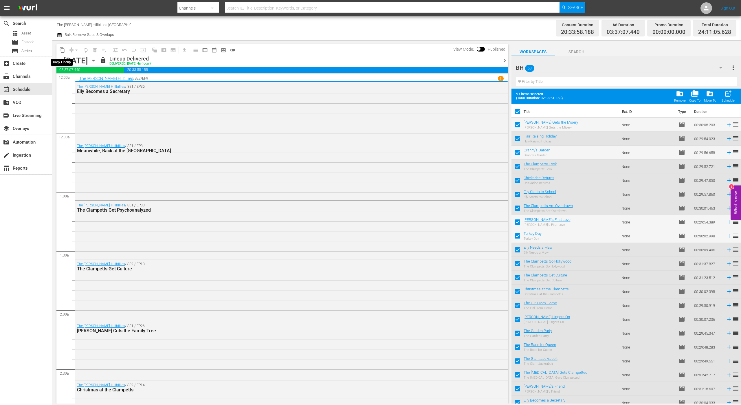
click at [63, 48] on span "content_copy" at bounding box center [62, 50] width 6 height 6
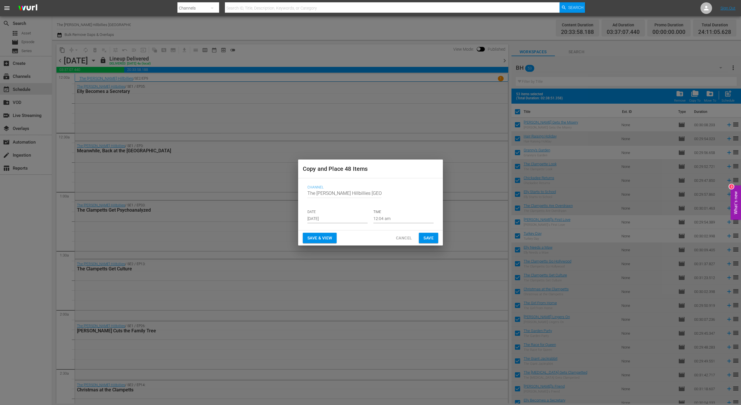
click at [355, 222] on input "[DATE]" at bounding box center [337, 218] width 60 height 9
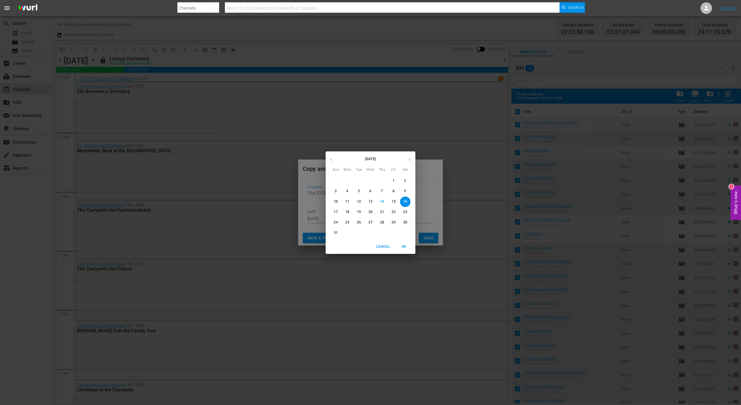
click at [399, 223] on div "30" at bounding box center [405, 222] width 12 height 10
type input "[DATE]"
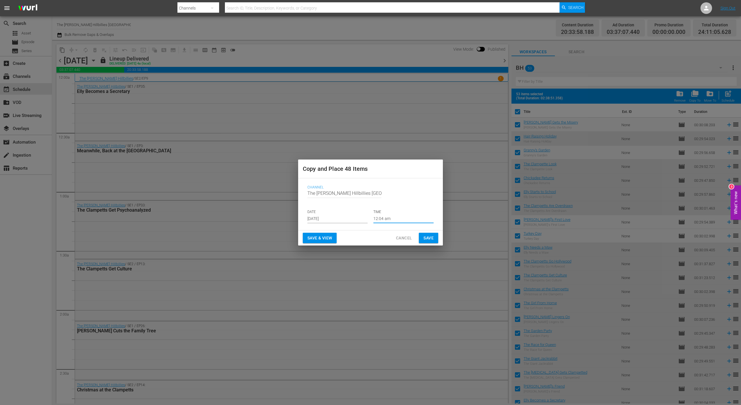
click at [404, 220] on input "12:04 am" at bounding box center [403, 218] width 60 height 9
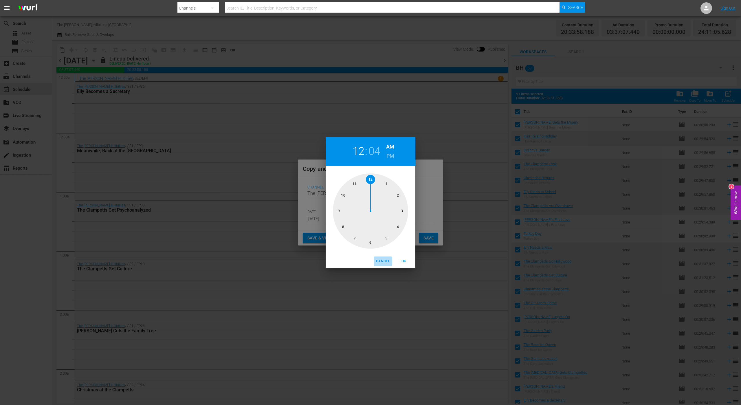
click at [387, 263] on span "Cancel" at bounding box center [383, 261] width 14 height 6
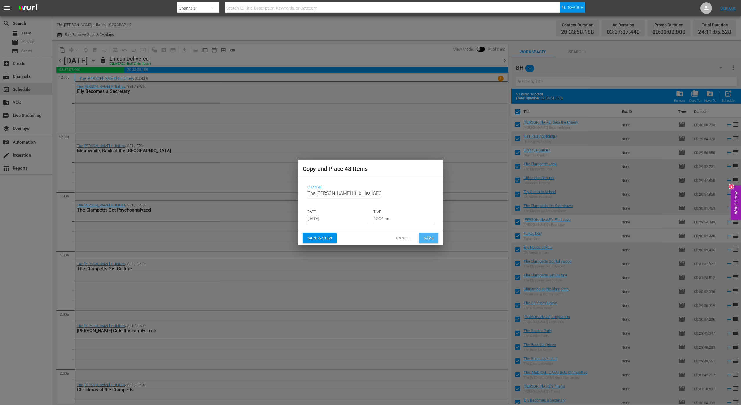
click at [427, 240] on span "Save" at bounding box center [428, 237] width 10 height 7
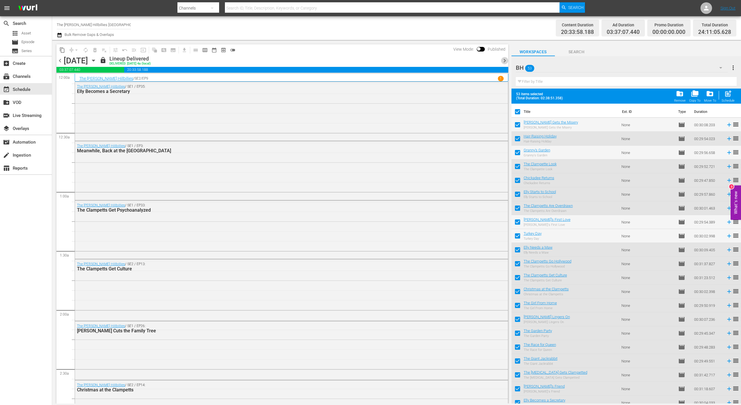
click at [505, 60] on span "chevron_right" at bounding box center [504, 60] width 7 height 7
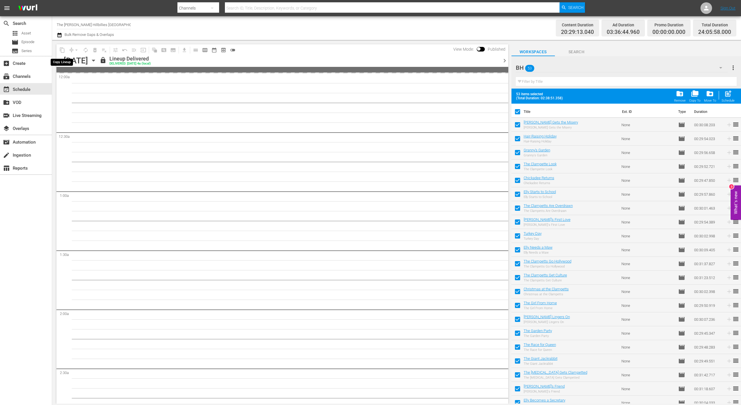
click at [61, 47] on span "content_copy" at bounding box center [62, 49] width 9 height 9
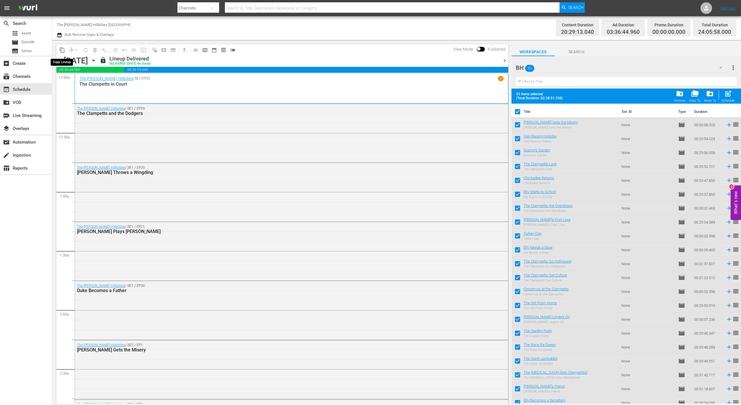
click at [63, 51] on span "content_copy" at bounding box center [62, 50] width 6 height 6
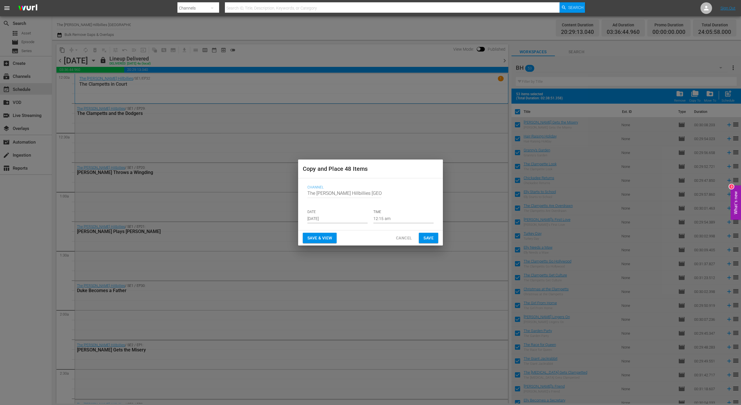
click at [349, 218] on input "[DATE]" at bounding box center [337, 218] width 60 height 9
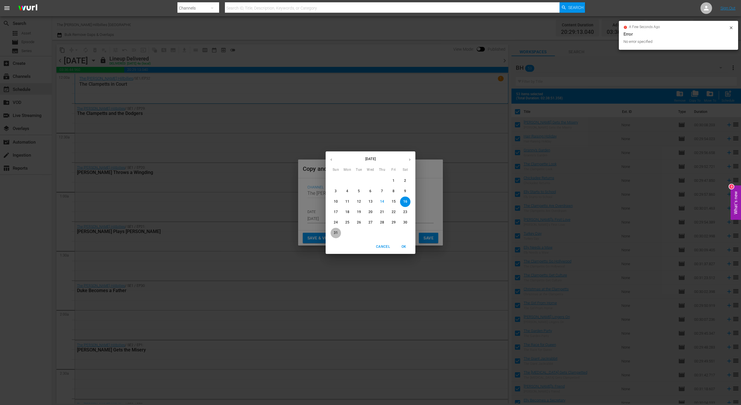
click at [335, 230] on p "31" at bounding box center [336, 232] width 4 height 5
type input "[DATE]"
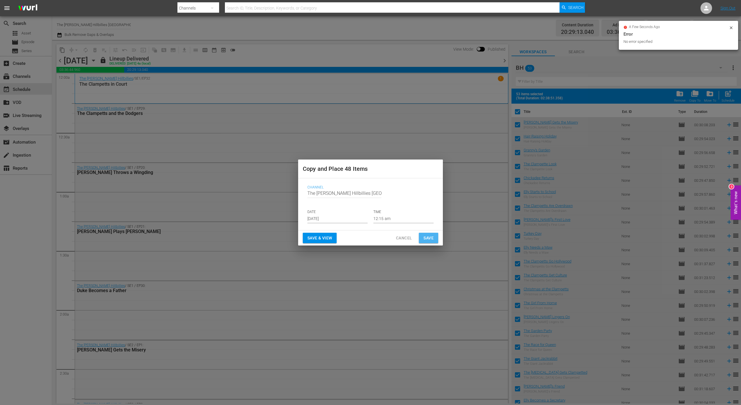
click at [424, 237] on span "Save" at bounding box center [428, 237] width 10 height 7
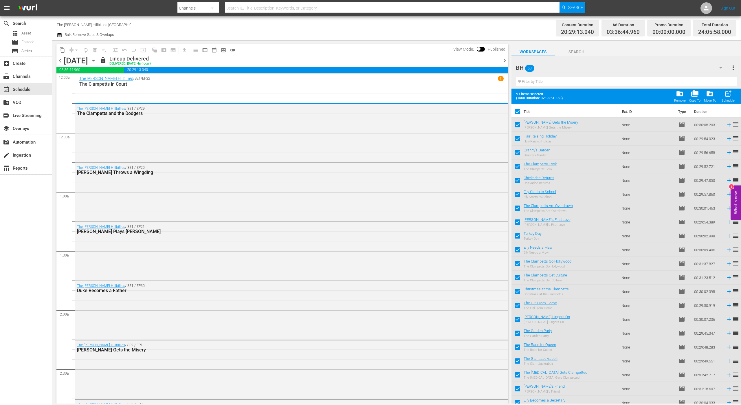
click at [503, 60] on span "chevron_right" at bounding box center [504, 60] width 7 height 7
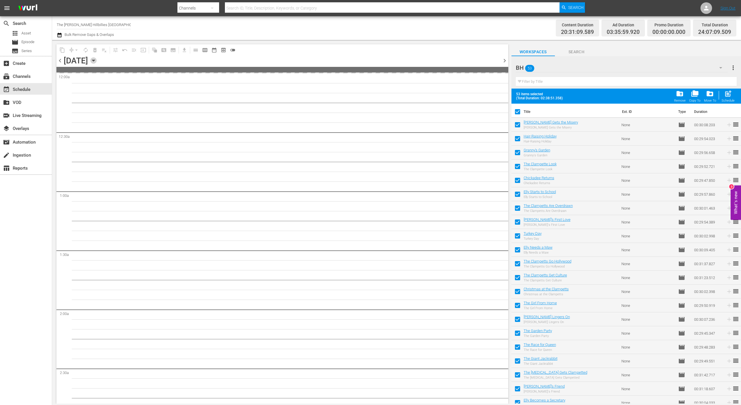
click at [95, 60] on icon "button" at bounding box center [93, 60] width 3 height 1
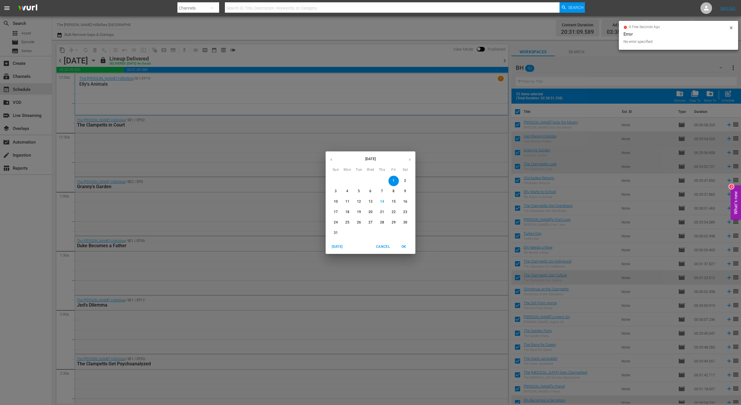
click at [383, 222] on p "28" at bounding box center [382, 222] width 4 height 5
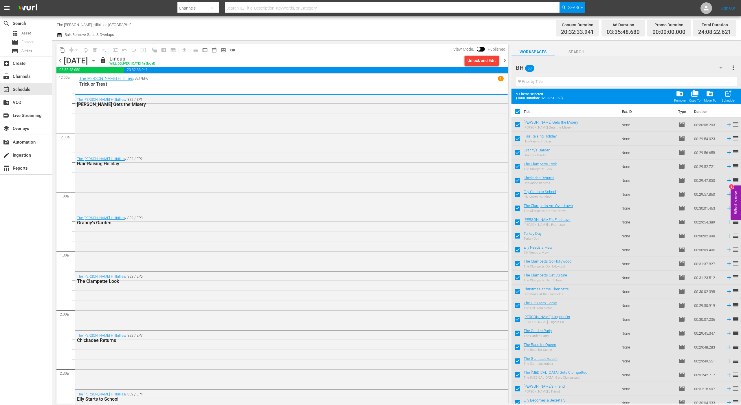
click at [507, 61] on span "chevron_right" at bounding box center [504, 60] width 7 height 7
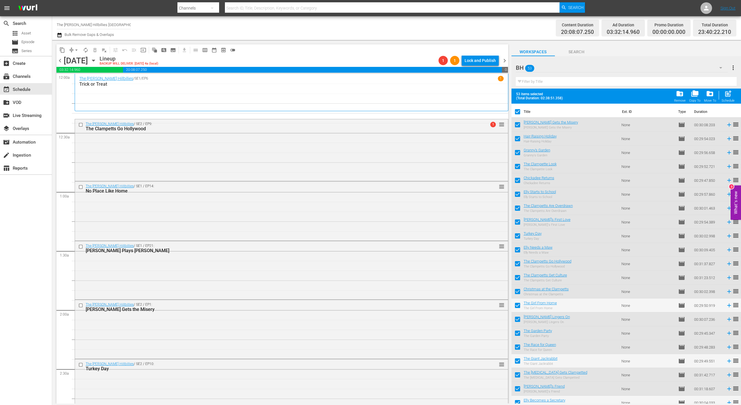
click at [59, 35] on icon "button" at bounding box center [59, 35] width 5 height 7
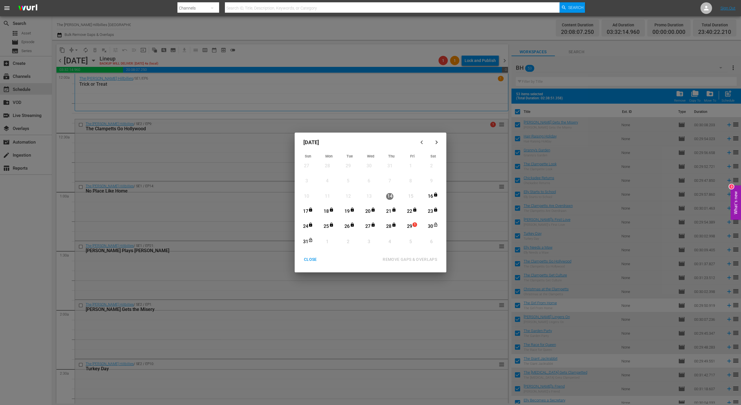
click at [410, 222] on div "29" at bounding box center [409, 226] width 7 height 10
click at [303, 239] on div "31" at bounding box center [305, 241] width 7 height 7
click at [432, 259] on div "REMOVE GAPS & OVERLAPS" at bounding box center [410, 259] width 64 height 7
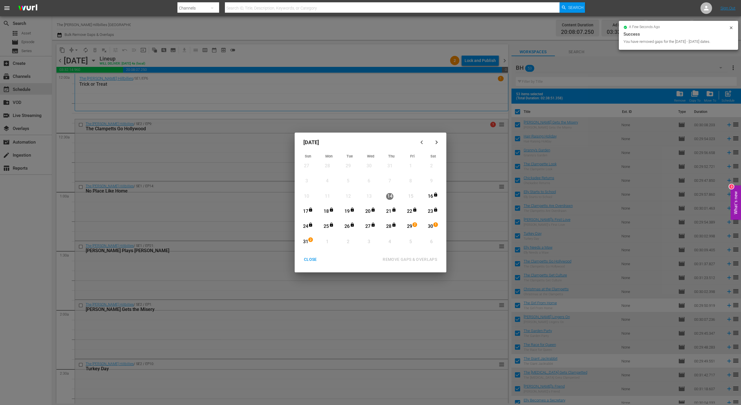
drag, startPoint x: 413, startPoint y: 110, endPoint x: 402, endPoint y: 112, distance: 10.7
click at [412, 110] on div "[DATE] Sun Mon Tue Wed Thu Fri Sat 27 View Lineup 28 View Lineup 29 View Lineup…" at bounding box center [370, 202] width 741 height 405
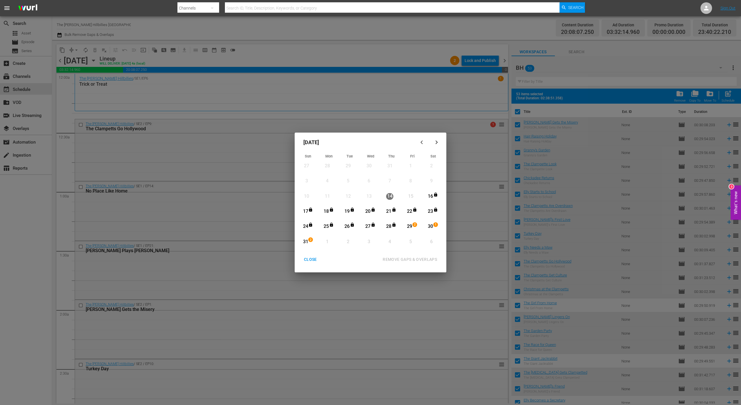
click at [308, 256] on div "CLOSE" at bounding box center [310, 259] width 22 height 7
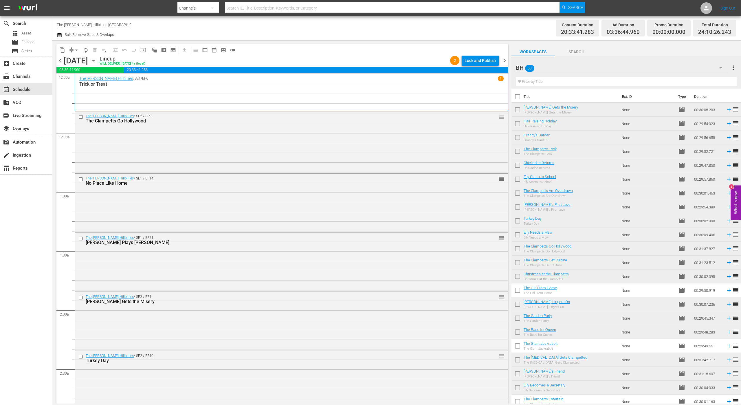
click at [484, 65] on div "Lock and Publish" at bounding box center [479, 60] width 31 height 10
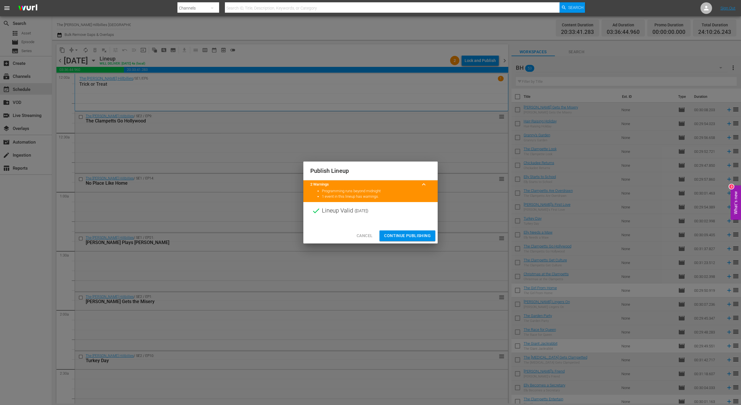
click at [404, 234] on span "Continue Publishing" at bounding box center [407, 235] width 47 height 7
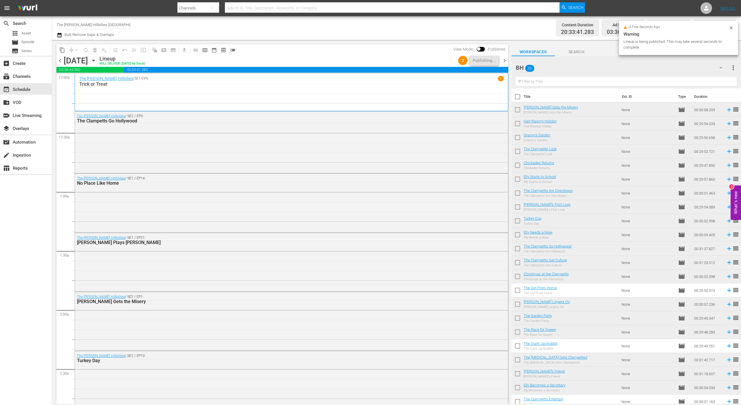
click at [504, 60] on span "chevron_right" at bounding box center [504, 60] width 7 height 7
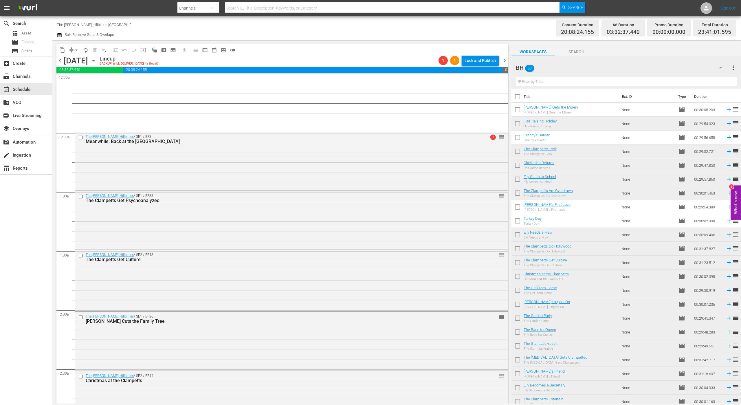
click at [504, 63] on span "chevron_right" at bounding box center [504, 60] width 7 height 7
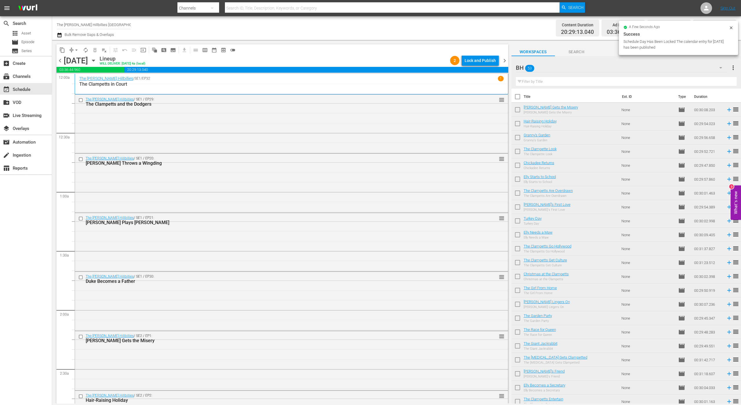
click at [476, 60] on div "Lock and Publish" at bounding box center [479, 60] width 31 height 10
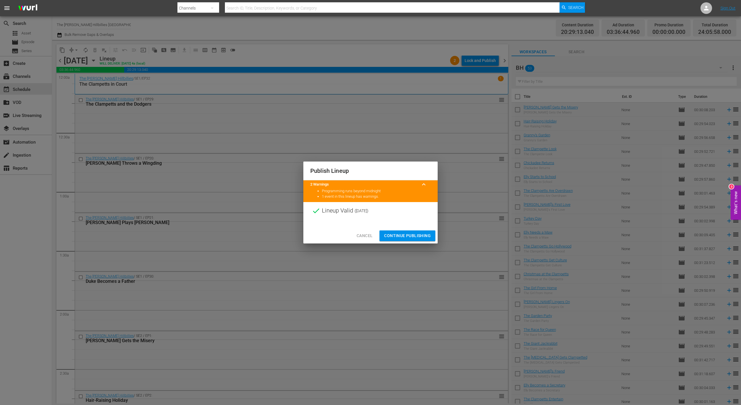
click at [404, 237] on span "Continue Publishing" at bounding box center [407, 235] width 47 height 7
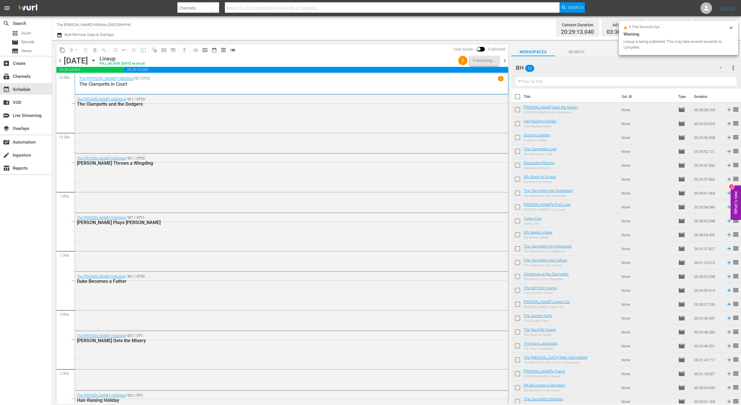
click at [61, 61] on span "chevron_left" at bounding box center [59, 60] width 7 height 7
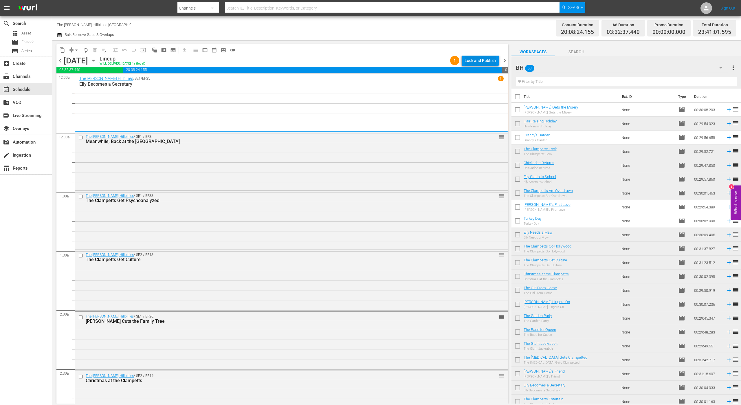
click at [479, 58] on div "Lock and Publish" at bounding box center [479, 60] width 31 height 10
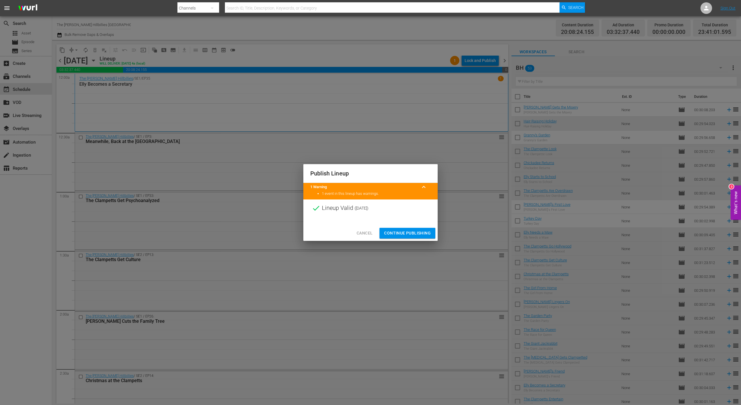
click at [422, 231] on span "Continue Publishing" at bounding box center [407, 232] width 47 height 7
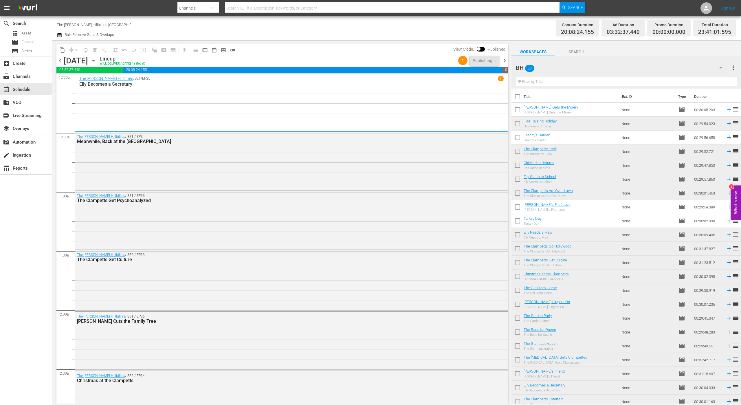
click at [506, 57] on div "chevron_left [DATE] [DATE] Lineup WILL DELIVER: [DATE] 4a (local) 1 Publishing.…" at bounding box center [282, 61] width 452 height 11
click at [503, 60] on span "chevron_right" at bounding box center [504, 60] width 7 height 7
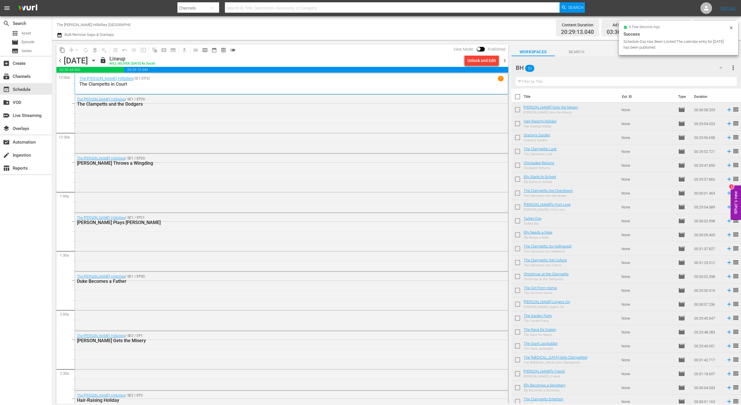
click at [734, 27] on div "a few seconds ago Success Schedule Day Has Been Locked The calendar entry for […" at bounding box center [678, 38] width 119 height 34
click at [732, 27] on div "Total Duration 24:05:58.000" at bounding box center [714, 28] width 43 height 17
click at [115, 22] on input "The [PERSON_NAME] Hillbillies [GEOGRAPHIC_DATA]" at bounding box center [94, 25] width 74 height 14
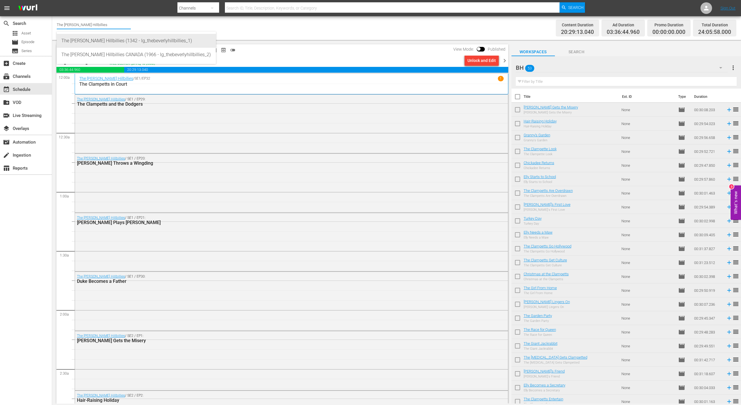
click at [116, 39] on div "The [PERSON_NAME] Hillbillies (1342 - lg_thebeverlyhillbillies_1)" at bounding box center [136, 41] width 150 height 14
type input "The [PERSON_NAME] Hillbillies (1342 - lg_thebeverlyhillbillies_1)"
